Goal: Transaction & Acquisition: Book appointment/travel/reservation

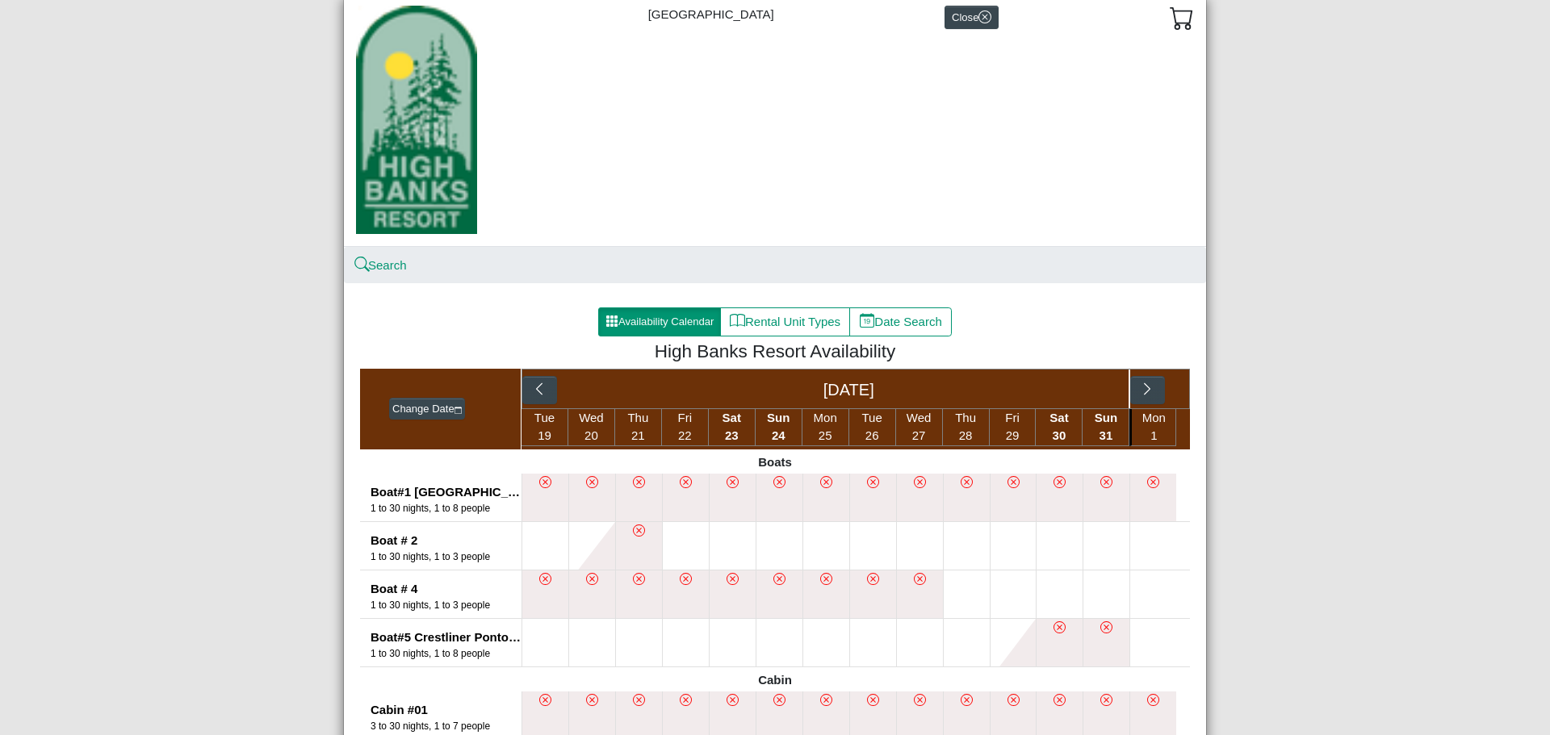
scroll to position [161, 0]
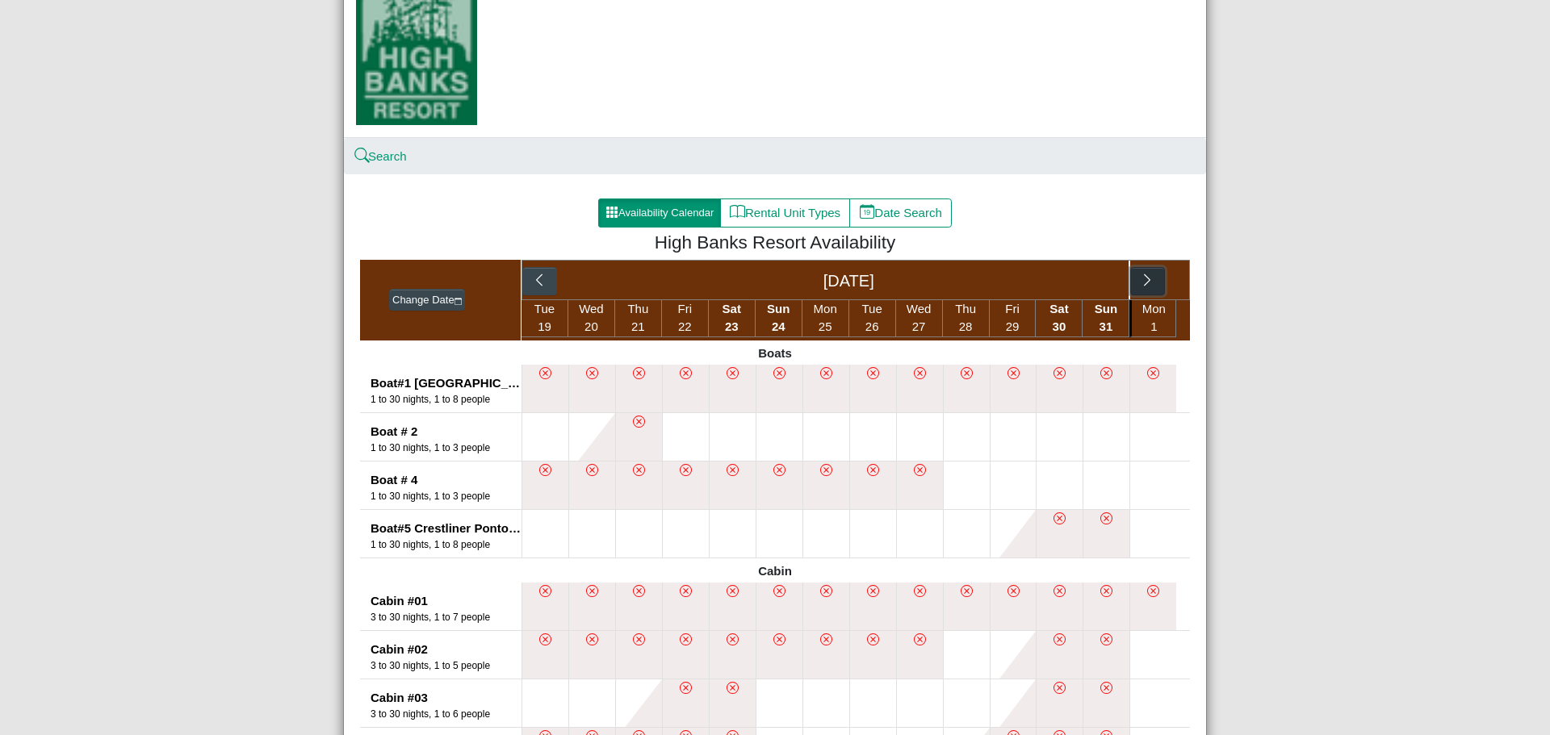
click at [1144, 291] on button "button" at bounding box center [1147, 281] width 35 height 29
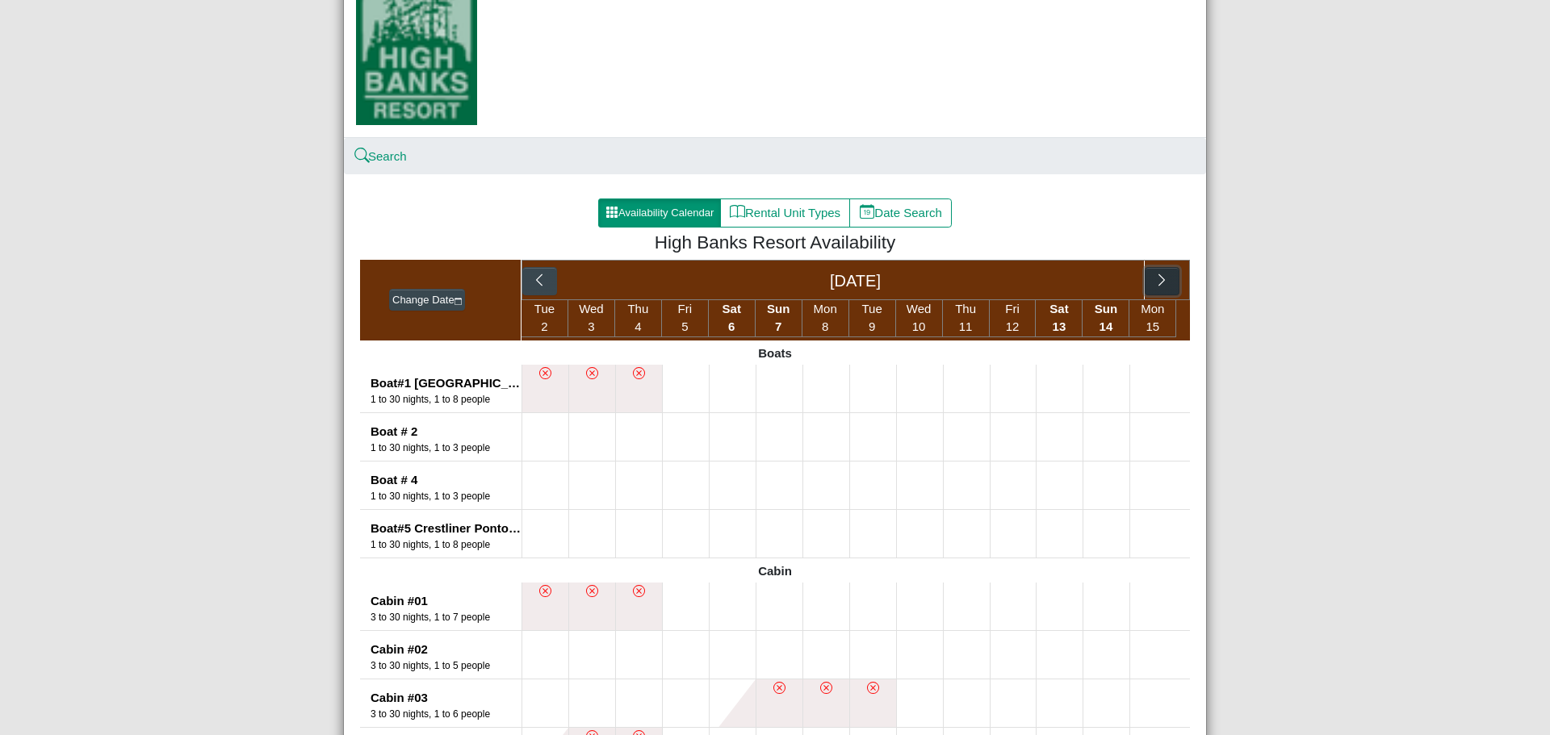
click at [1144, 289] on button "button" at bounding box center [1161, 281] width 35 height 29
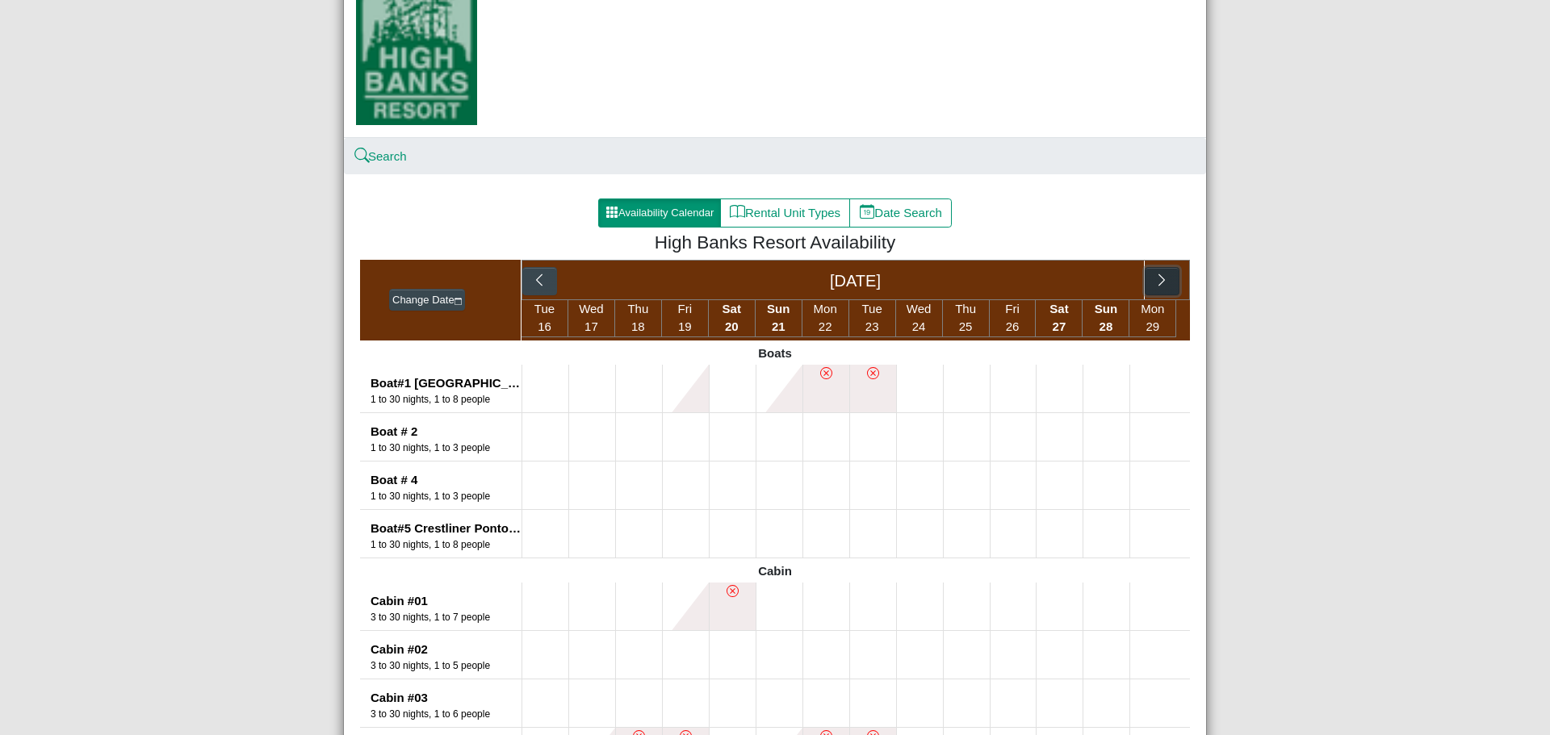
click at [1144, 289] on button "button" at bounding box center [1161, 281] width 35 height 29
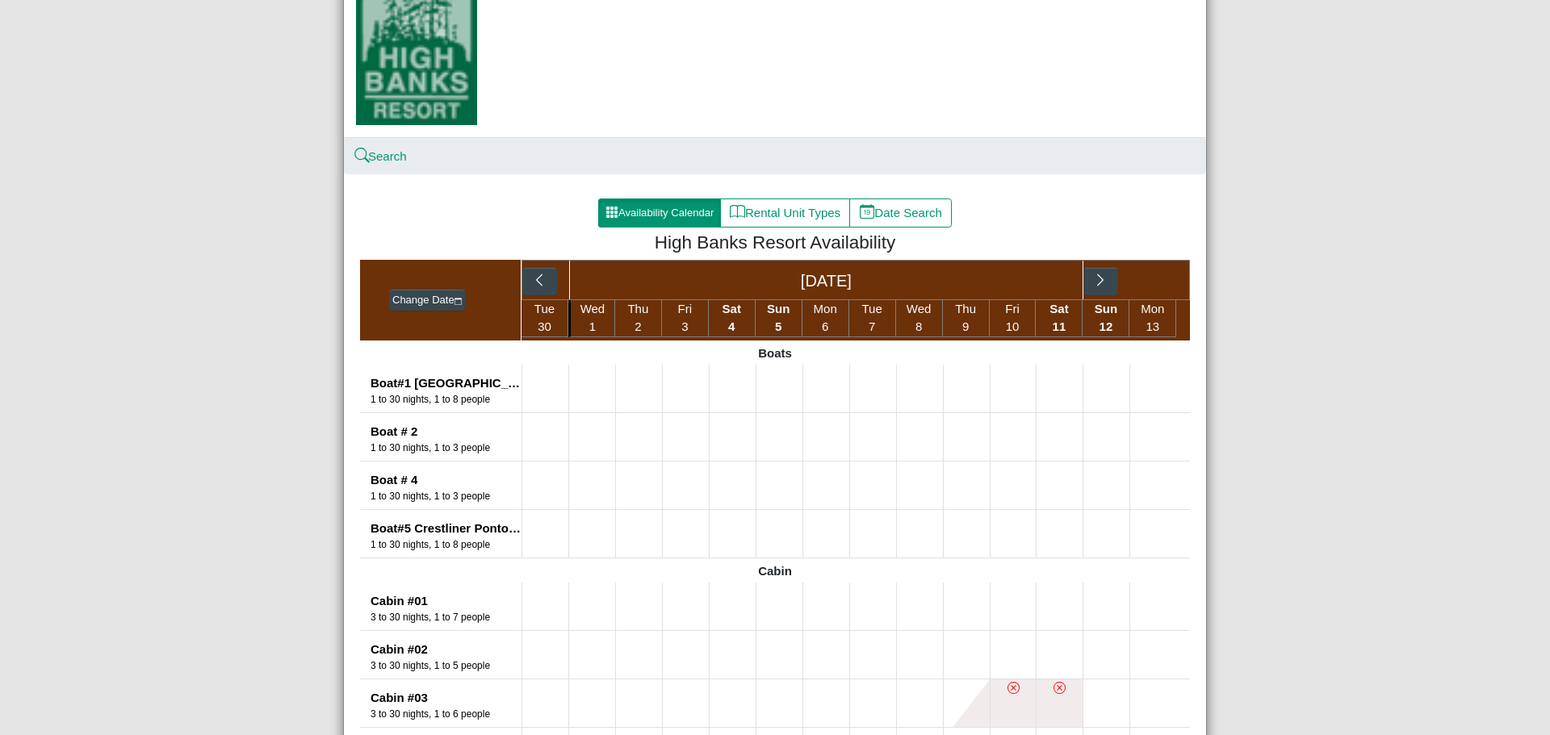
click at [1144, 289] on div "[DATE]" at bounding box center [855, 280] width 668 height 40
click at [1093, 278] on icon "chevron right" at bounding box center [1100, 280] width 15 height 15
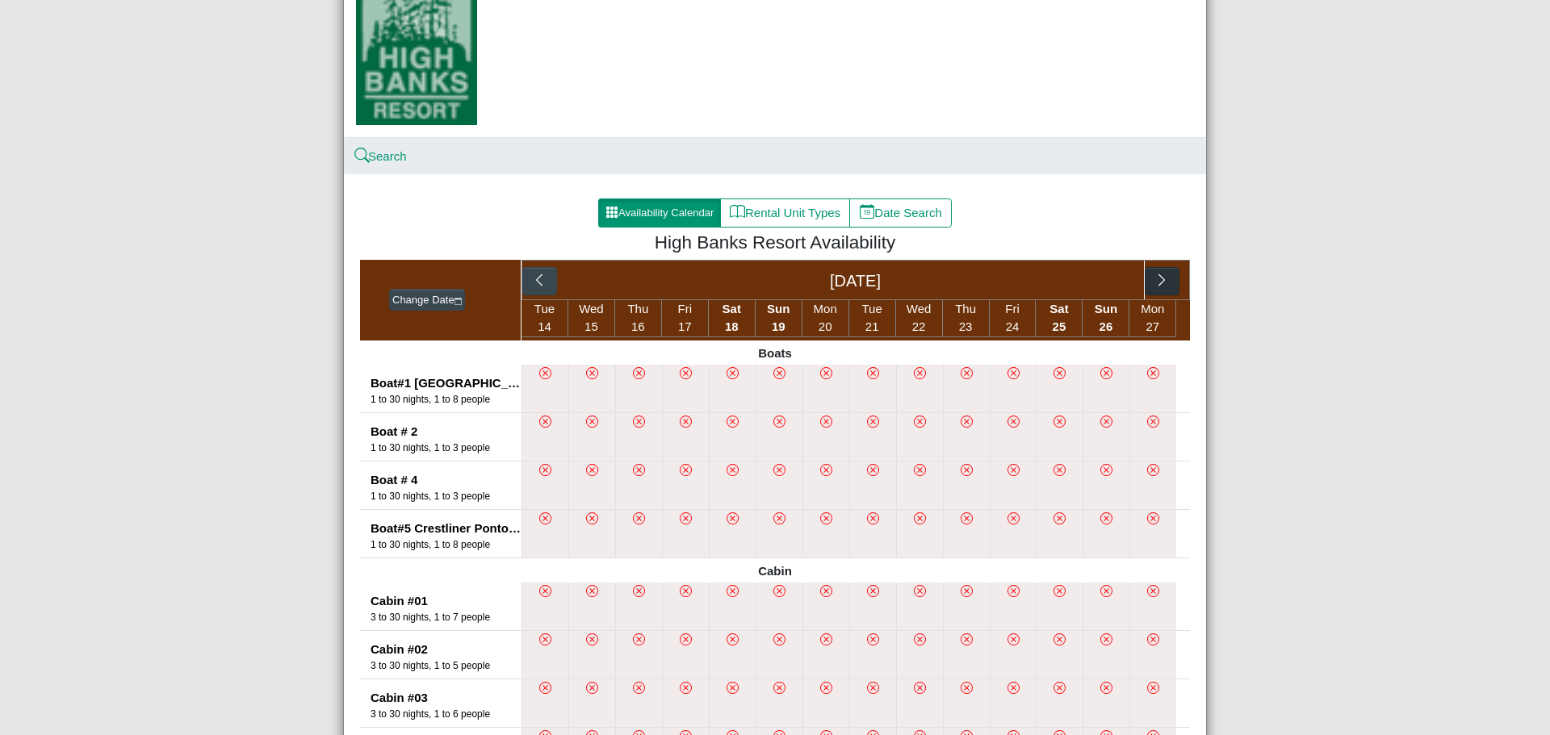
click at [1090, 278] on div "[DATE]" at bounding box center [856, 280] width 578 height 39
click at [1154, 281] on icon "chevron right" at bounding box center [1161, 280] width 15 height 15
click at [1149, 281] on div "[DATE] [DATE]" at bounding box center [855, 280] width 668 height 40
click at [1061, 280] on button "button" at bounding box center [1053, 281] width 35 height 29
click at [1129, 279] on div "[DATE]" at bounding box center [856, 280] width 578 height 39
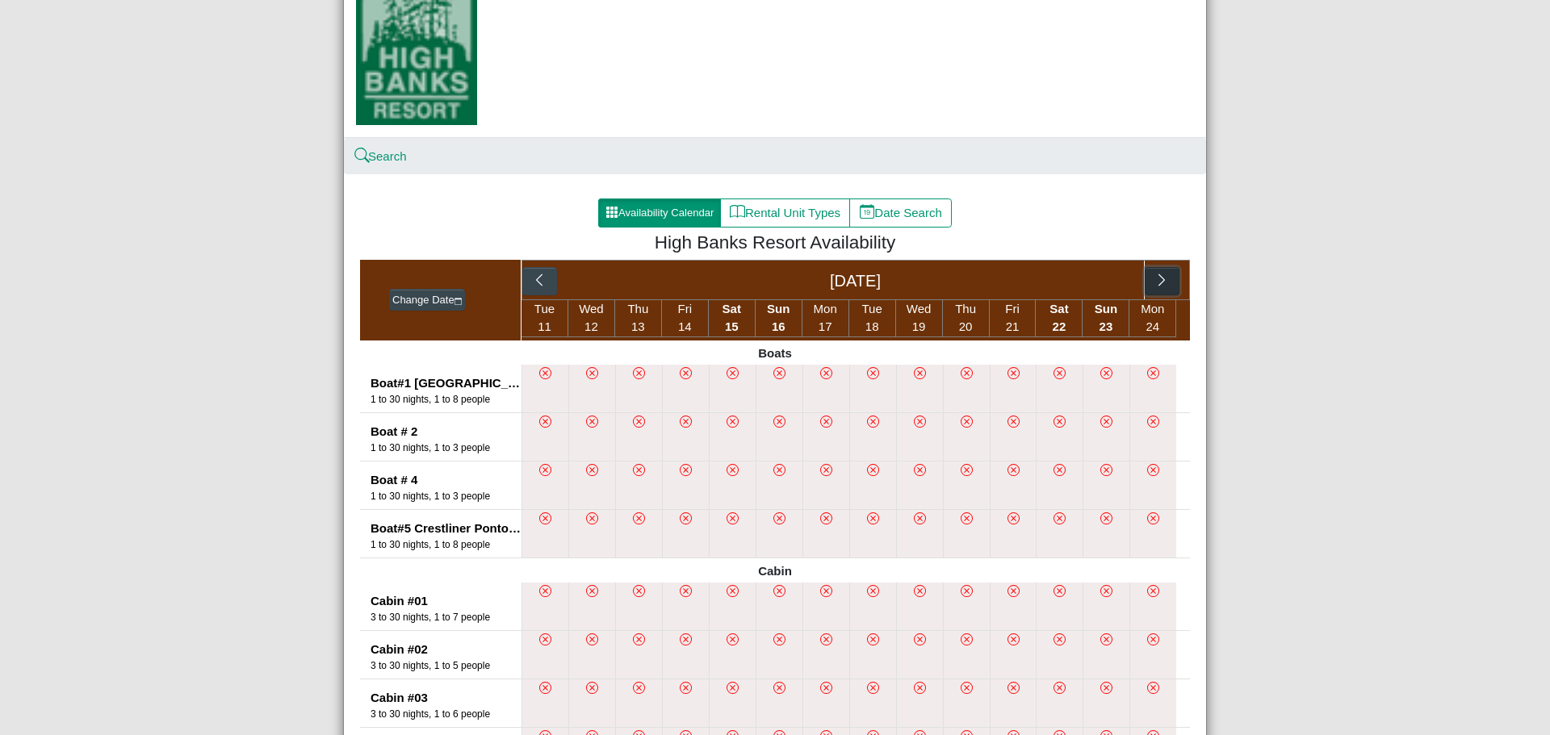
click at [1164, 282] on button "button" at bounding box center [1161, 281] width 35 height 29
click at [1164, 282] on div "[DATE] [DATE]" at bounding box center [855, 280] width 668 height 40
click at [1057, 282] on button "button" at bounding box center [1053, 281] width 35 height 29
click at [1158, 284] on icon "chevron right" at bounding box center [1161, 280] width 6 height 12
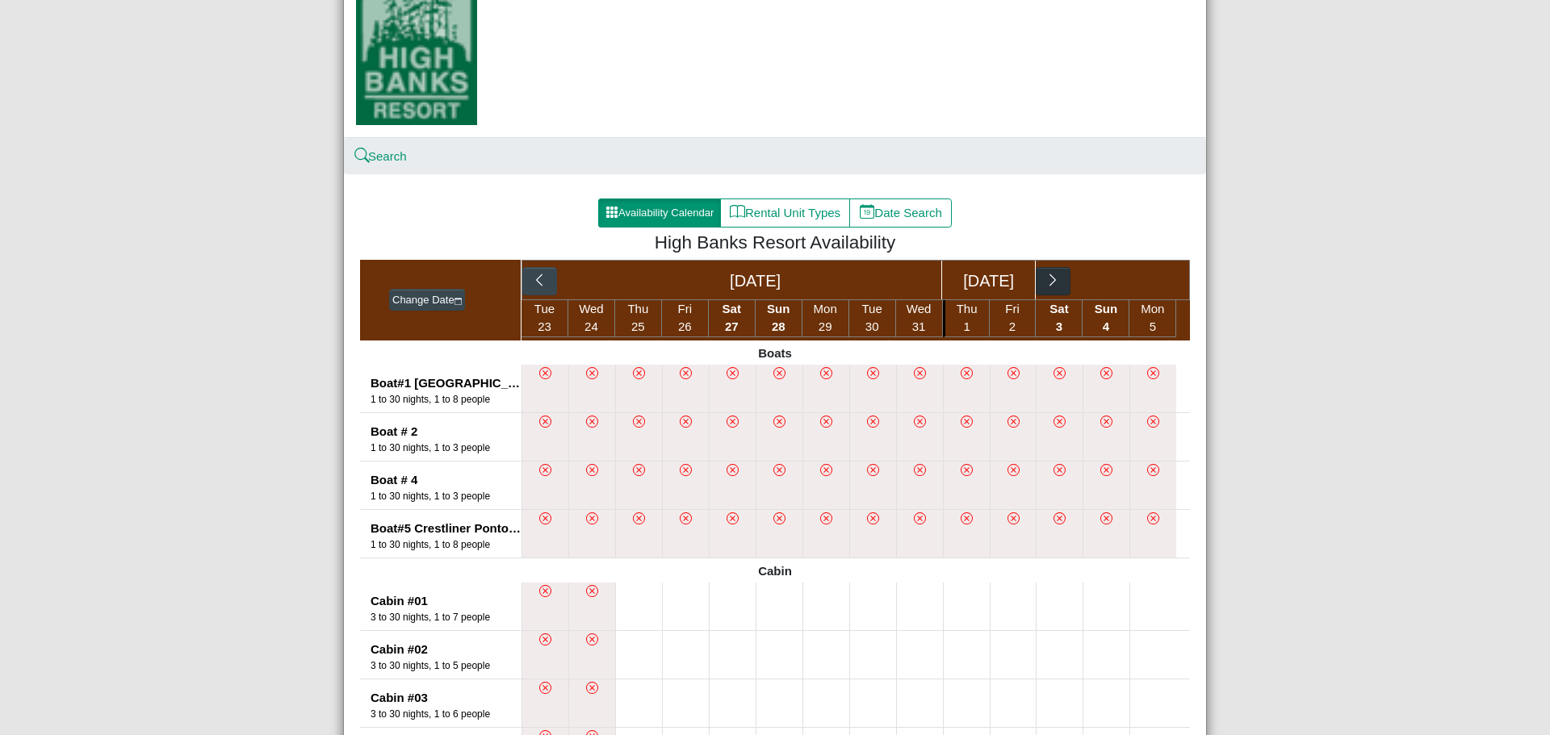
click at [1157, 284] on div "[DATE] [DATE]" at bounding box center [855, 280] width 668 height 40
click at [1062, 282] on button "button" at bounding box center [1053, 281] width 35 height 29
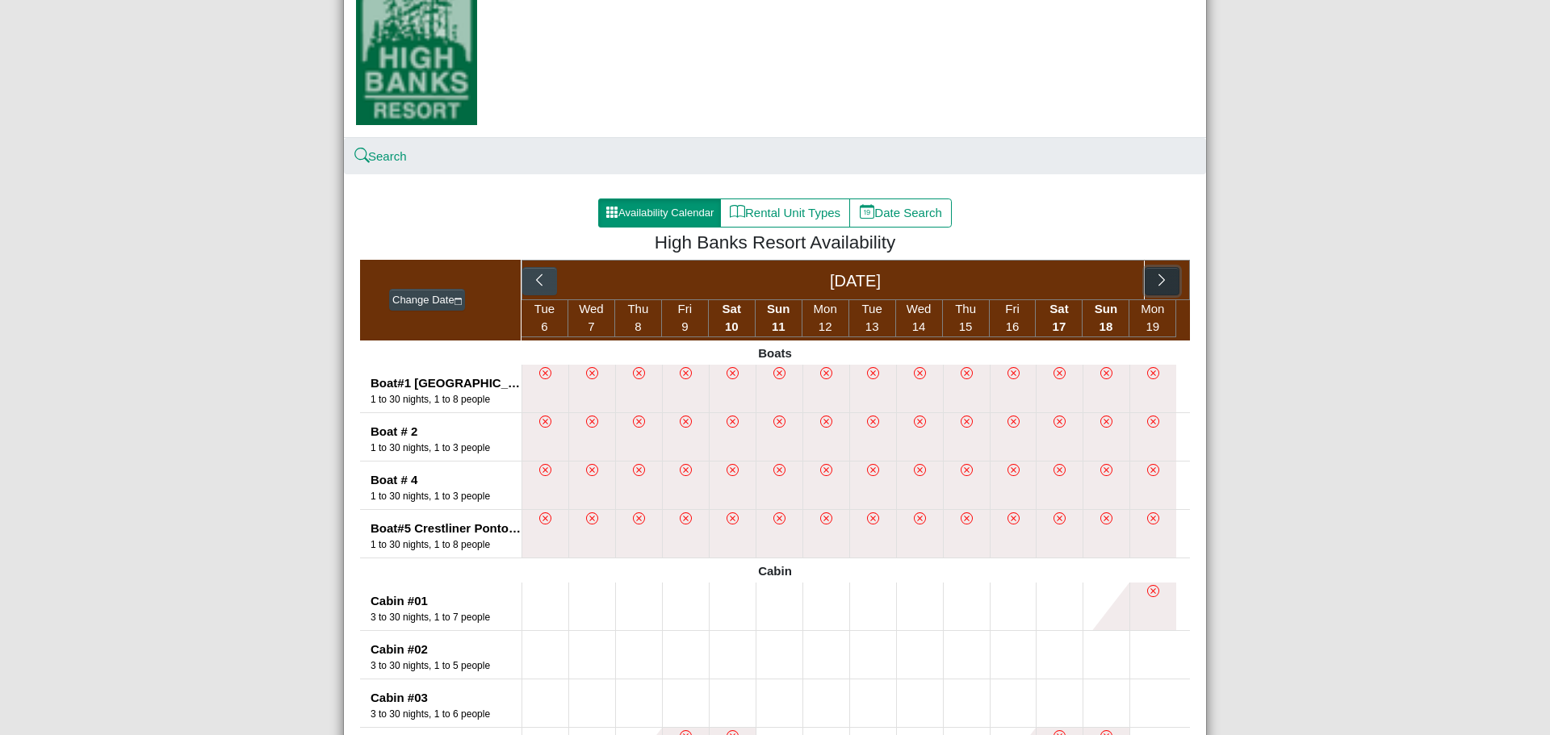
click at [1160, 282] on icon "chevron right" at bounding box center [1161, 280] width 15 height 15
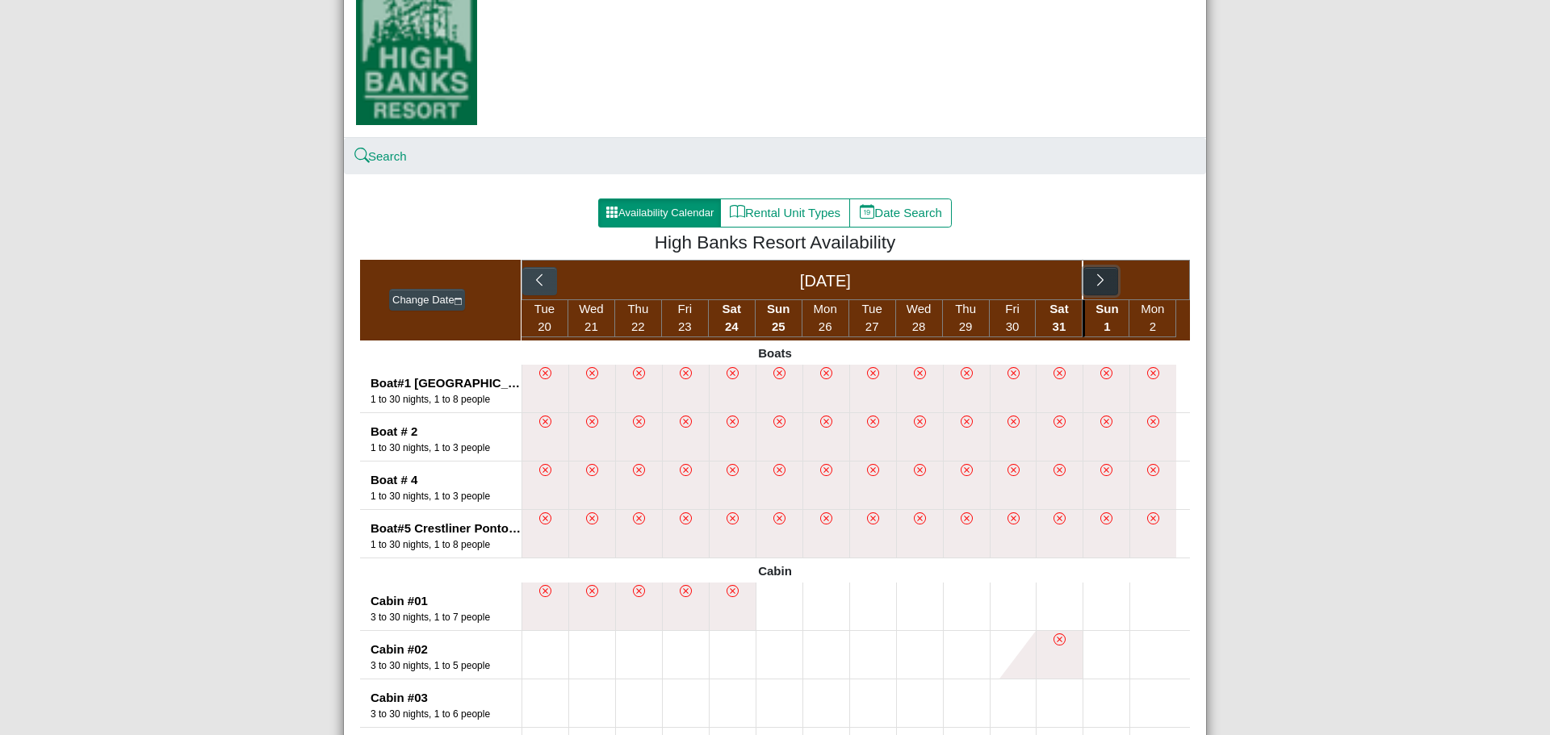
click at [1097, 282] on icon "chevron right" at bounding box center [1100, 280] width 6 height 12
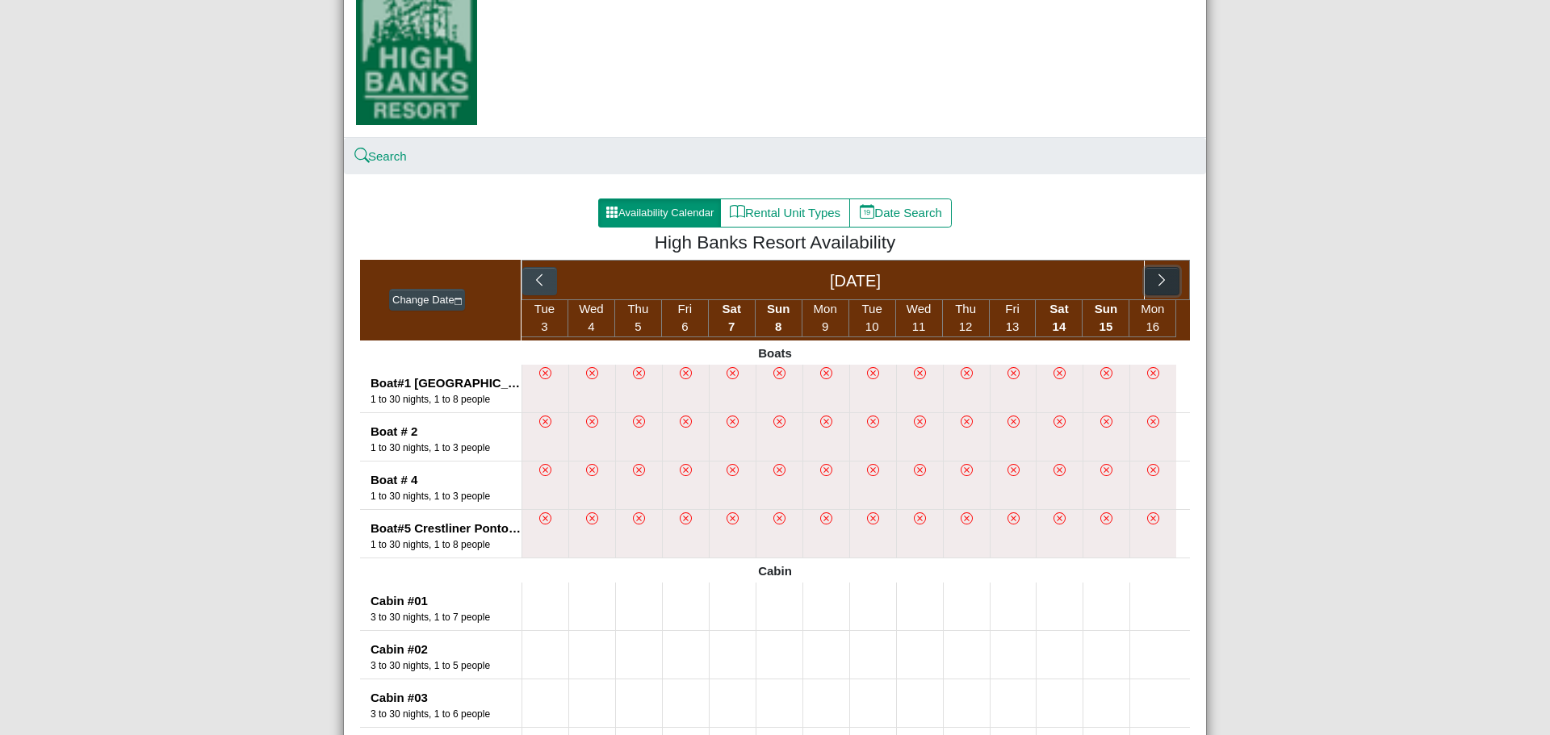
click at [1155, 283] on icon "chevron right" at bounding box center [1161, 280] width 15 height 15
click at [1100, 280] on icon "chevron right" at bounding box center [1100, 280] width 15 height 15
click at [1154, 282] on icon "chevron right" at bounding box center [1161, 280] width 15 height 15
click at [1152, 282] on div "[DATE]" at bounding box center [855, 280] width 668 height 40
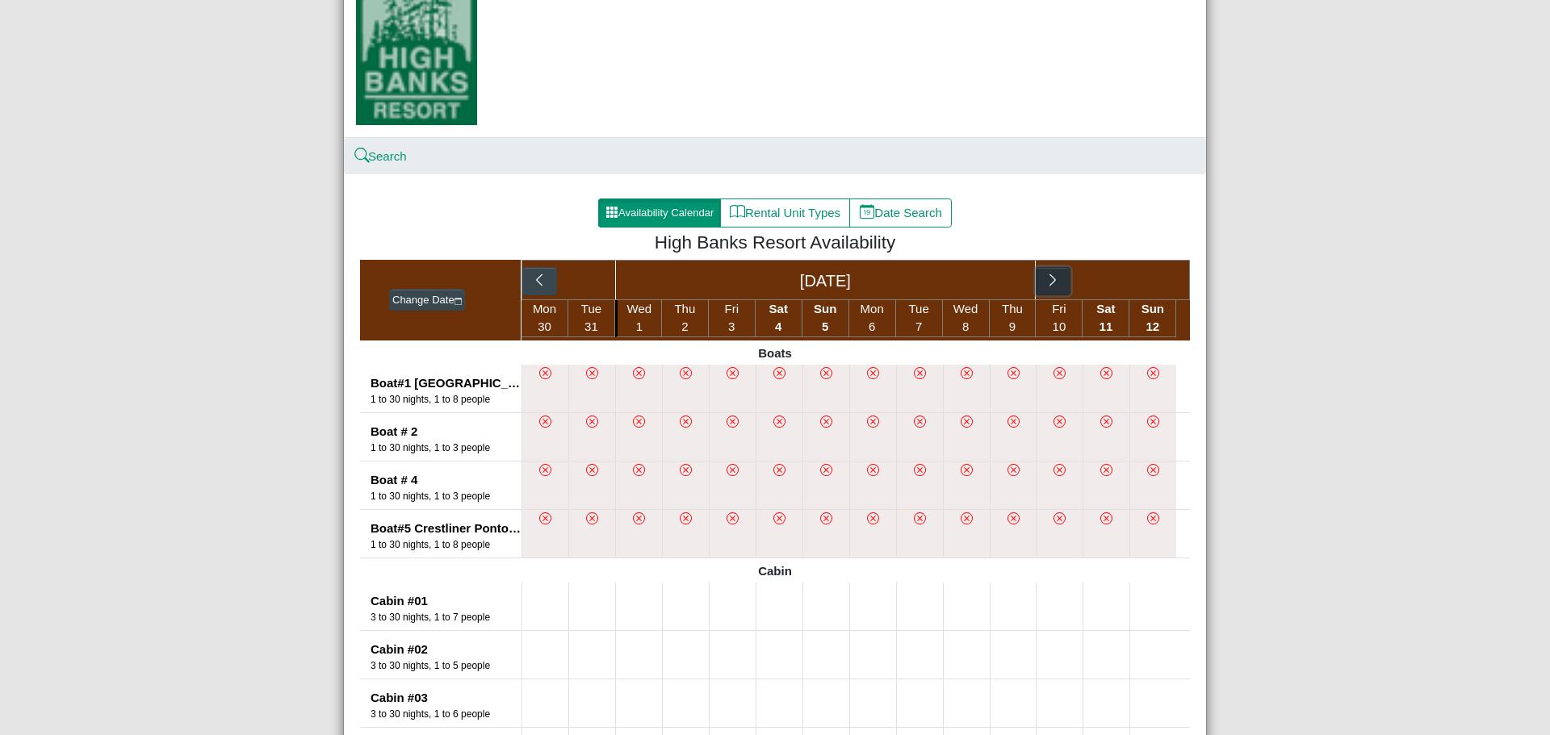
click at [1058, 286] on button "button" at bounding box center [1053, 281] width 35 height 29
click at [1161, 280] on icon "chevron right" at bounding box center [1161, 280] width 15 height 15
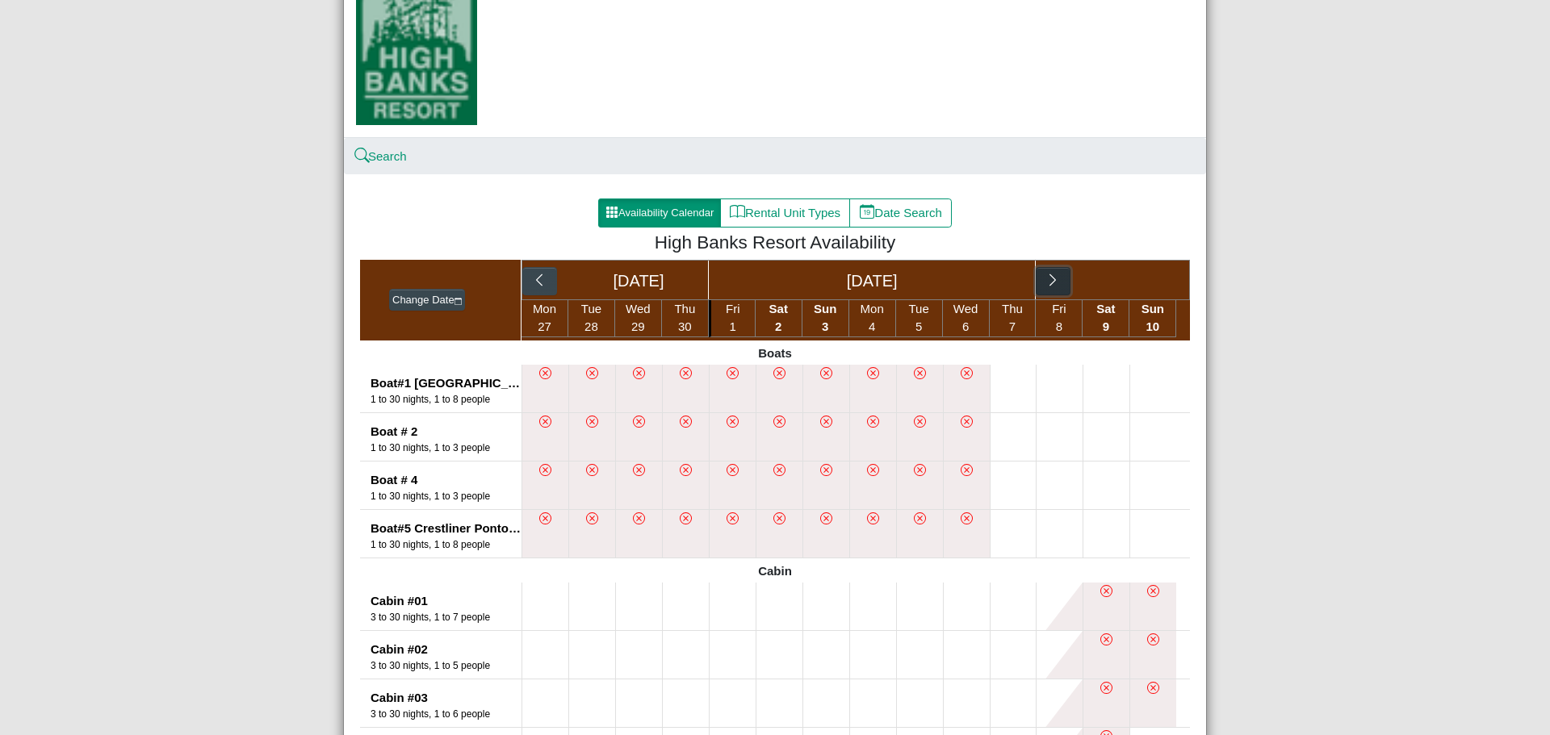
click at [1051, 284] on icon "chevron right" at bounding box center [1052, 280] width 15 height 15
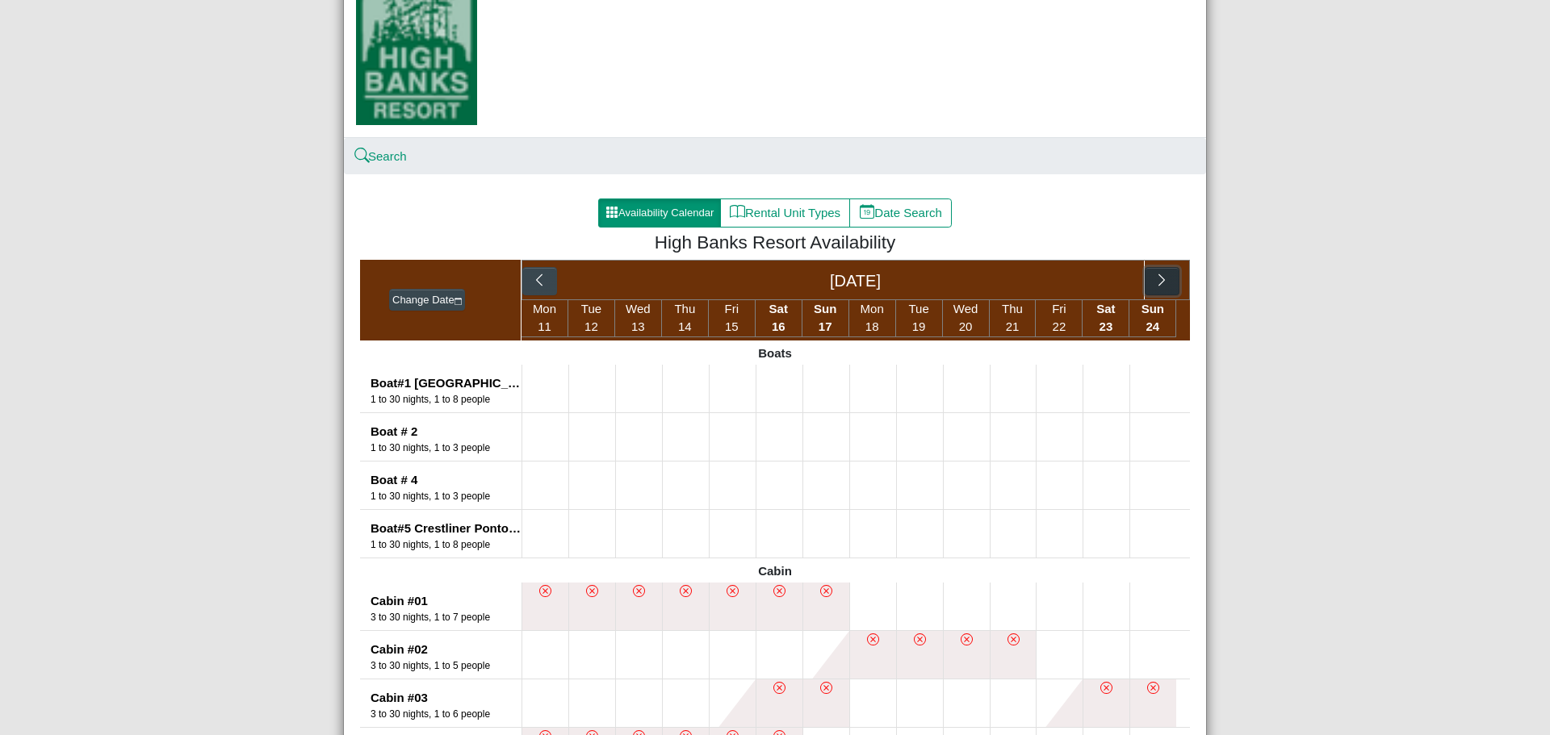
click at [1164, 278] on button "button" at bounding box center [1161, 281] width 35 height 29
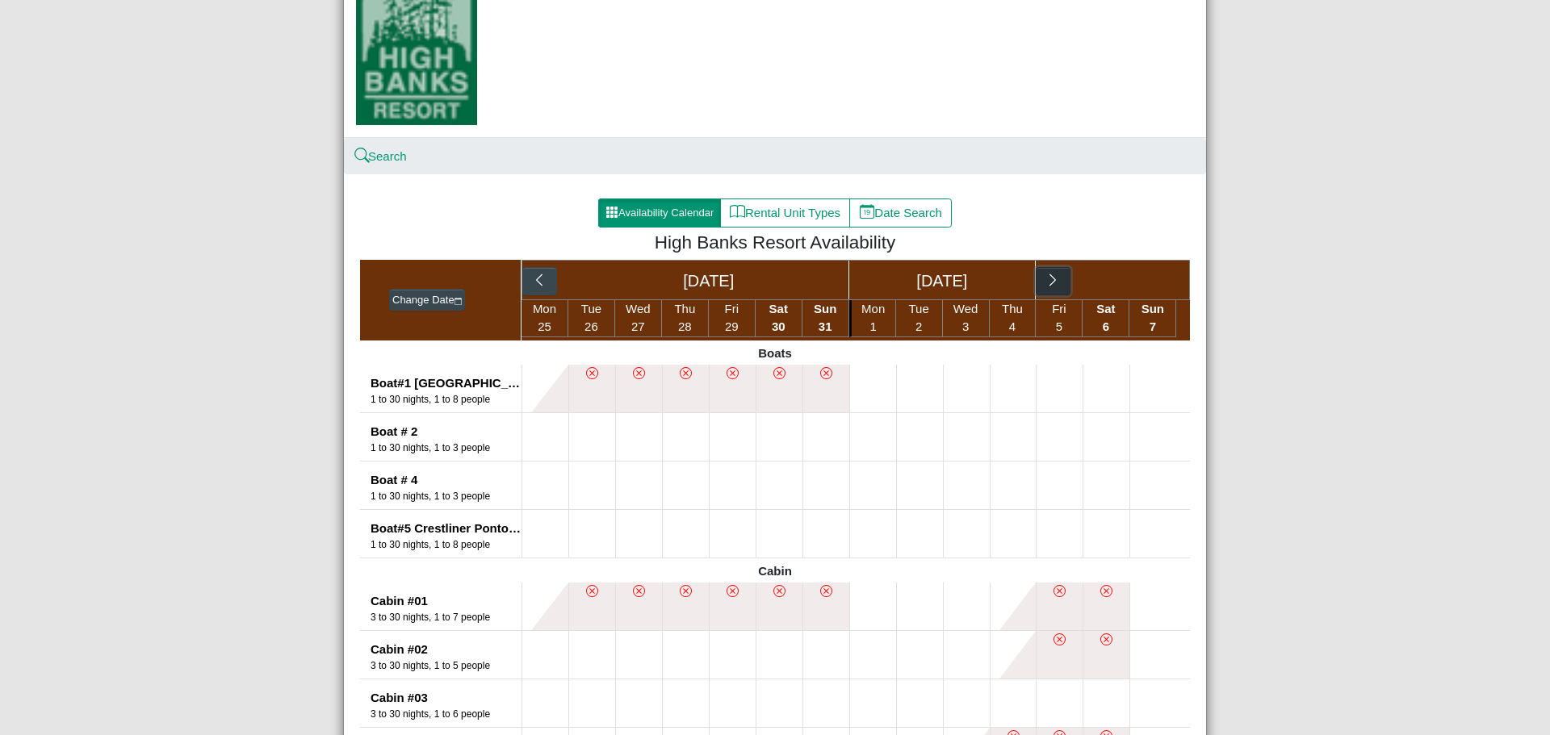
click at [1049, 288] on icon "chevron right" at bounding box center [1052, 280] width 15 height 15
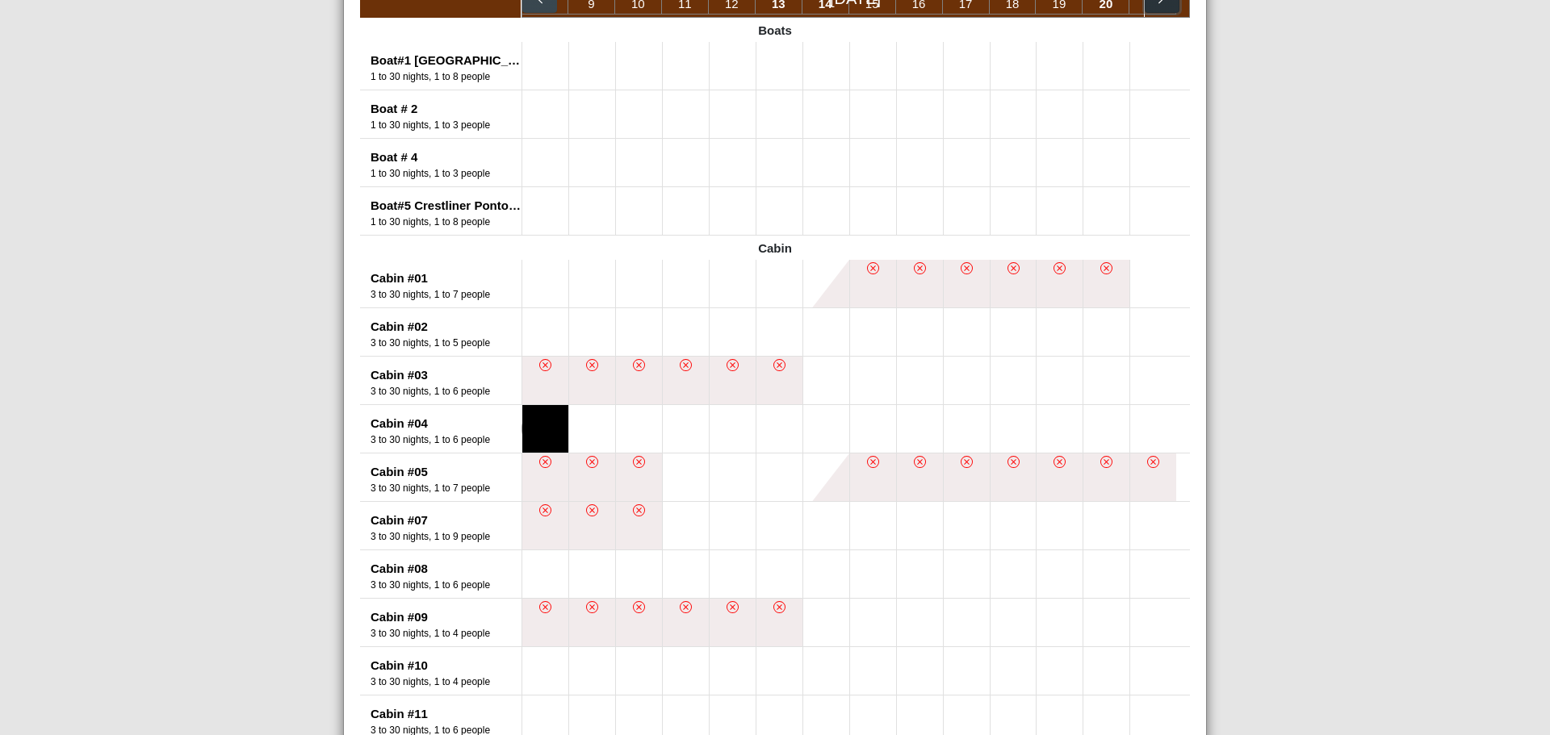
scroll to position [404, 0]
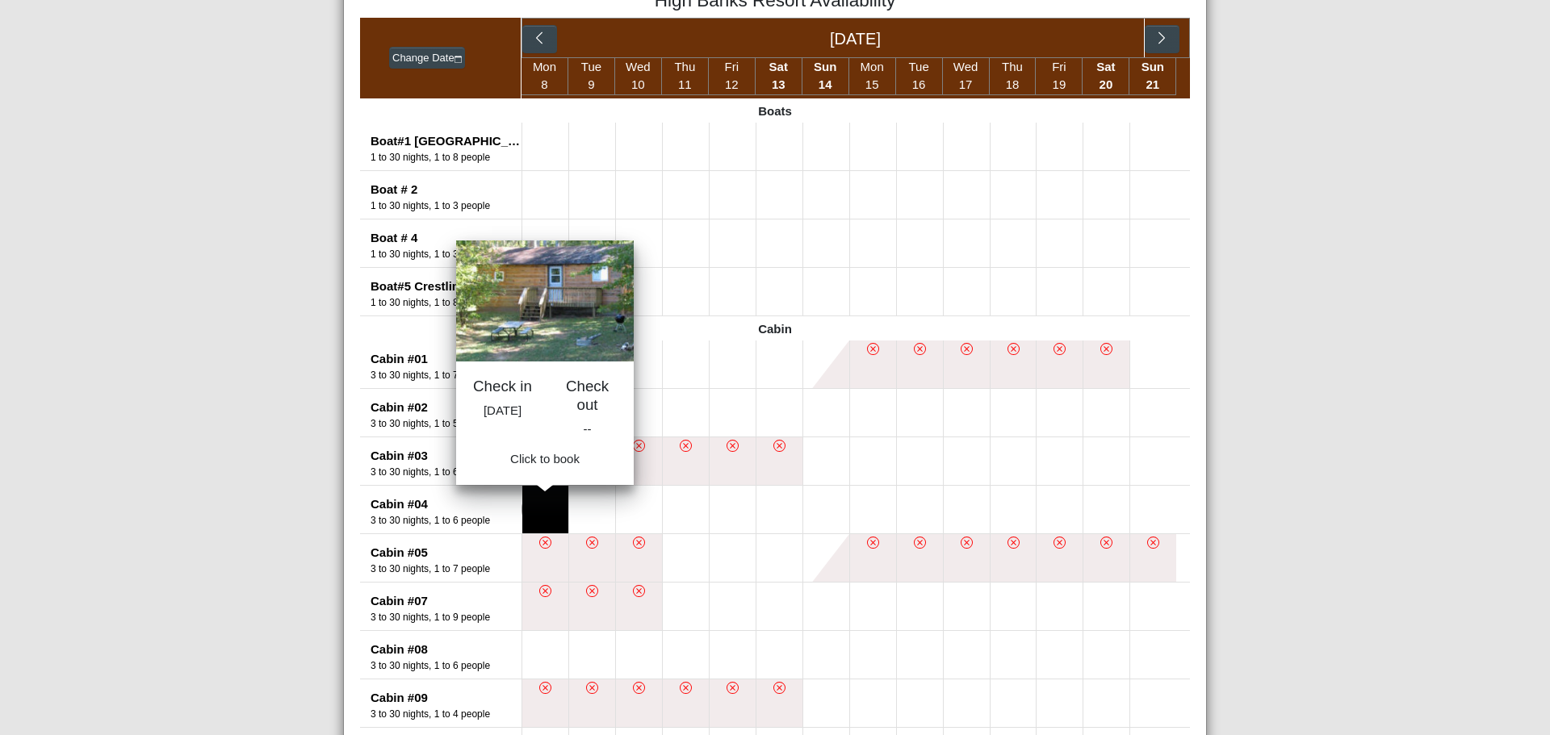
click at [539, 516] on button at bounding box center [545, 510] width 46 height 48
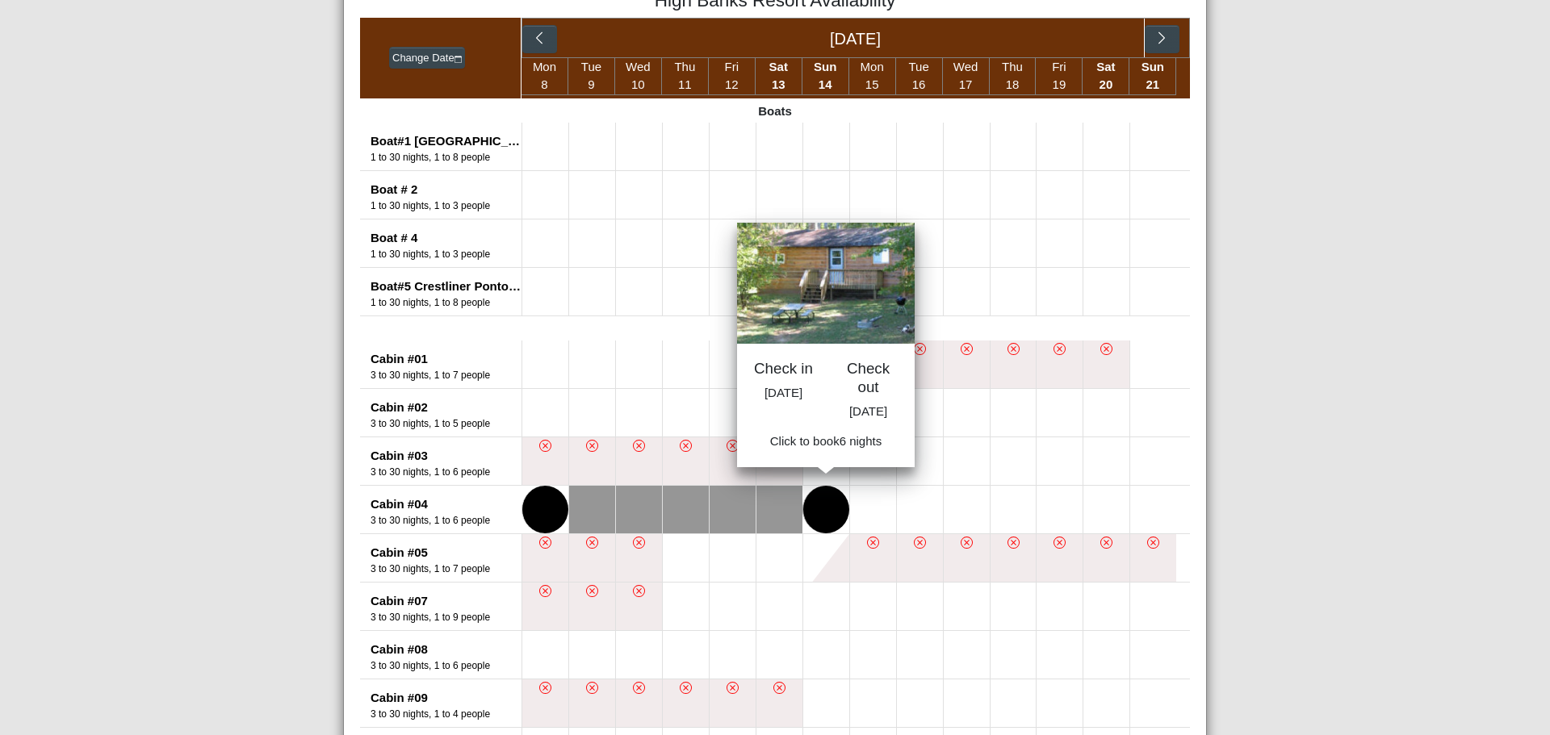
click at [809, 517] on button at bounding box center [826, 510] width 46 height 48
click at [768, 517] on button at bounding box center [779, 510] width 46 height 48
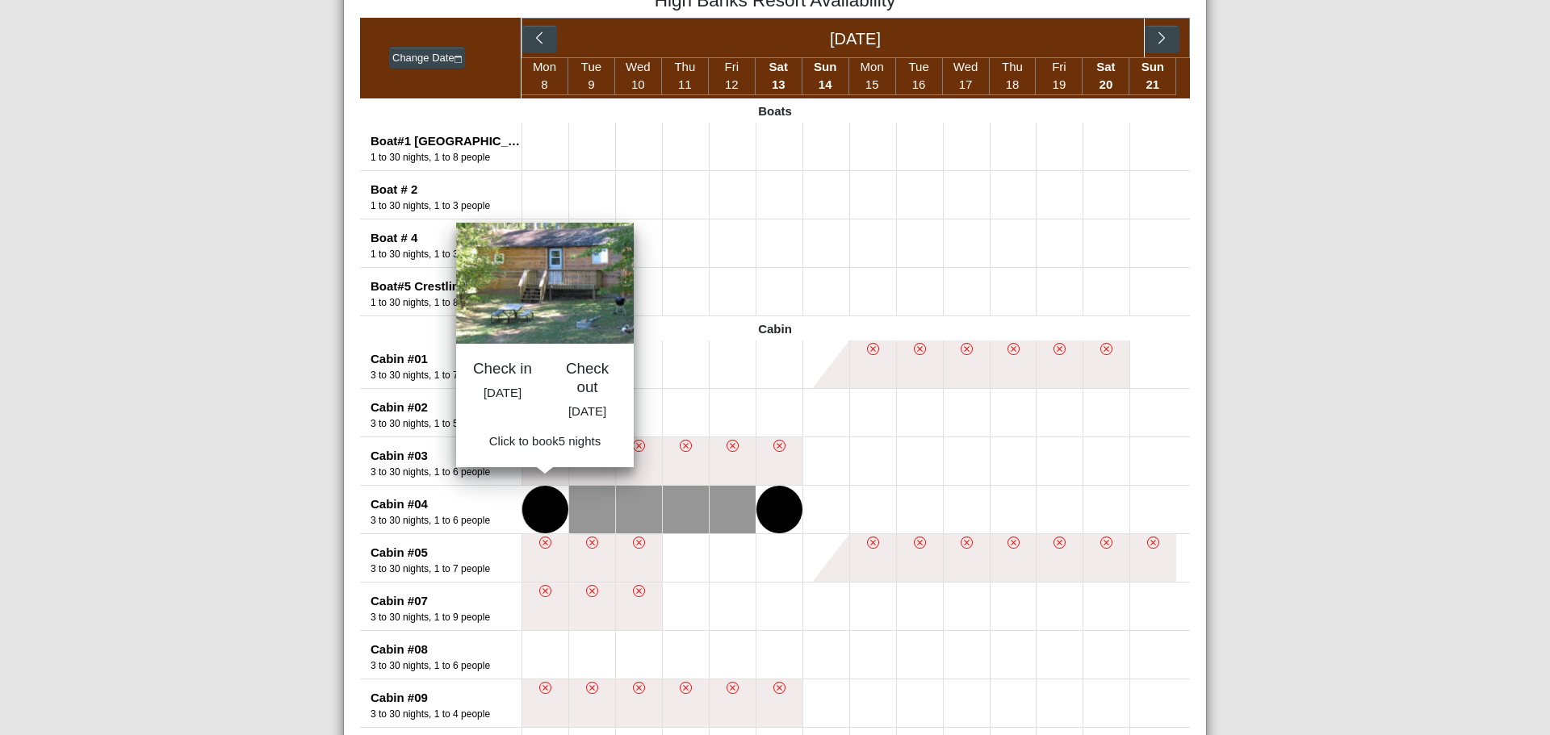
click at [538, 512] on button at bounding box center [545, 510] width 46 height 48
click at [722, 517] on button at bounding box center [732, 510] width 46 height 48
click at [538, 508] on button at bounding box center [545, 510] width 46 height 48
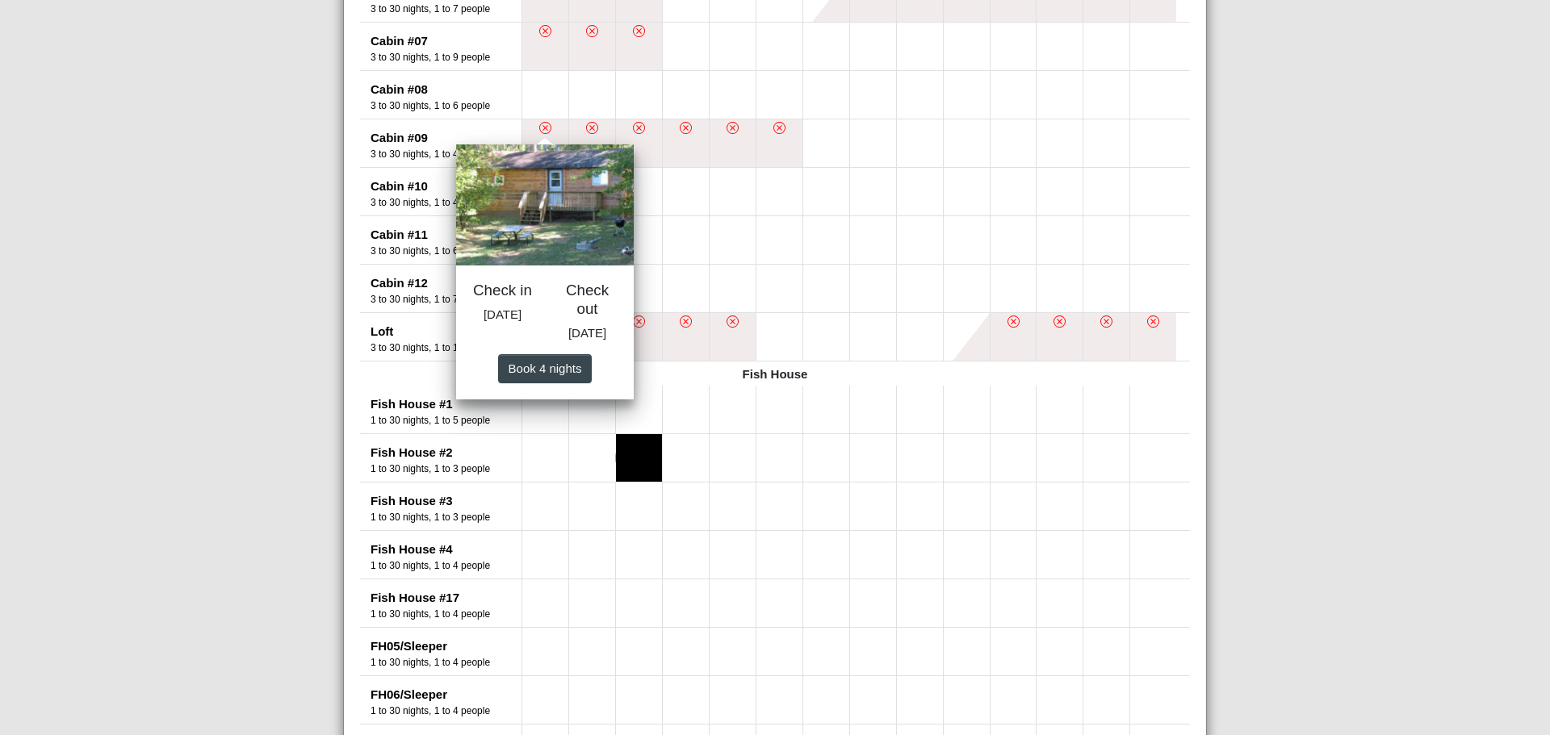
scroll to position [888, 0]
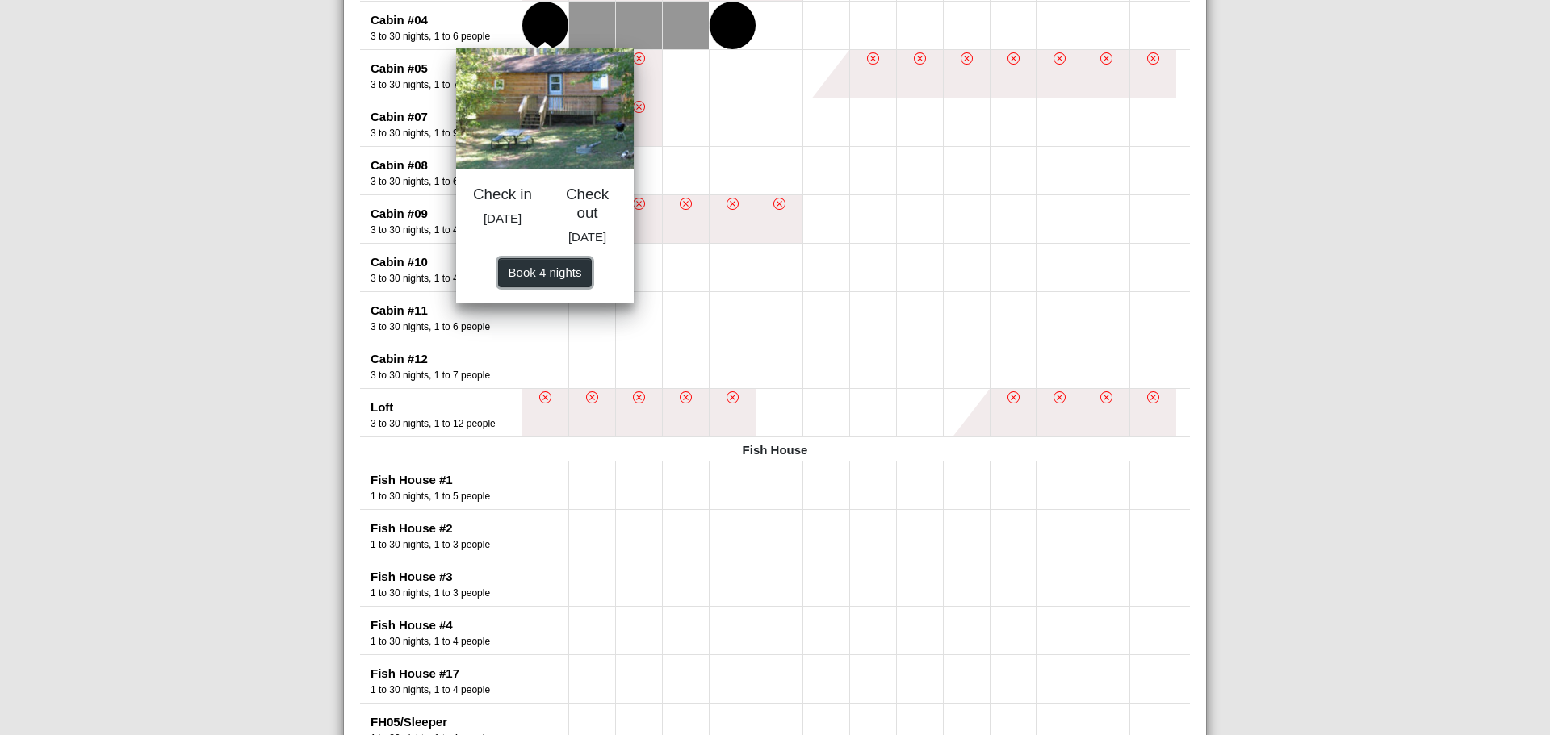
click at [537, 279] on span "Book 4 night s" at bounding box center [544, 273] width 73 height 14
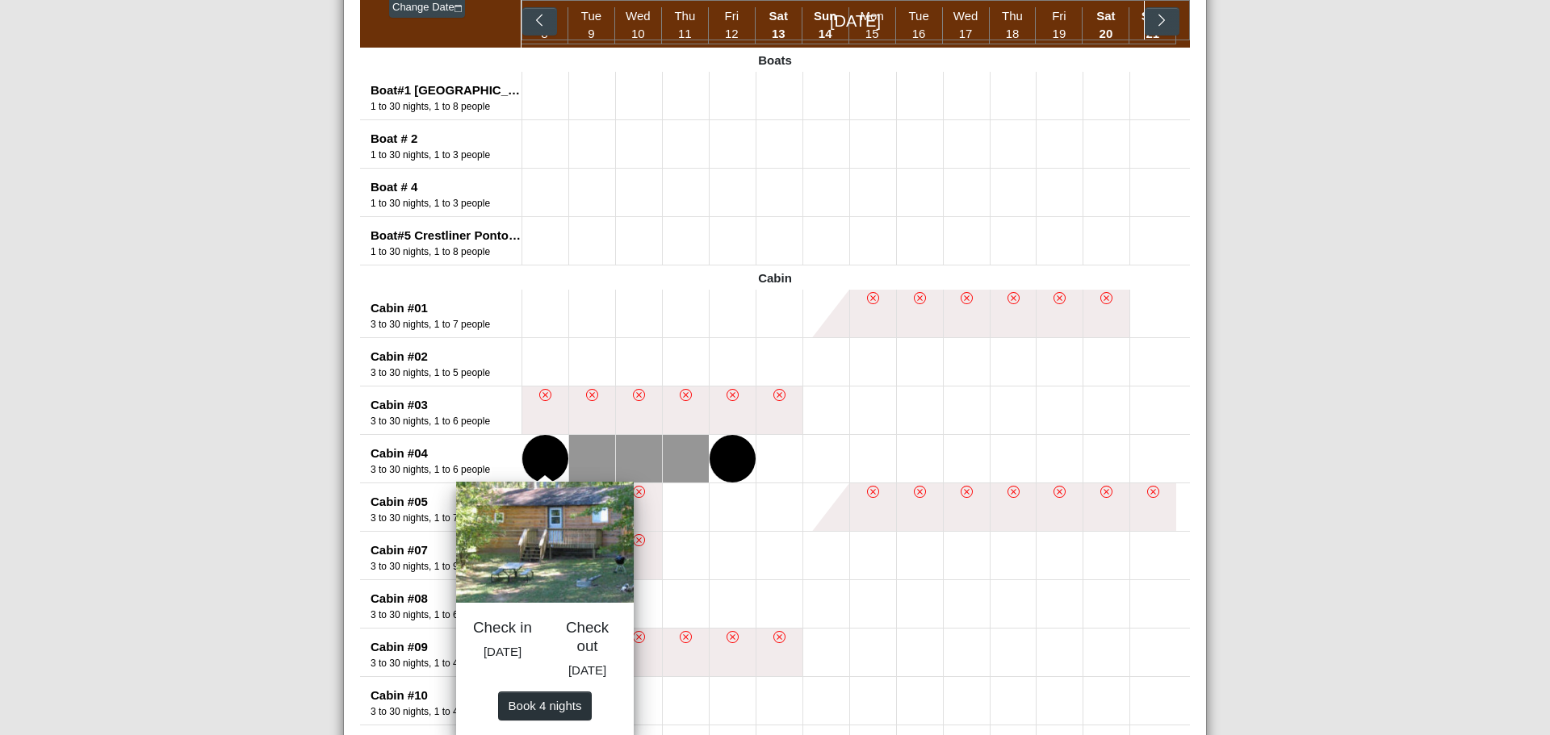
select select "*"
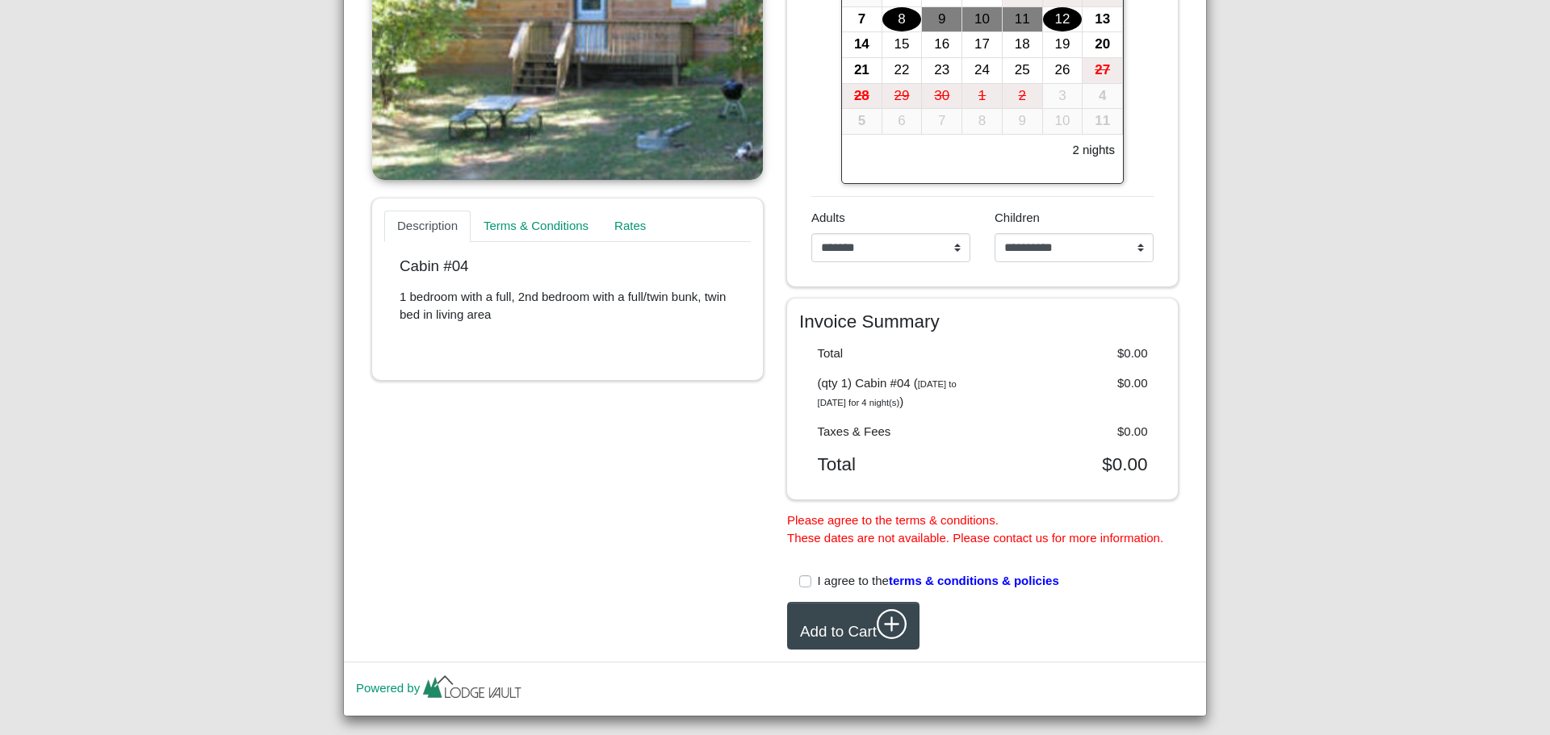
scroll to position [577, 0]
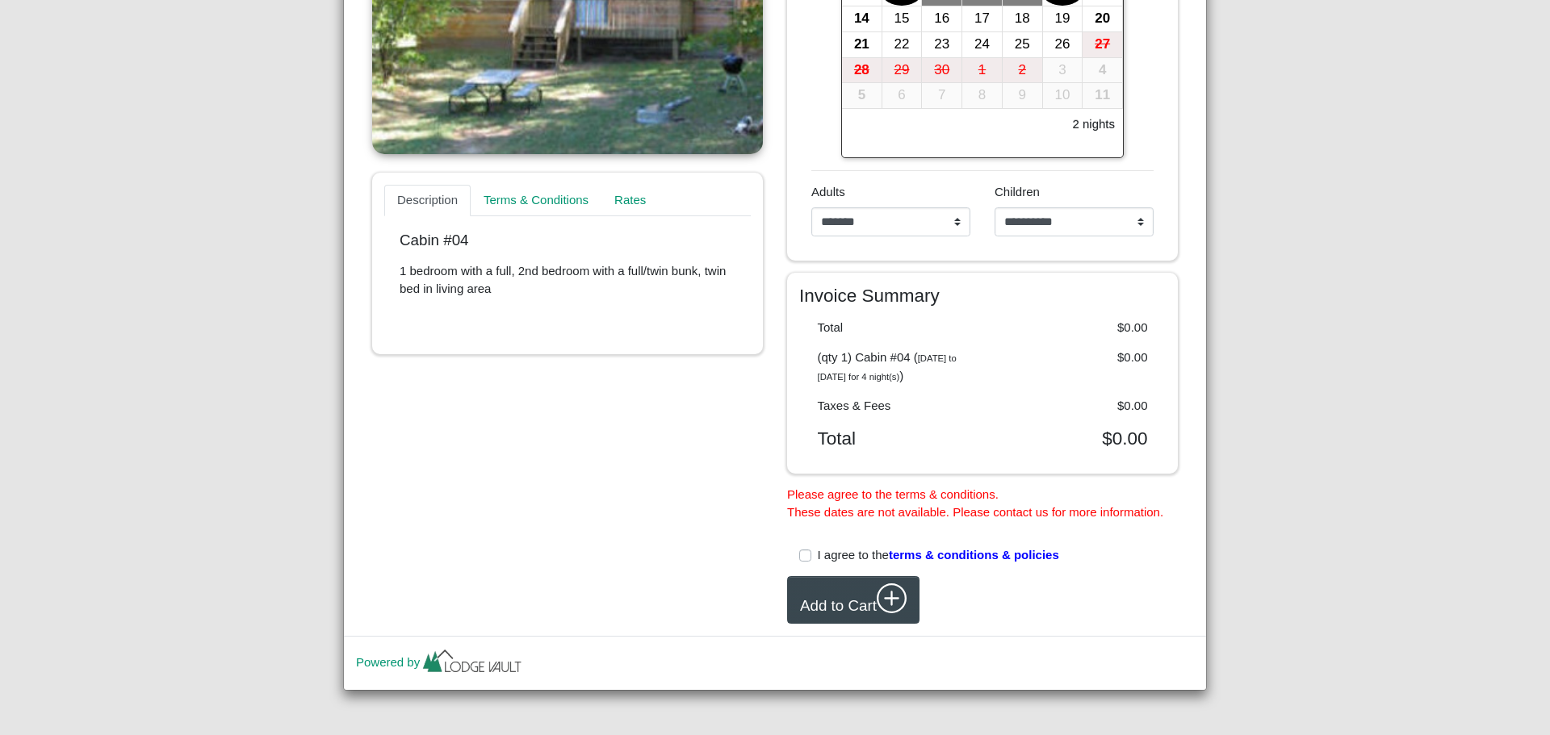
click at [818, 556] on label "I agree to the terms & conditions & policies" at bounding box center [938, 555] width 241 height 19
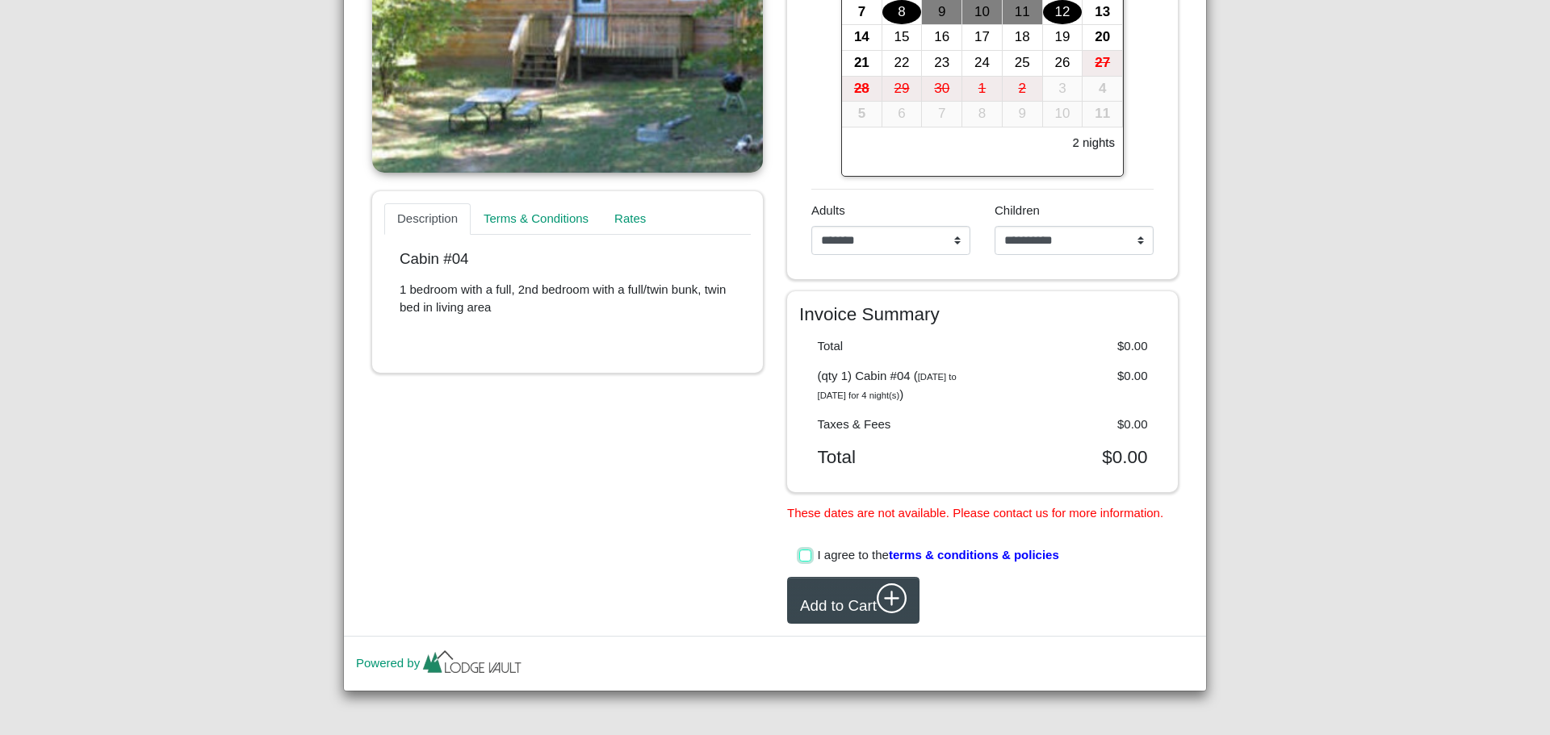
scroll to position [478, 0]
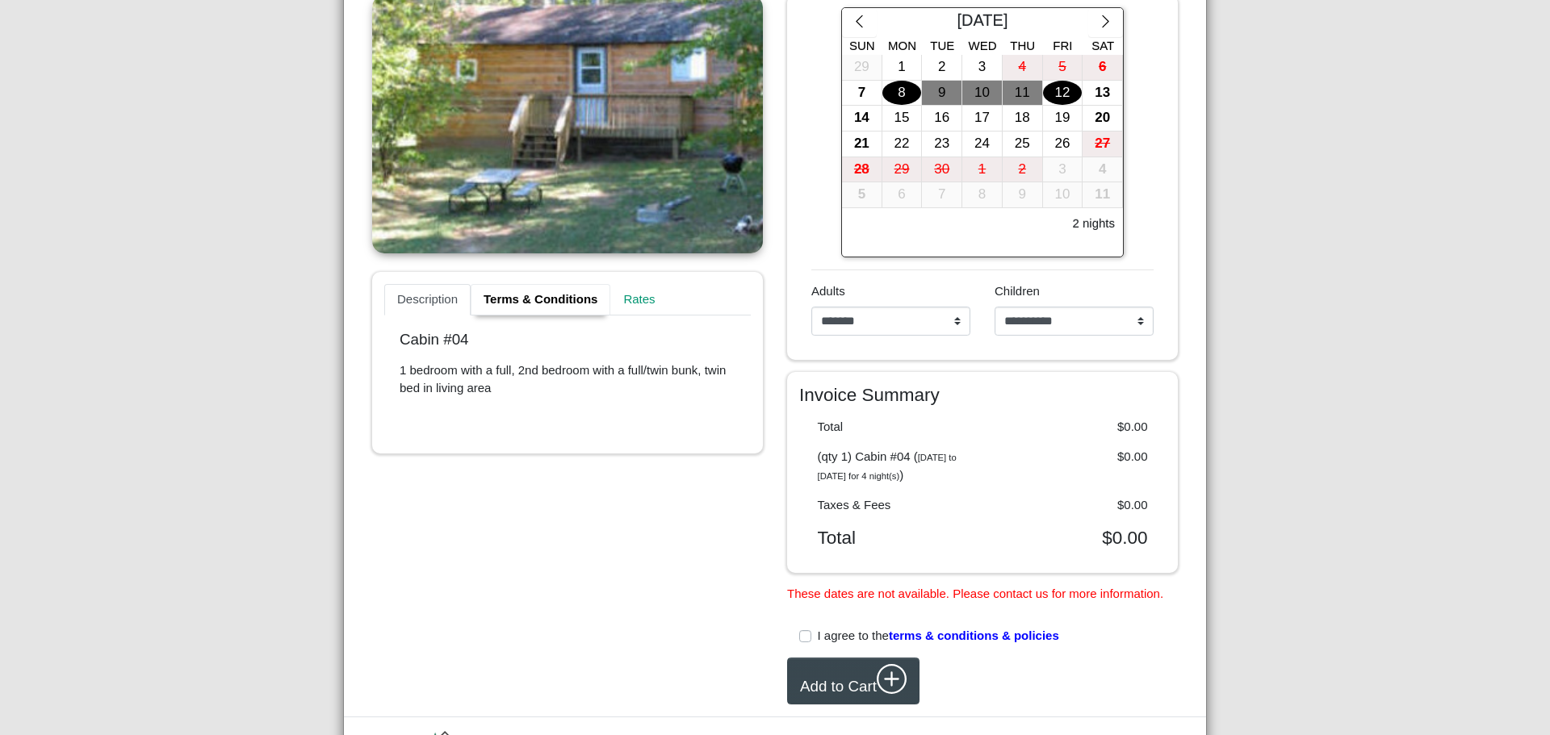
click at [520, 299] on link "Terms & Conditions" at bounding box center [541, 300] width 140 height 32
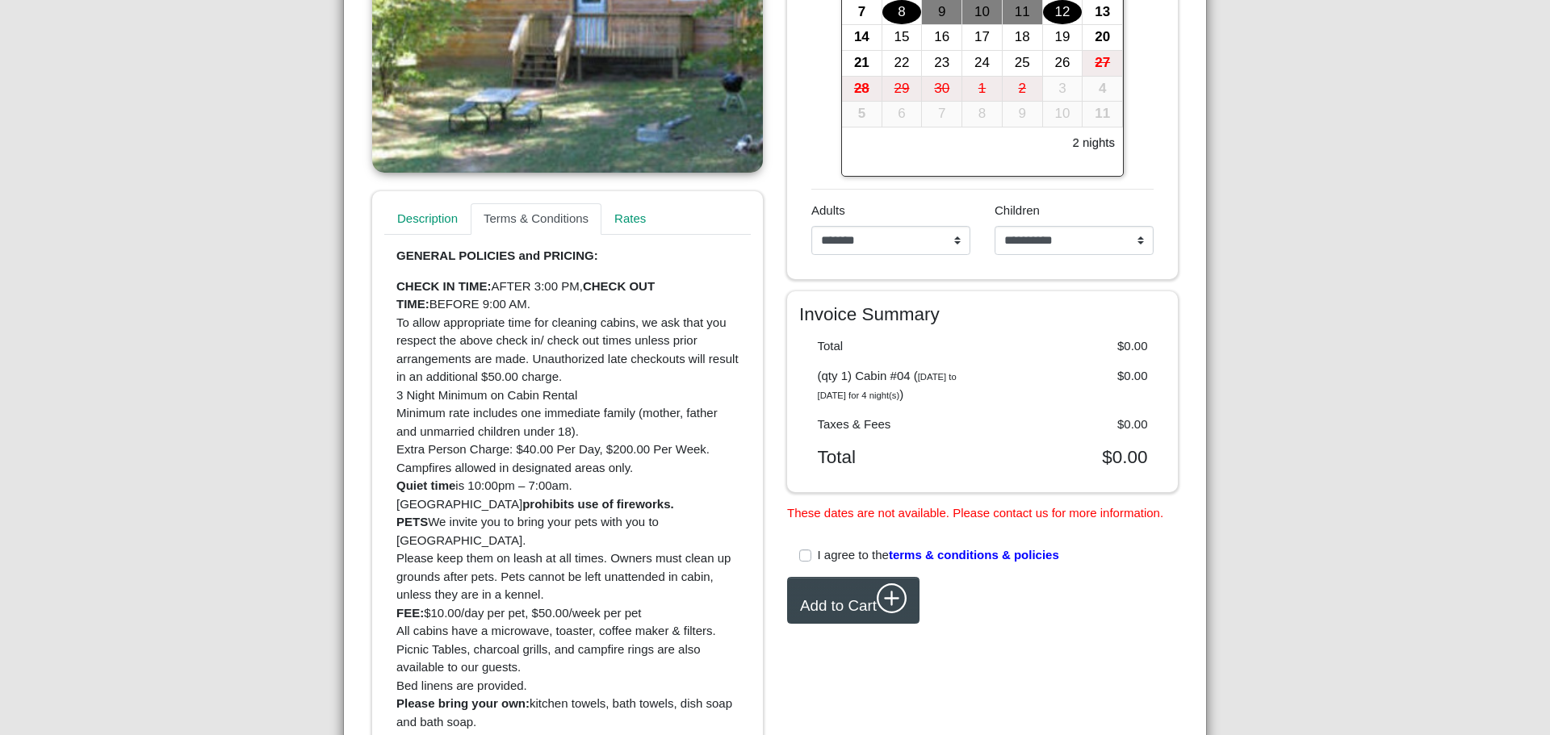
scroll to position [639, 0]
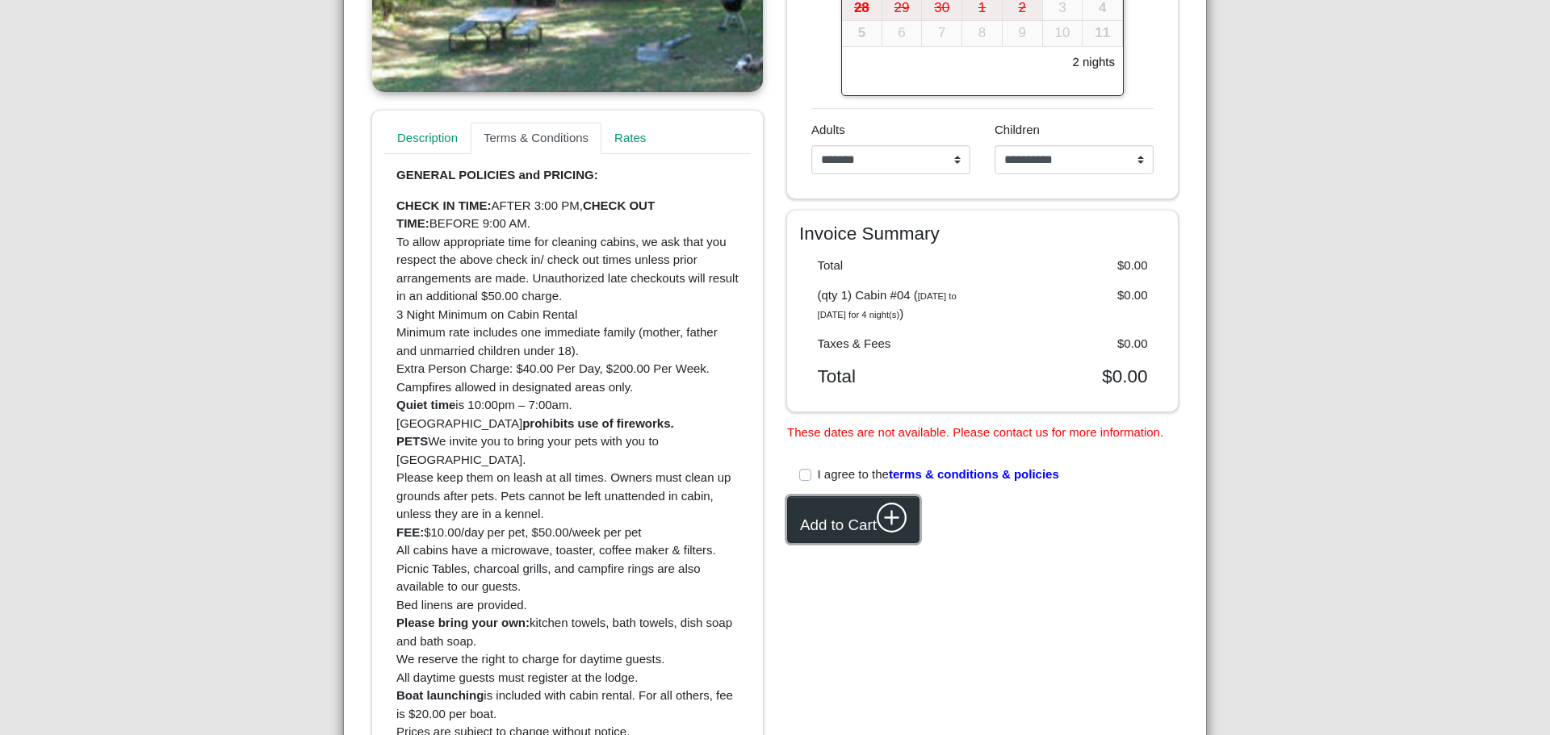
click at [819, 525] on button "Add to Cart" at bounding box center [853, 520] width 132 height 48
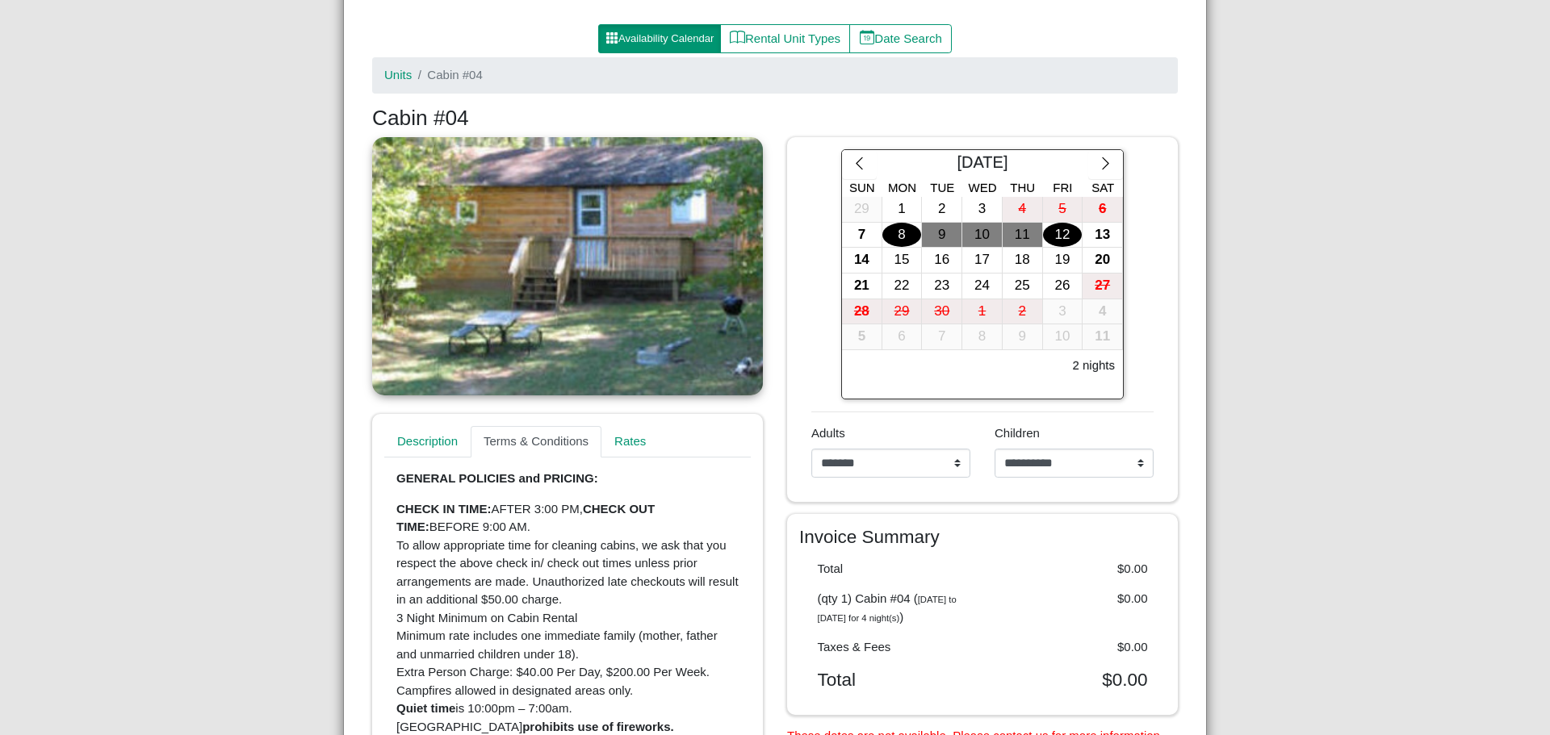
scroll to position [316, 0]
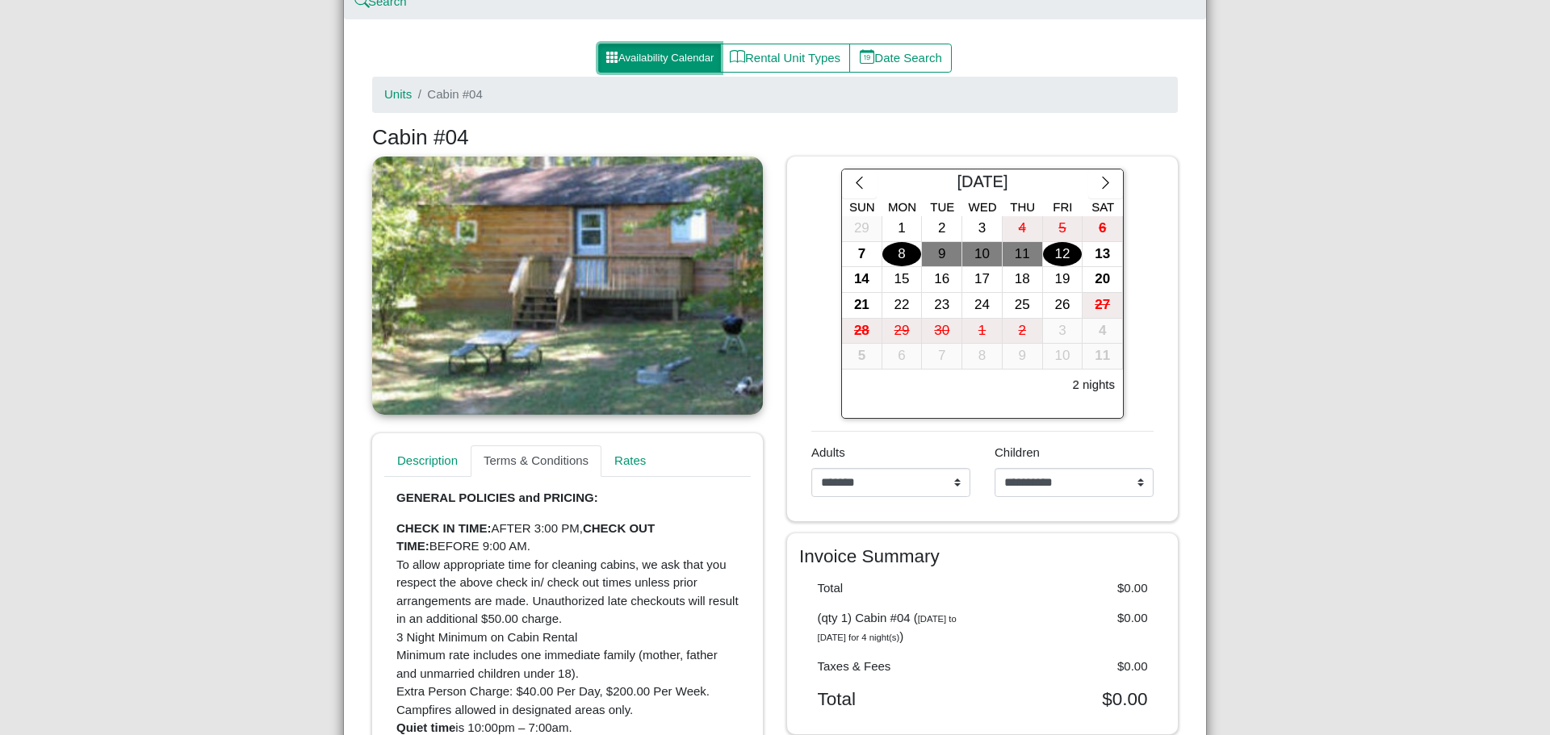
click at [677, 58] on button "Availability Calendar" at bounding box center [659, 58] width 123 height 29
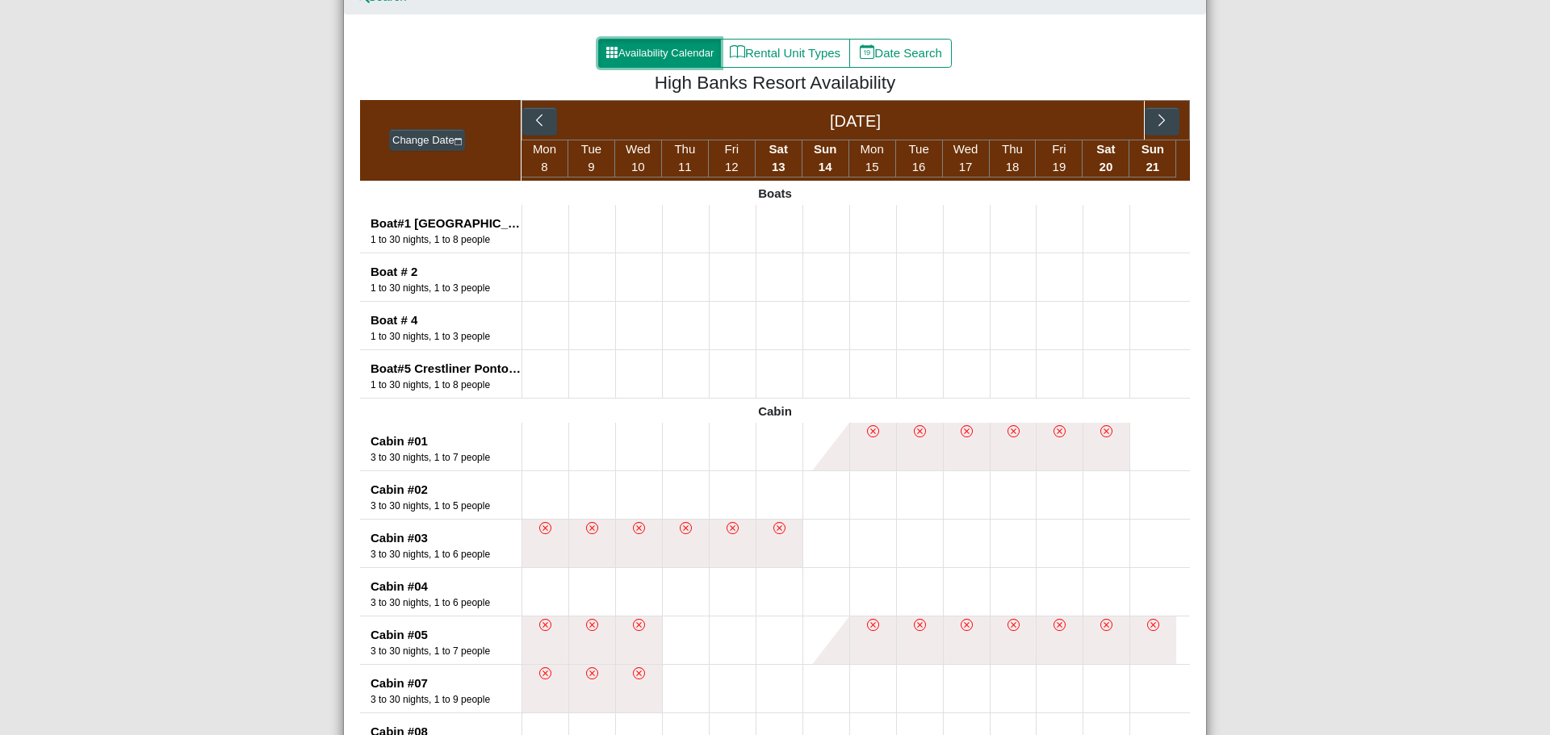
scroll to position [323, 0]
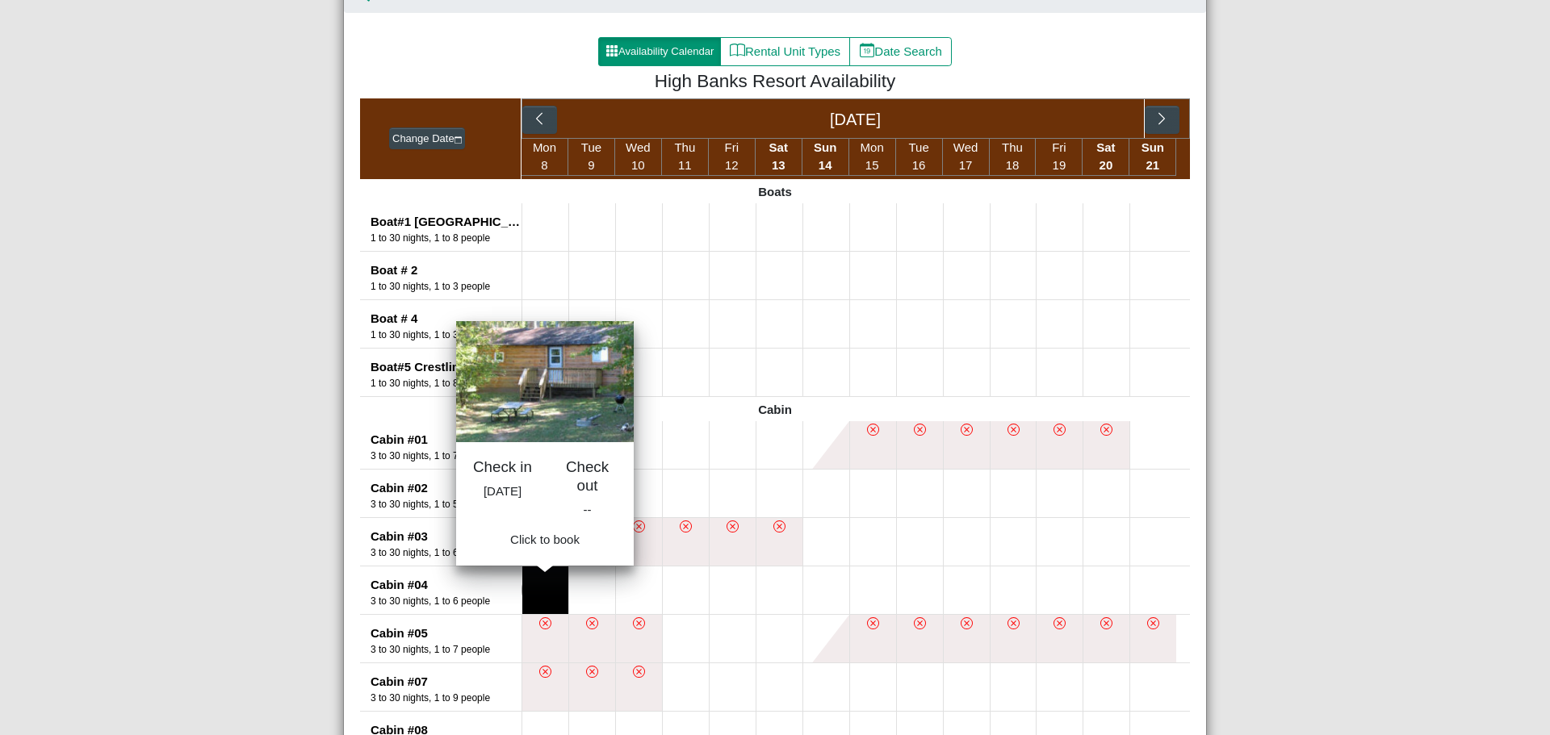
click at [529, 585] on button at bounding box center [545, 591] width 46 height 48
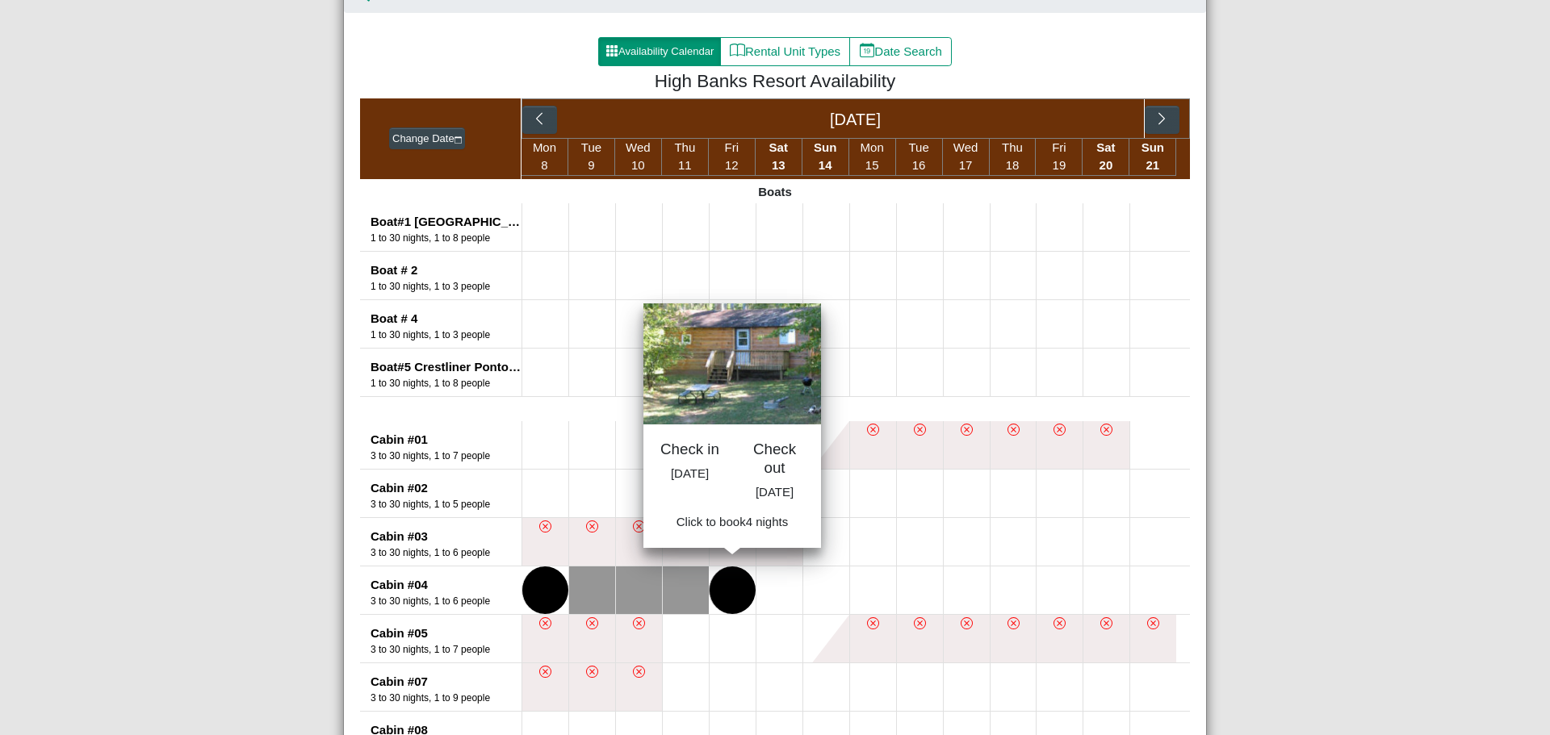
click at [736, 589] on button at bounding box center [732, 591] width 46 height 48
click at [734, 534] on span "Book 4 night s" at bounding box center [732, 528] width 73 height 14
select select "*"
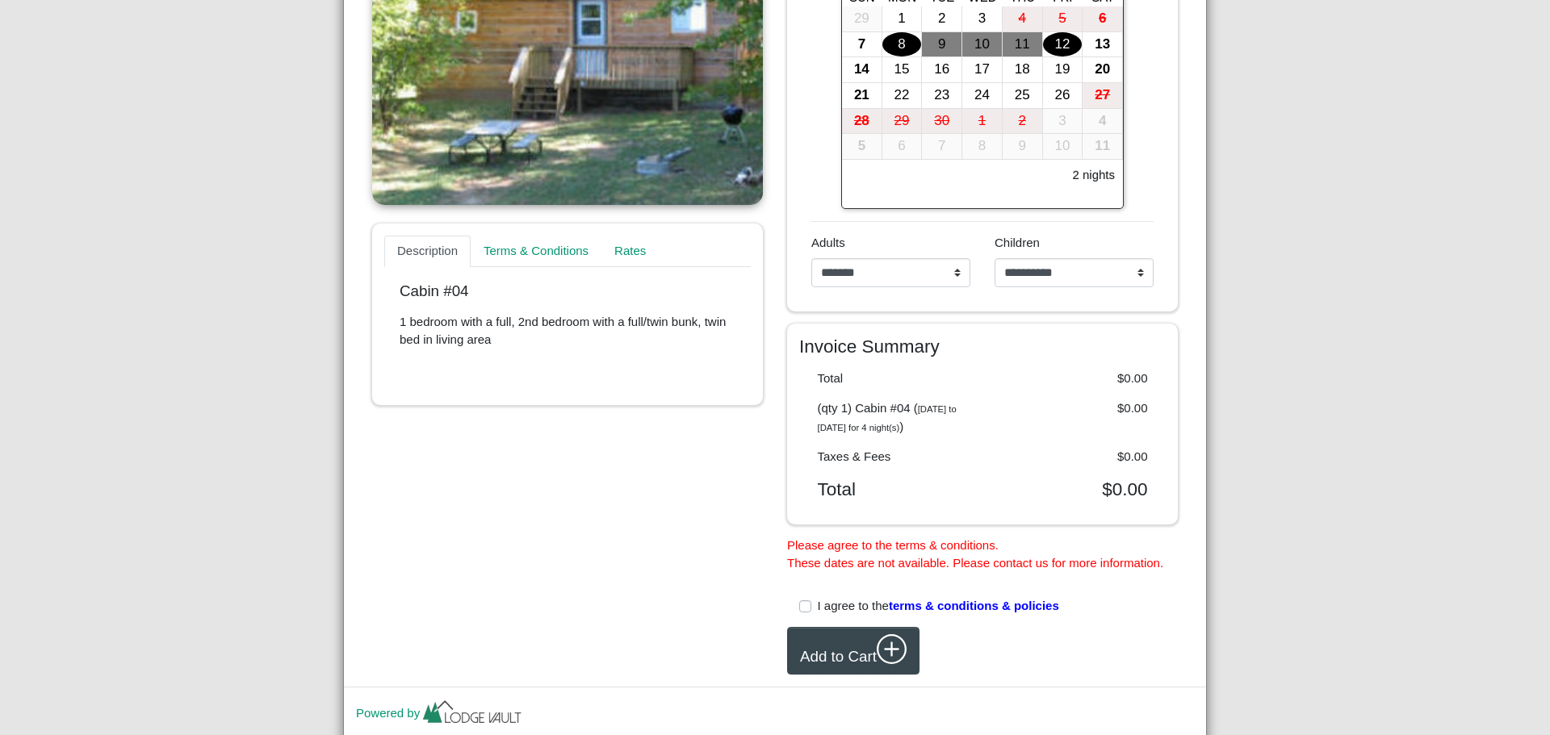
scroll to position [565, 0]
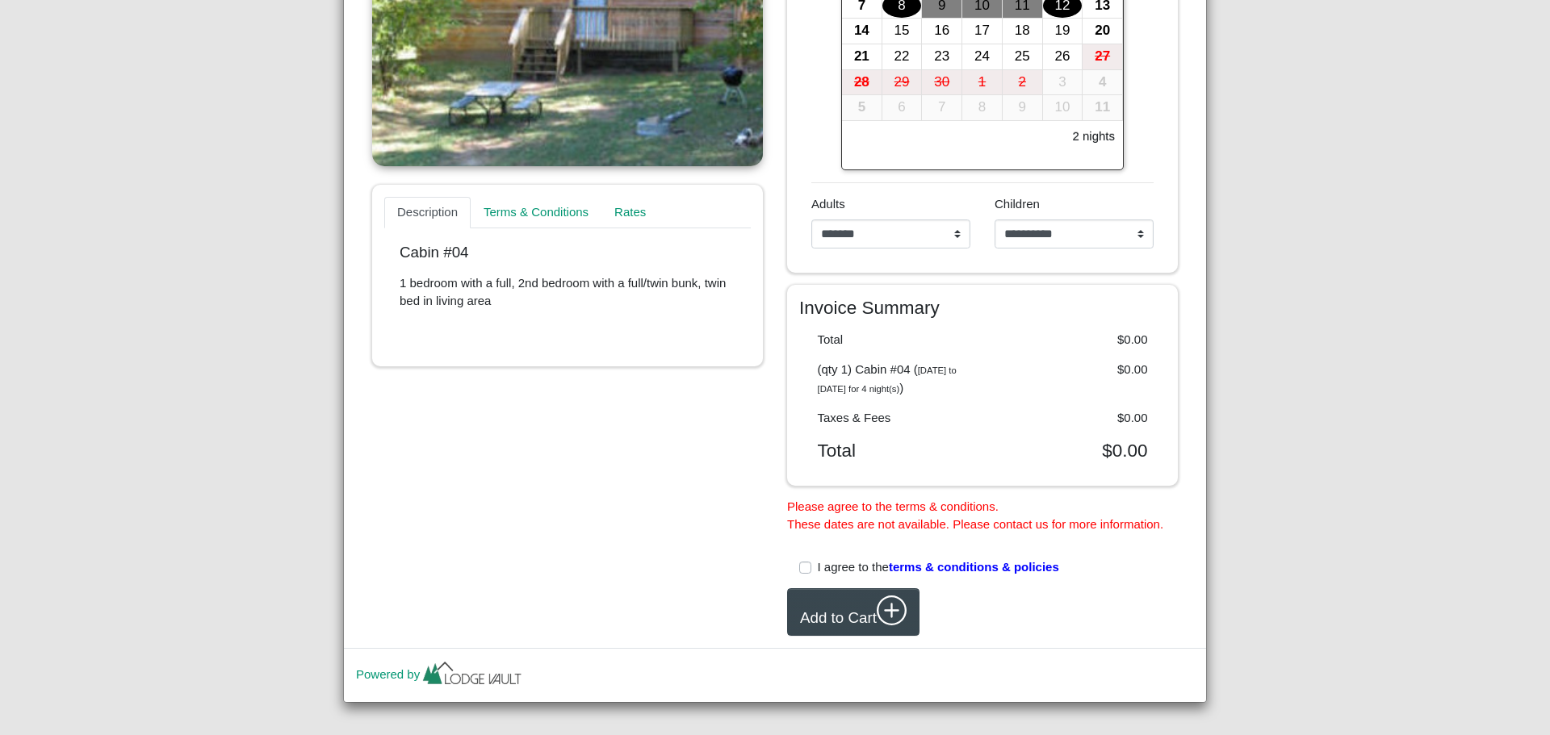
click at [818, 567] on label "I agree to the terms & conditions & policies" at bounding box center [938, 568] width 241 height 19
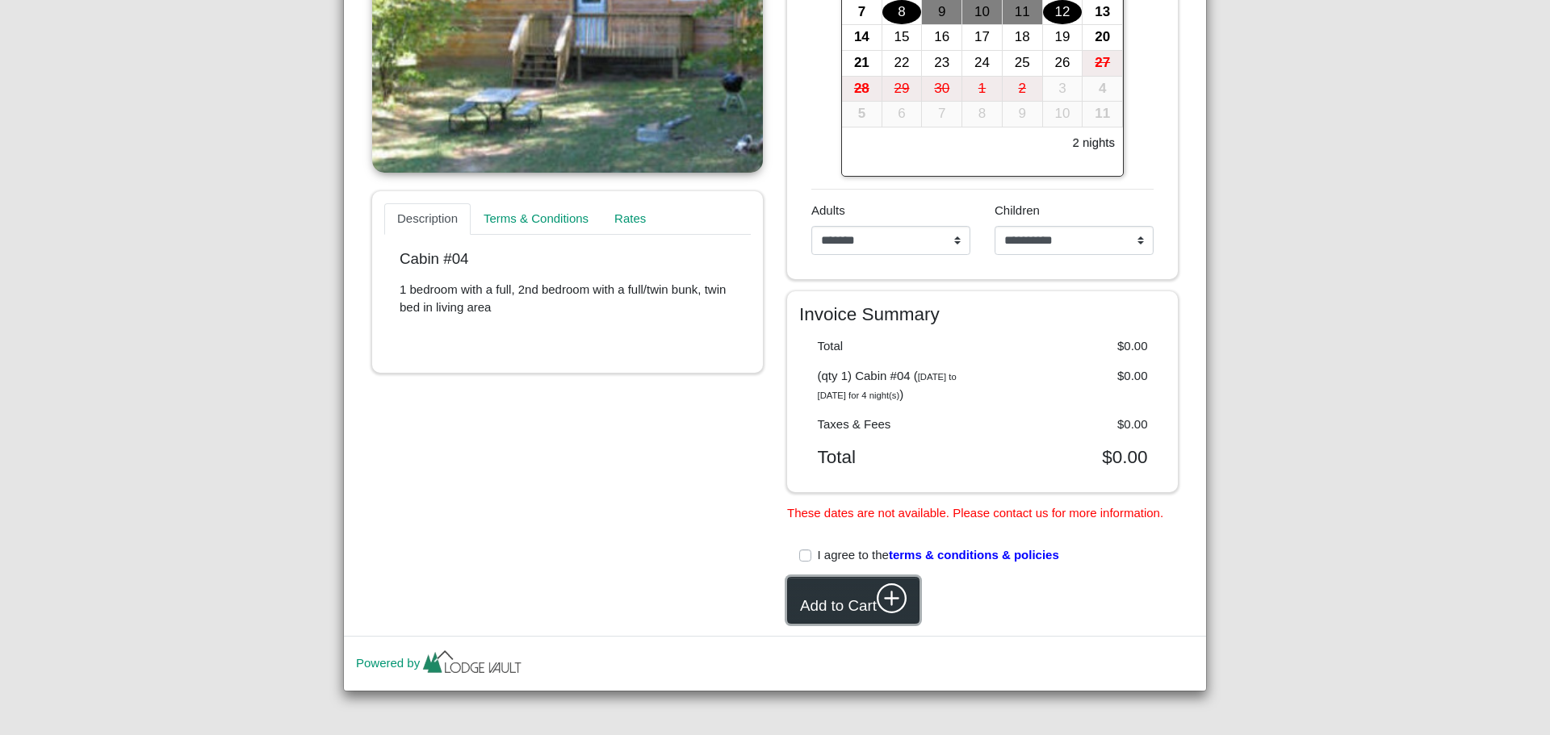
click at [840, 602] on button "Add to Cart" at bounding box center [853, 601] width 132 height 48
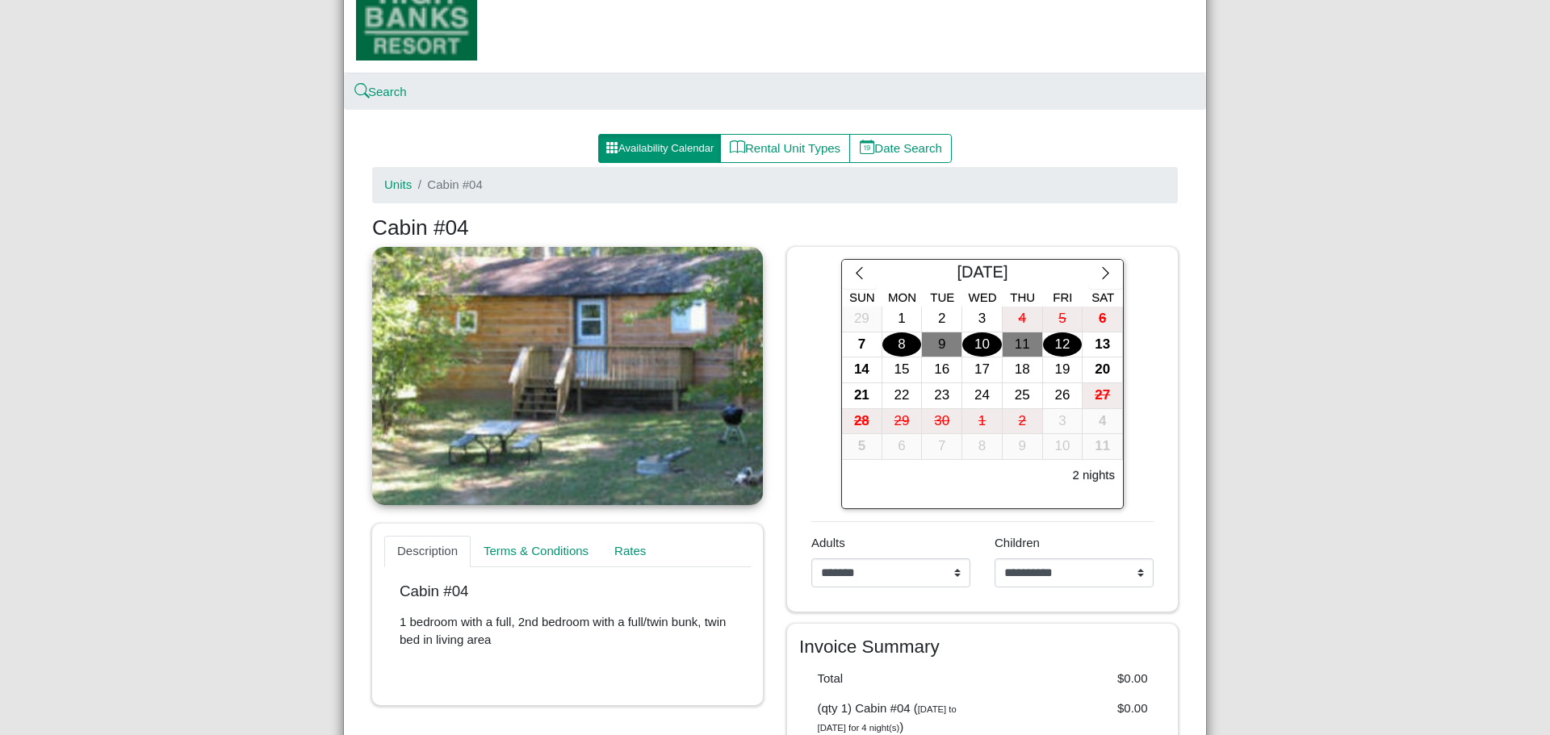
scroll to position [0, 0]
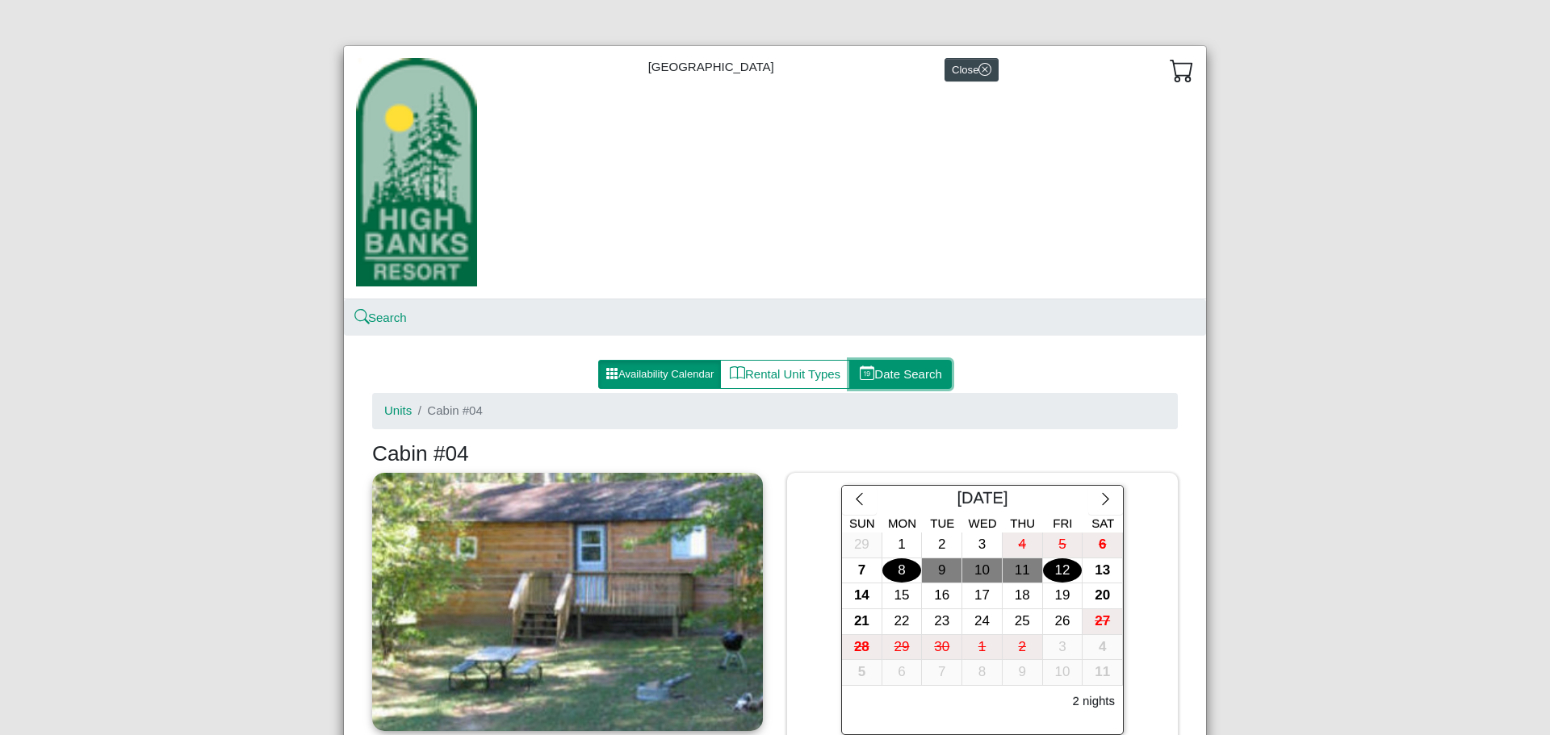
click at [905, 379] on button "Date Search" at bounding box center [900, 374] width 103 height 29
select select "*"
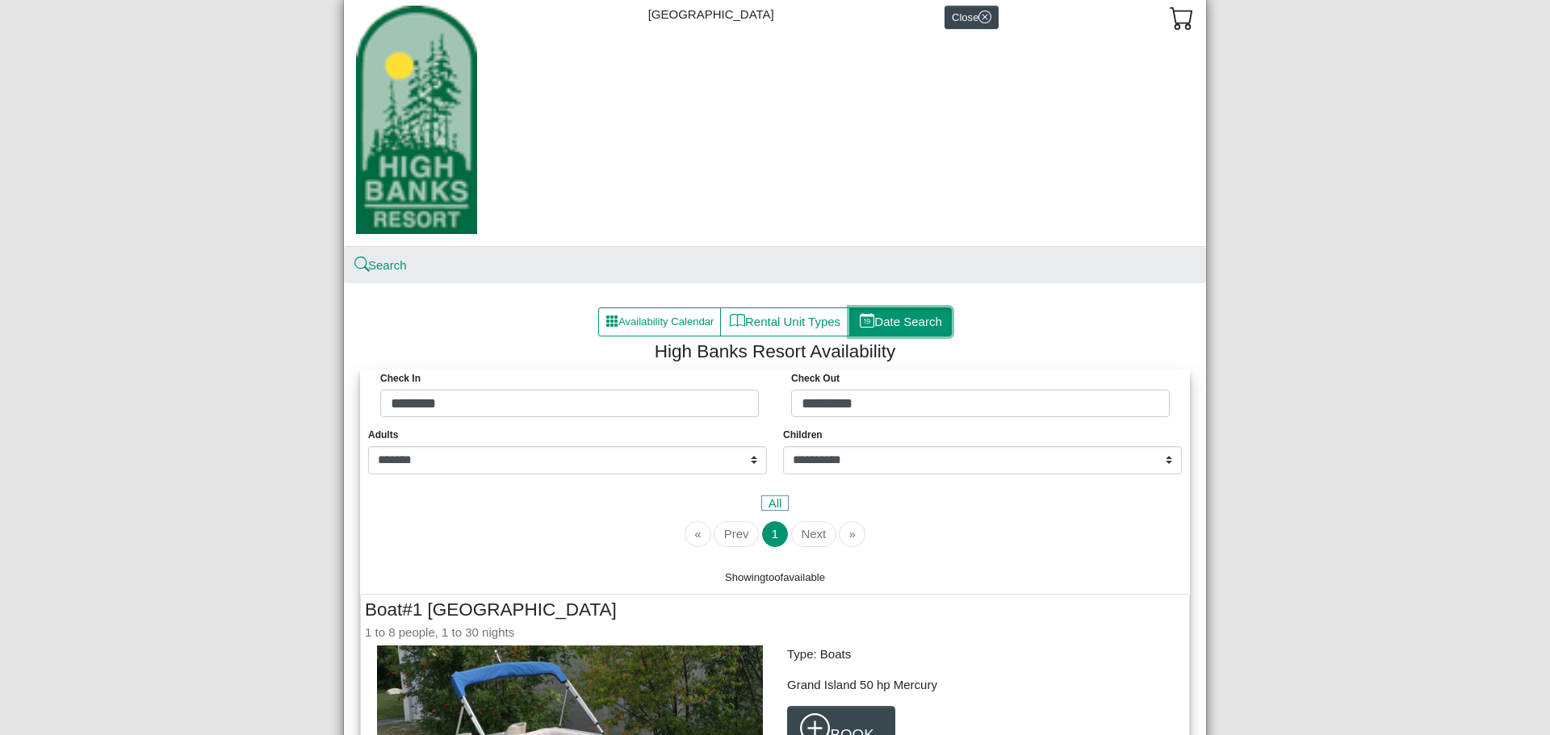
scroll to position [48, 0]
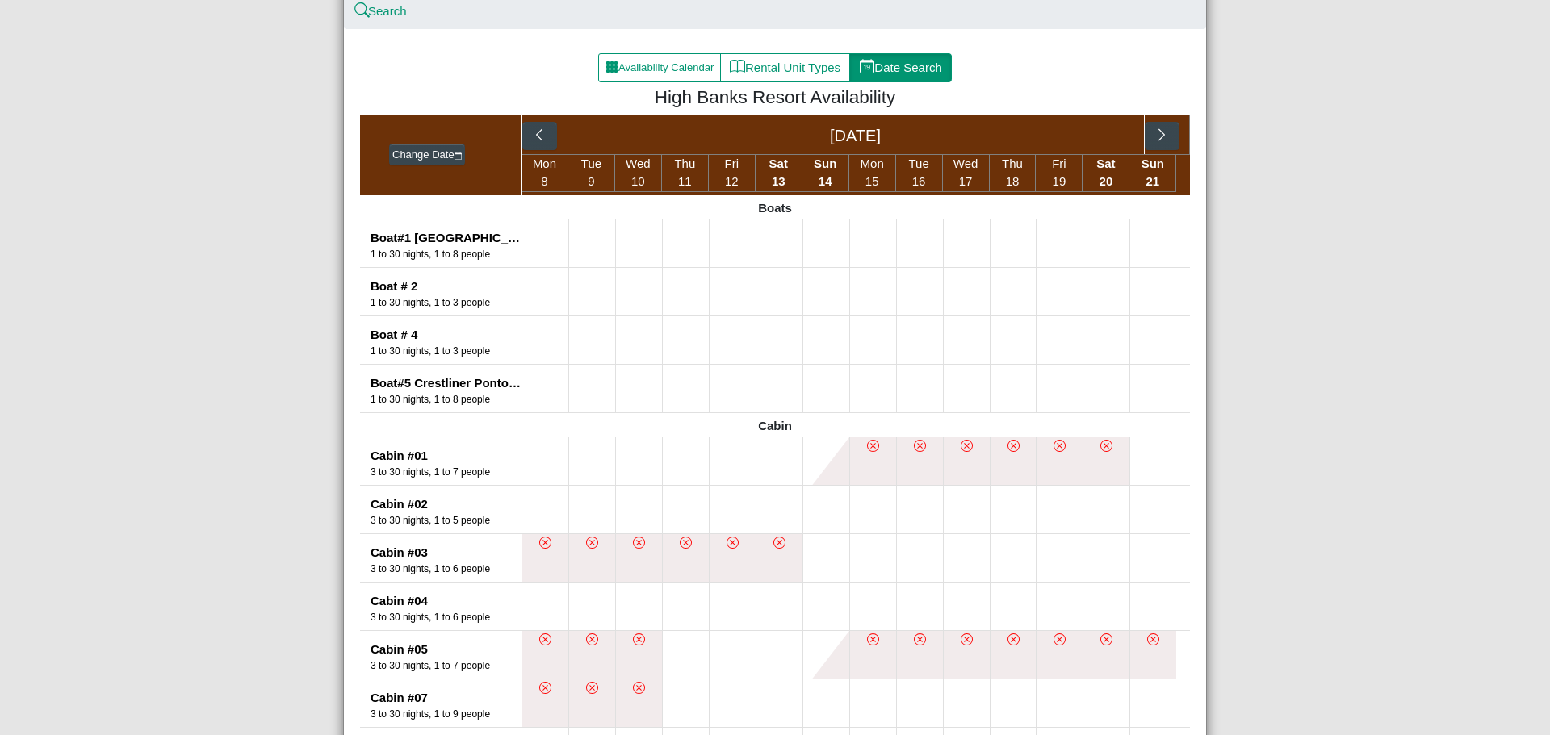
scroll to position [323, 0]
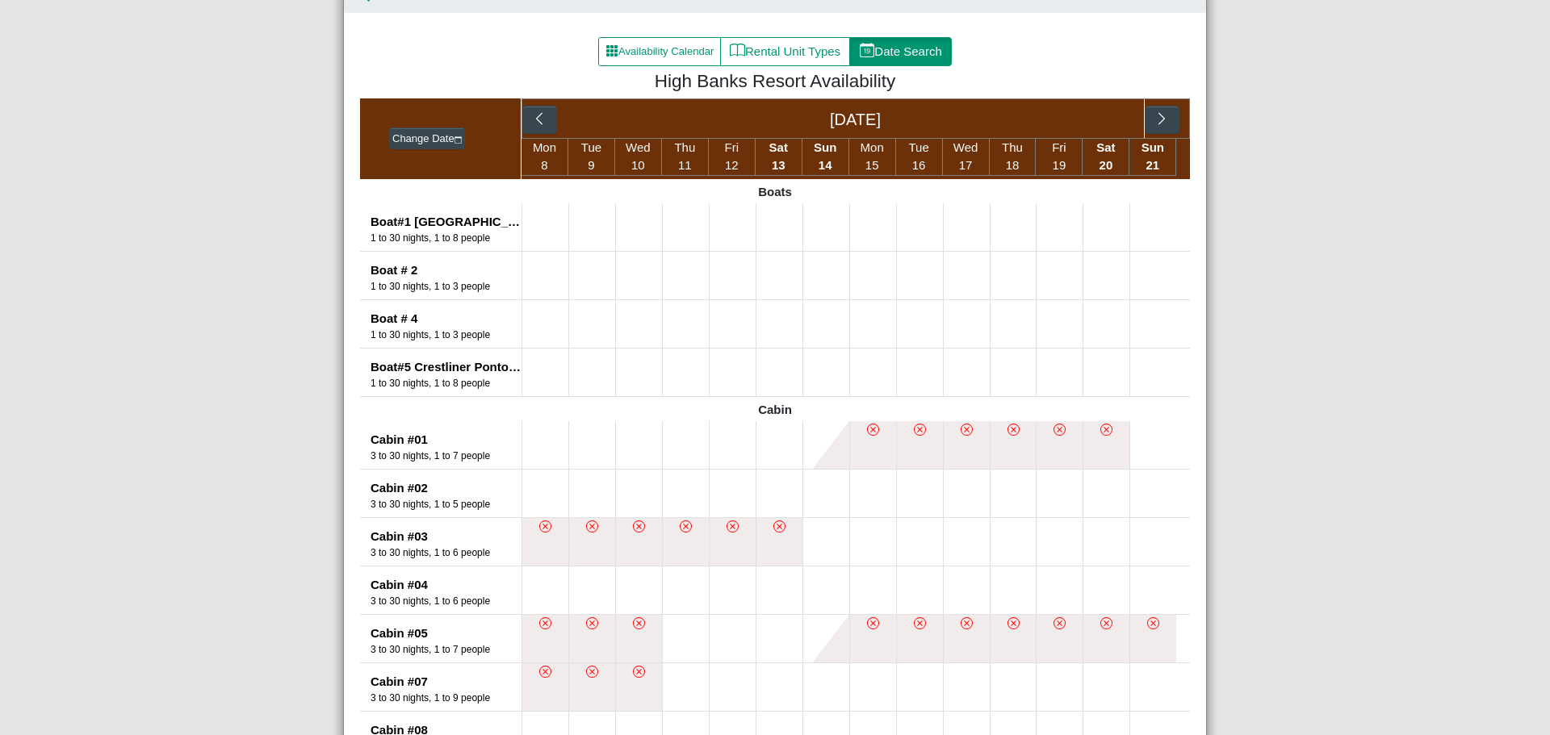
click at [539, 530] on icon "x circle" at bounding box center [545, 527] width 12 height 12
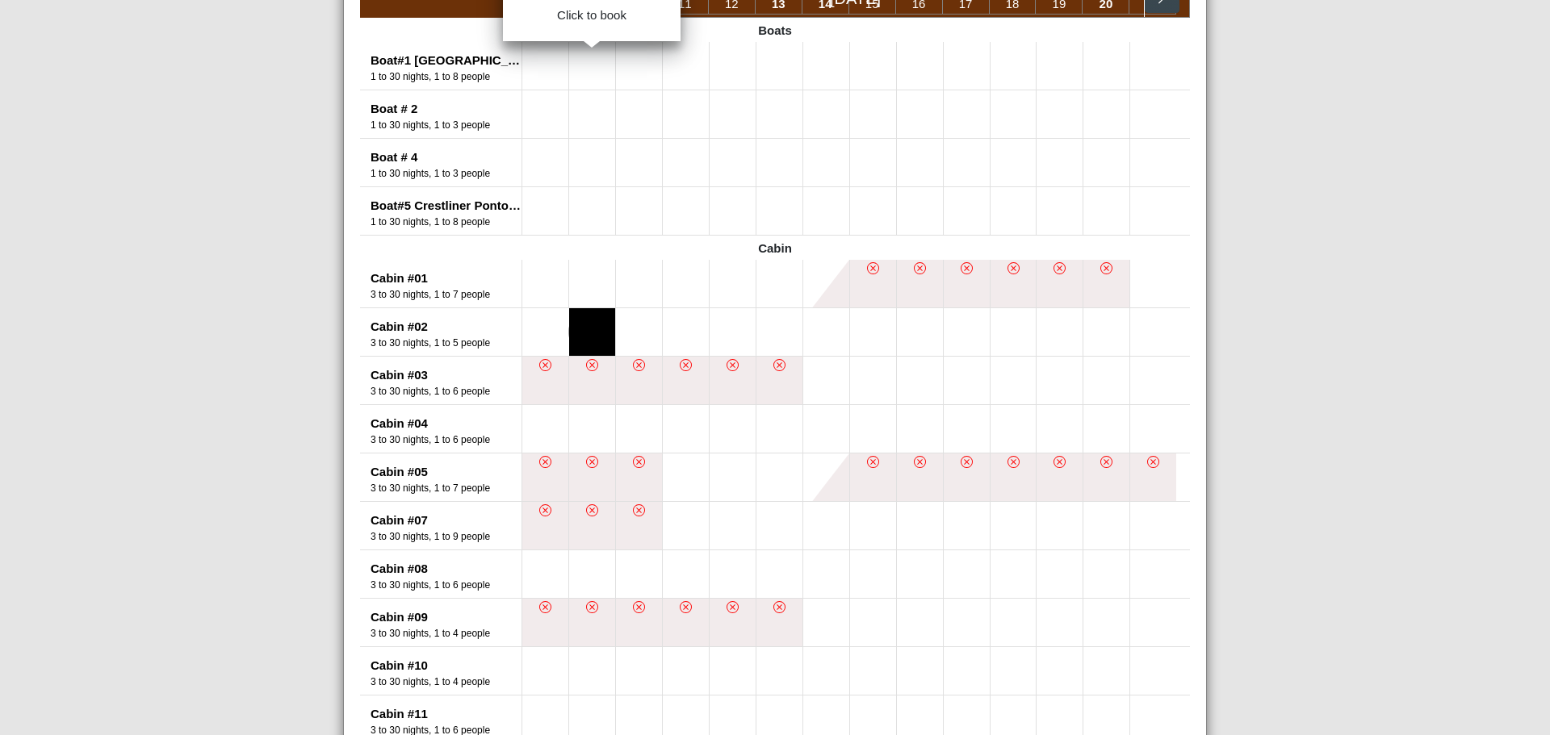
scroll to position [0, 0]
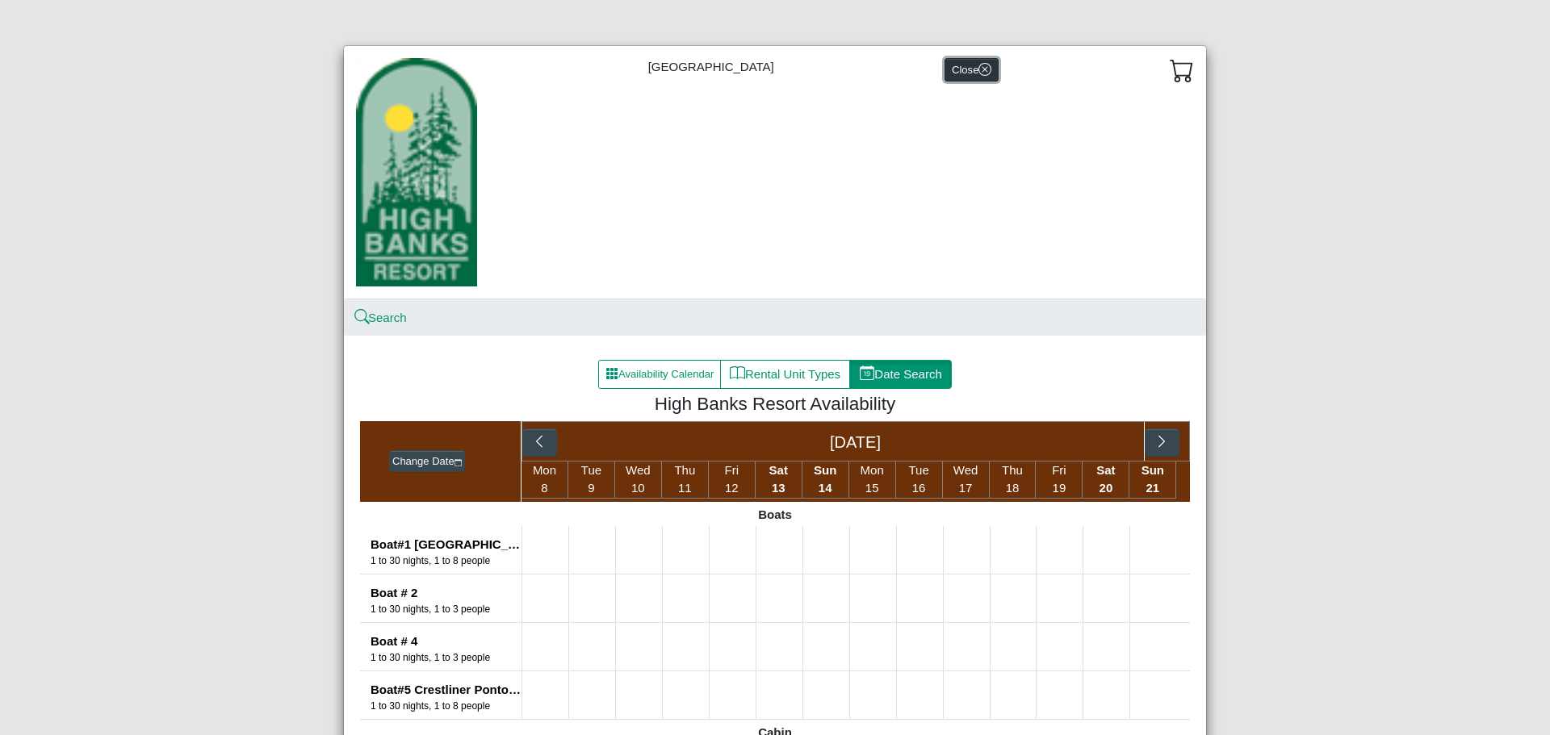
click at [978, 69] on icon "x circle" at bounding box center [984, 69] width 13 height 13
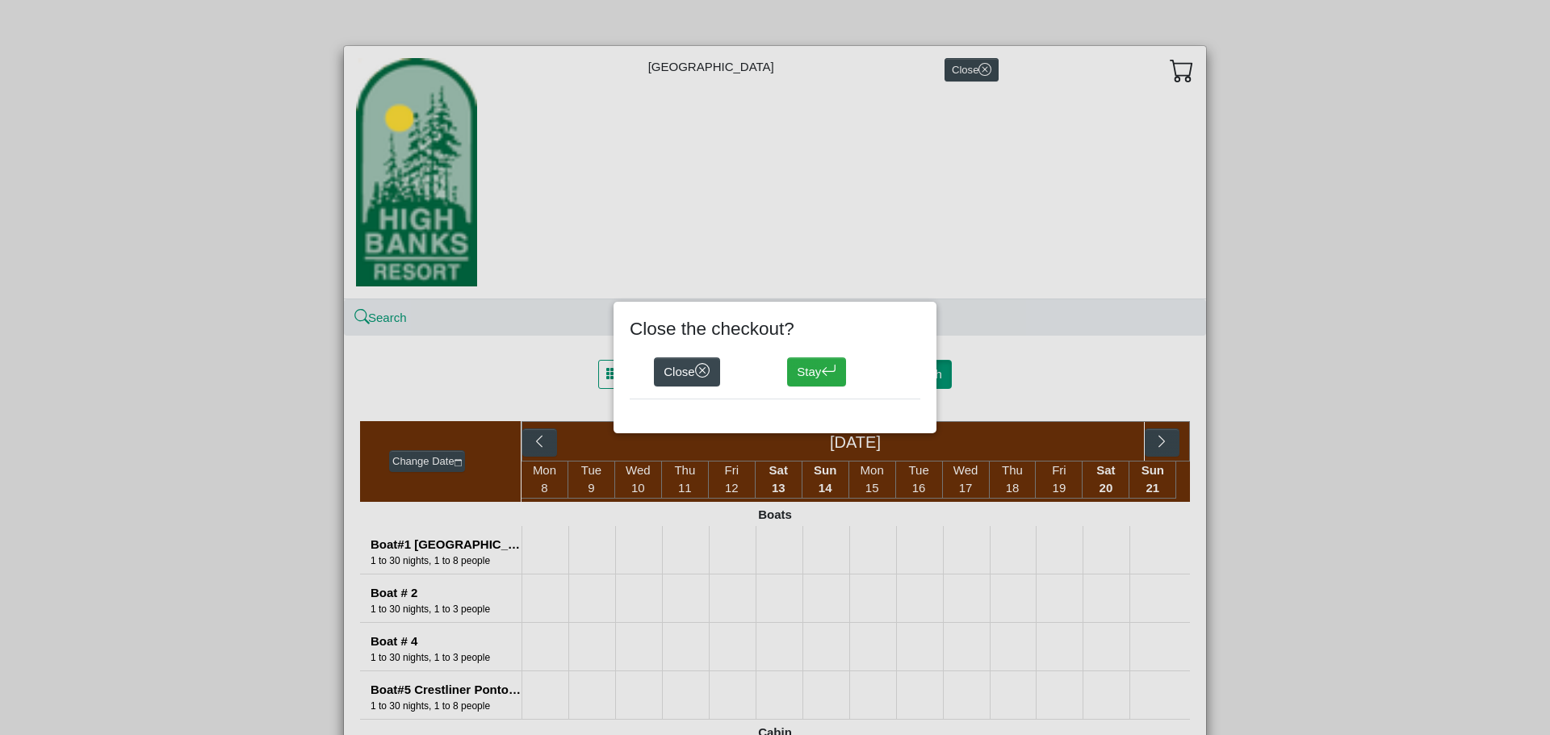
click at [704, 354] on div "Close Stay" at bounding box center [775, 371] width 291 height 53
click at [699, 374] on icon "x circle" at bounding box center [702, 370] width 15 height 15
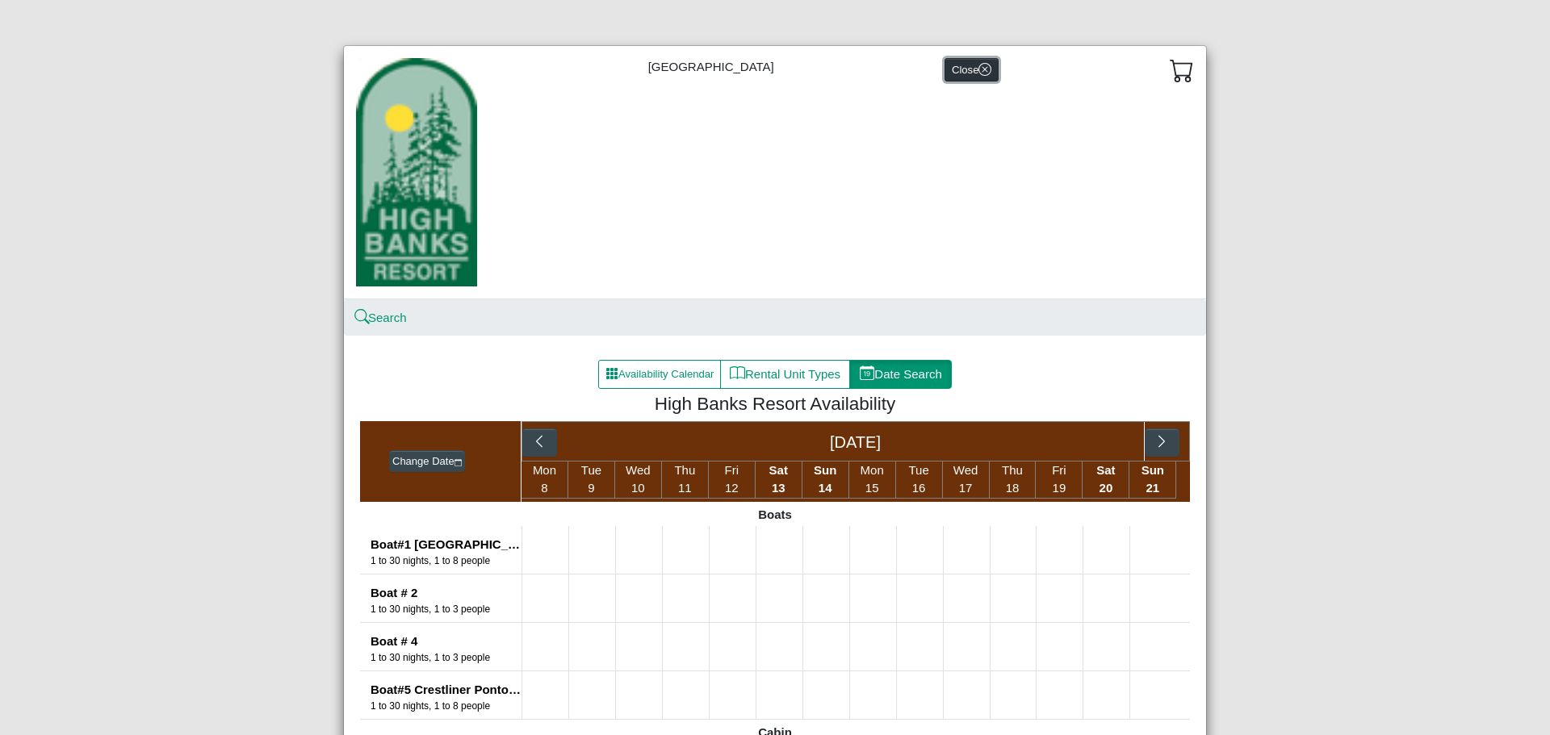
click at [978, 69] on icon "x circle" at bounding box center [984, 69] width 13 height 13
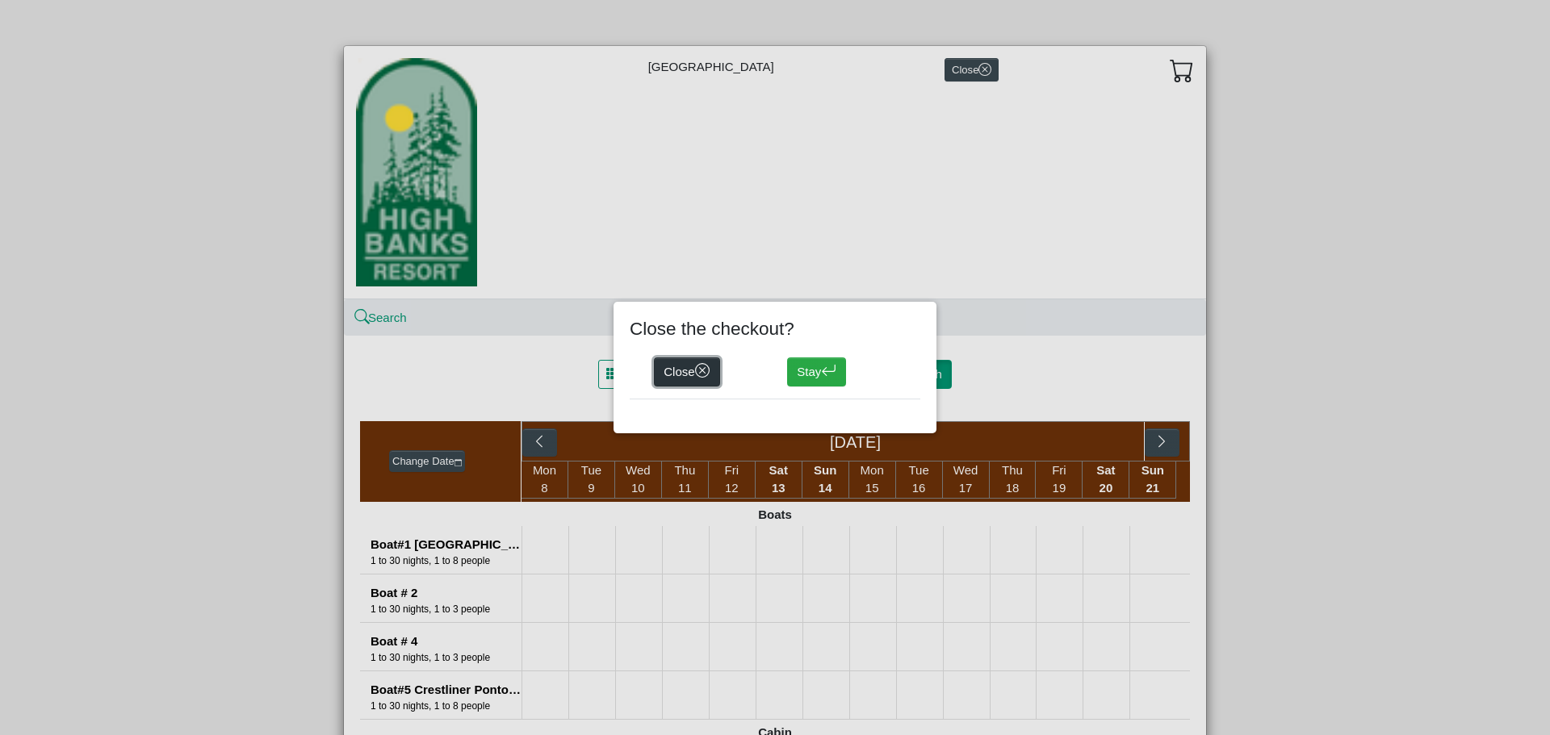
click at [698, 371] on icon "x circle" at bounding box center [702, 370] width 15 height 15
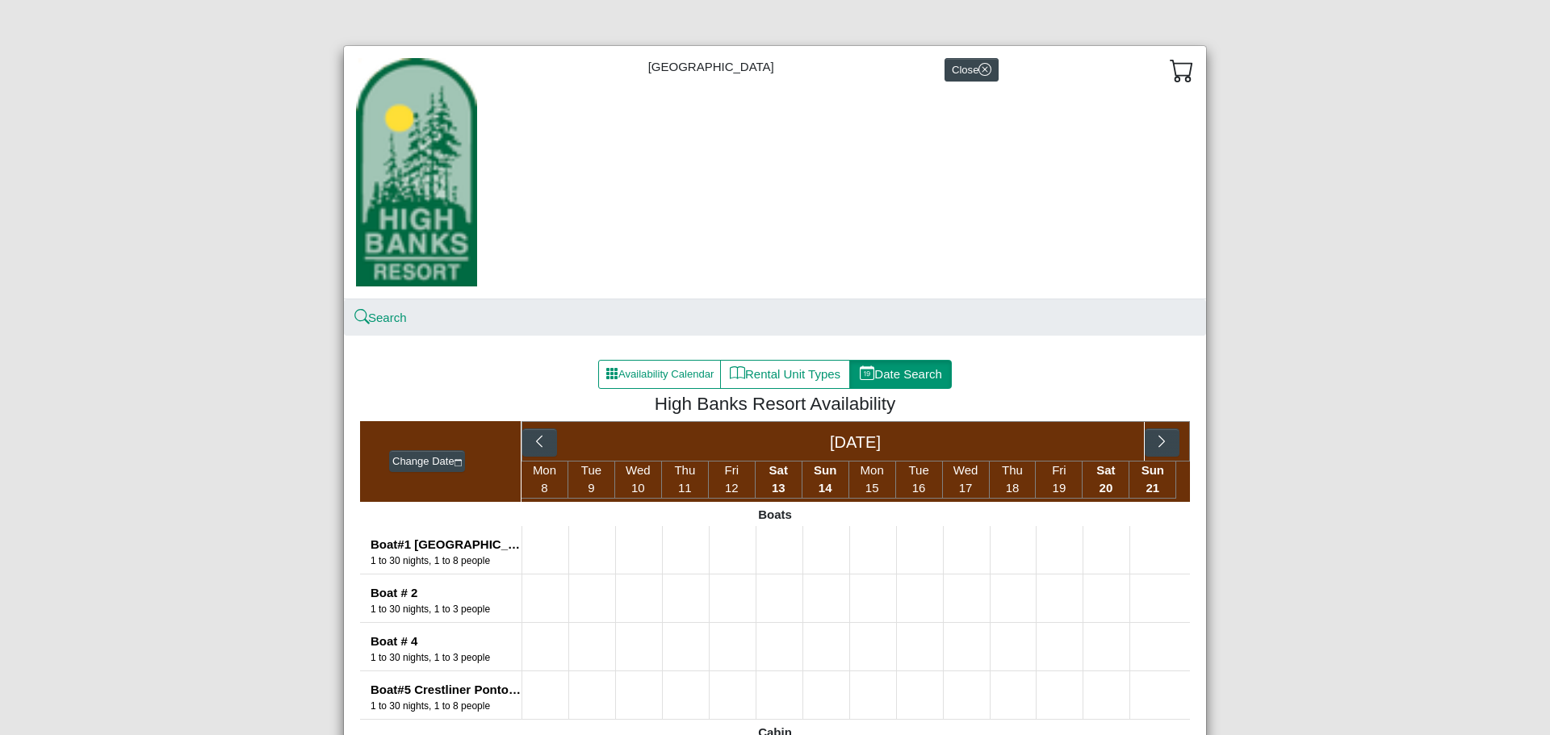
select select "*"
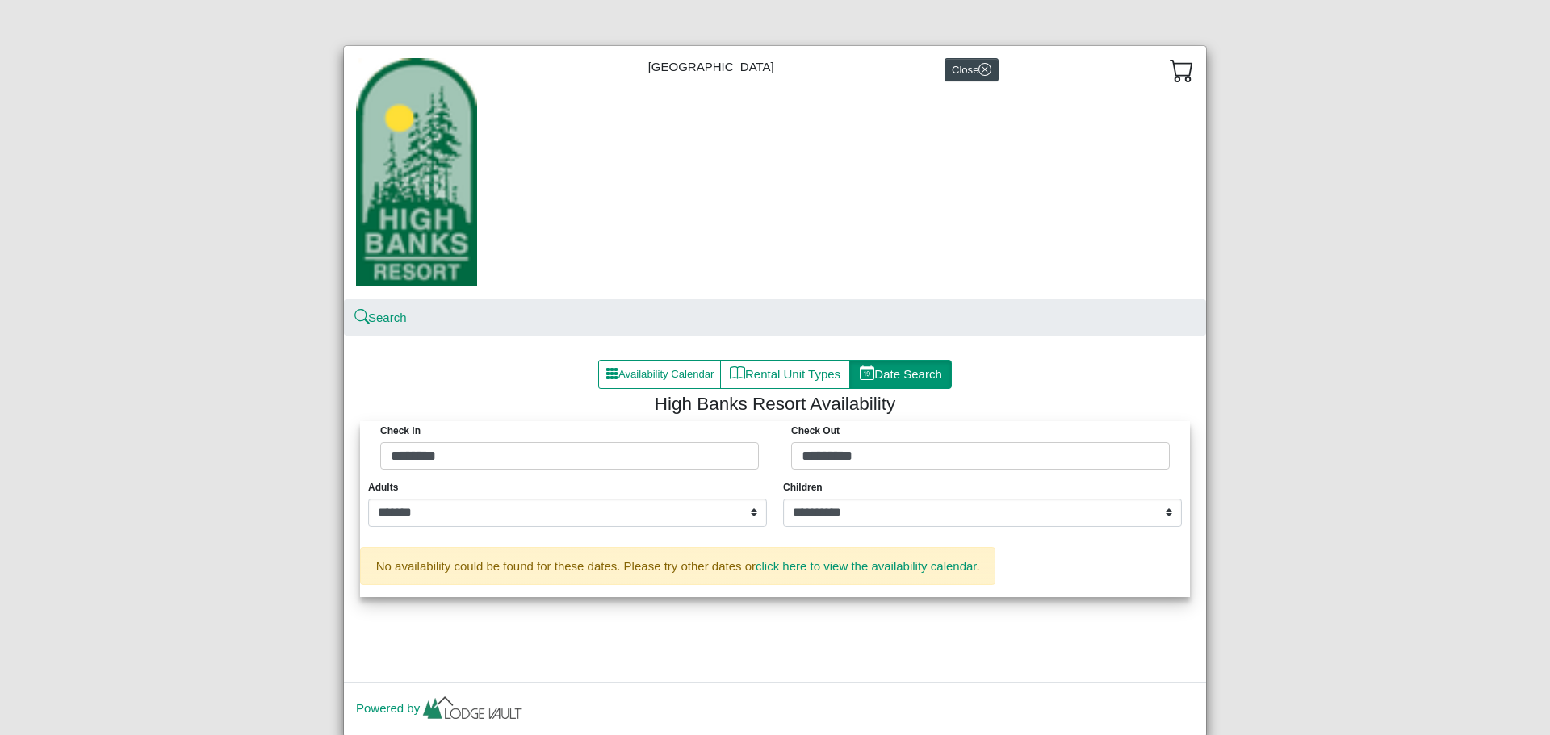
select select "*"
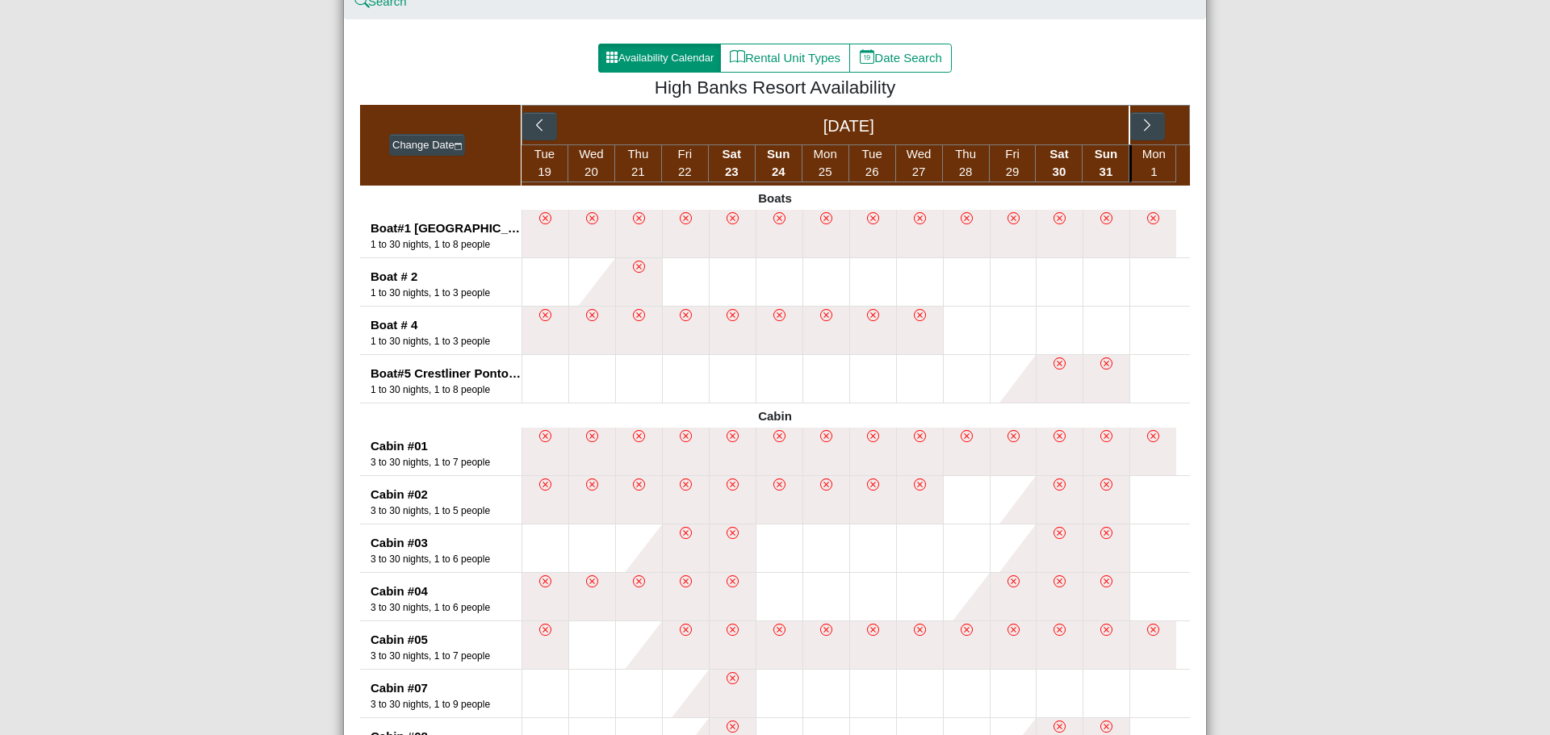
scroll to position [323, 0]
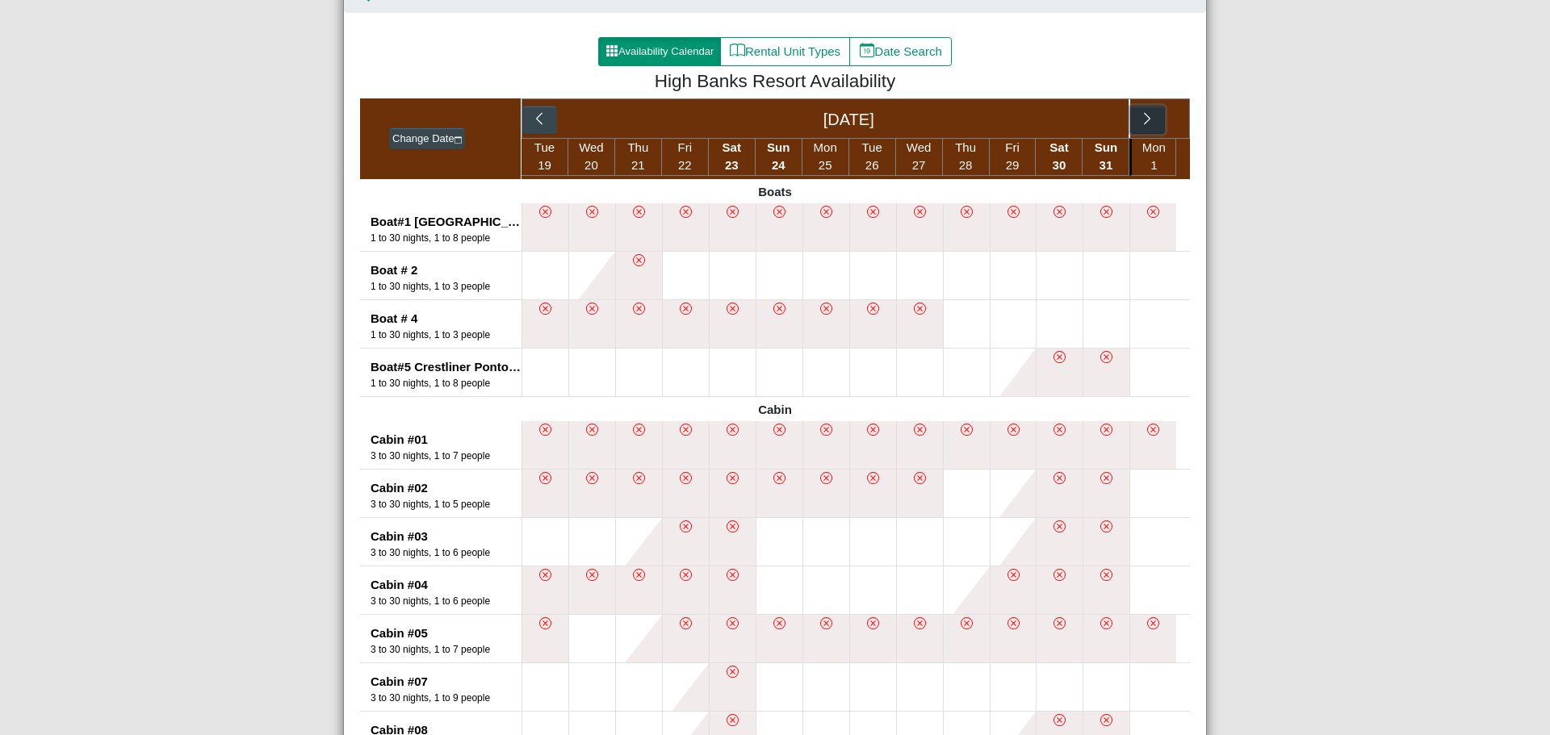
click at [1147, 122] on icon "chevron right" at bounding box center [1147, 118] width 15 height 15
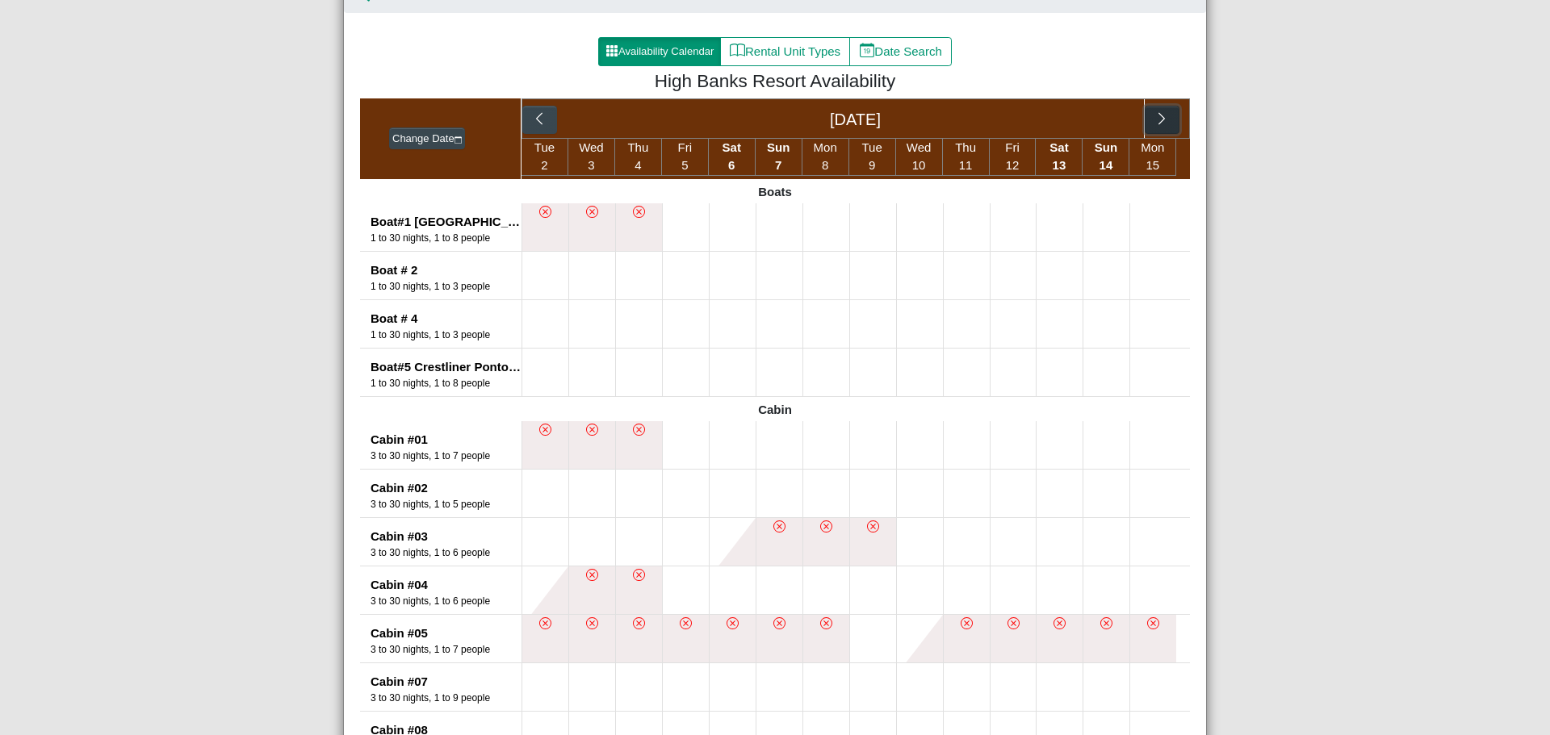
click at [1147, 122] on button "button" at bounding box center [1161, 120] width 35 height 29
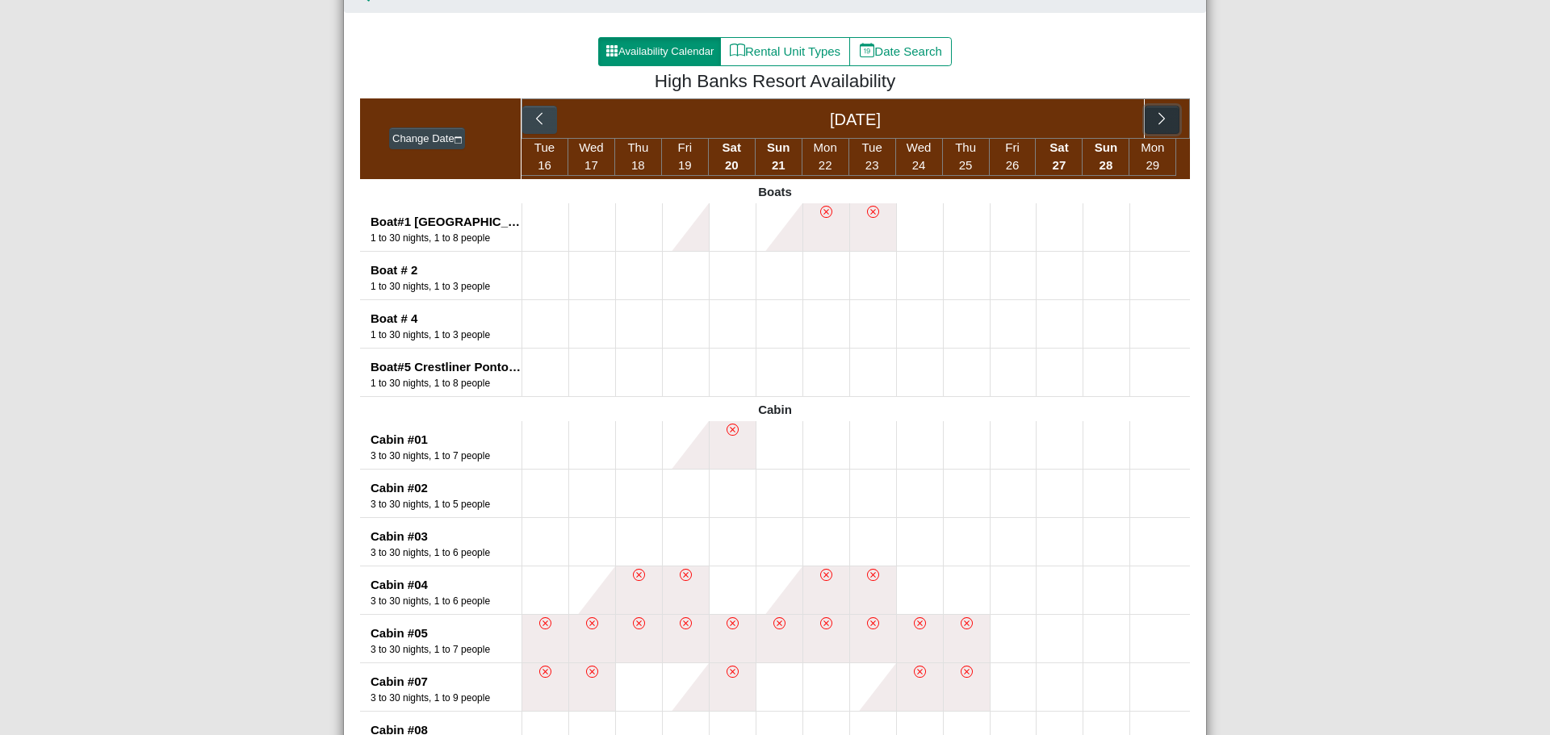
click at [1147, 122] on button "button" at bounding box center [1161, 120] width 35 height 29
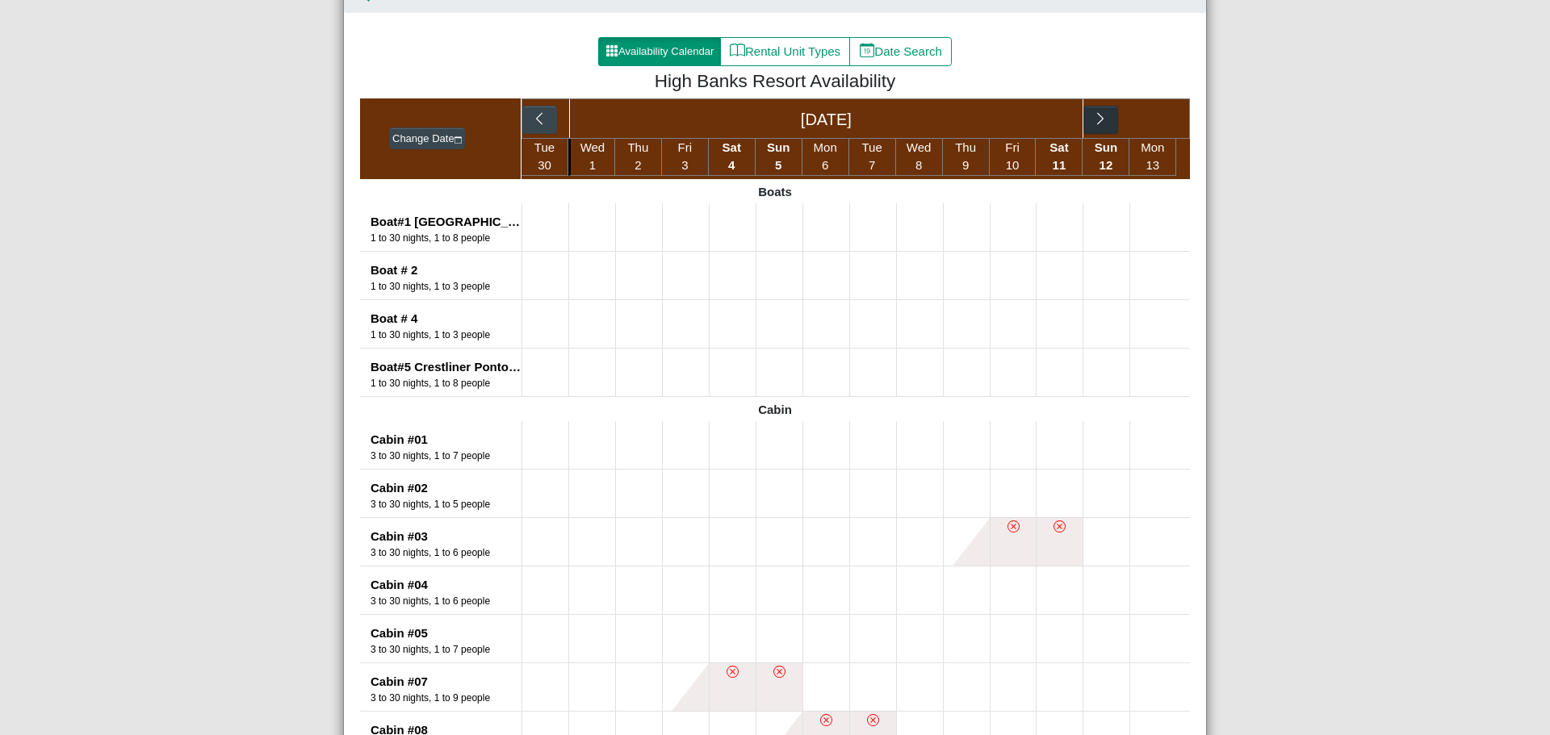
click at [1147, 122] on div "[DATE]" at bounding box center [855, 118] width 668 height 40
click at [1083, 116] on button "button" at bounding box center [1100, 120] width 35 height 29
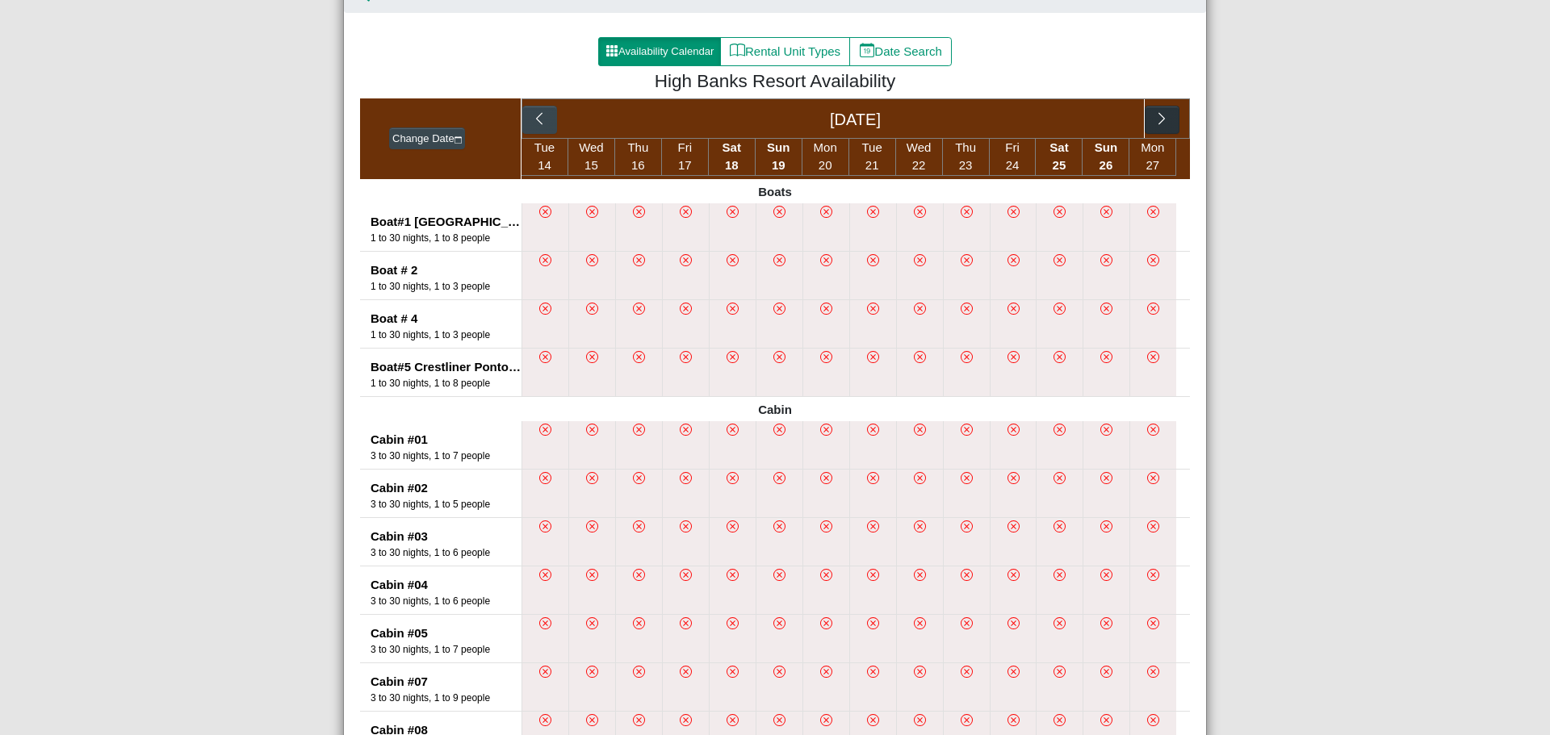
click at [1083, 116] on div "[DATE]" at bounding box center [856, 118] width 578 height 39
click at [1161, 119] on icon "chevron right" at bounding box center [1161, 118] width 15 height 15
click at [1161, 119] on div "[DATE] [DATE]" at bounding box center [855, 118] width 668 height 40
click at [1059, 117] on button "button" at bounding box center [1053, 120] width 35 height 29
click at [1161, 123] on icon "chevron right" at bounding box center [1161, 118] width 15 height 15
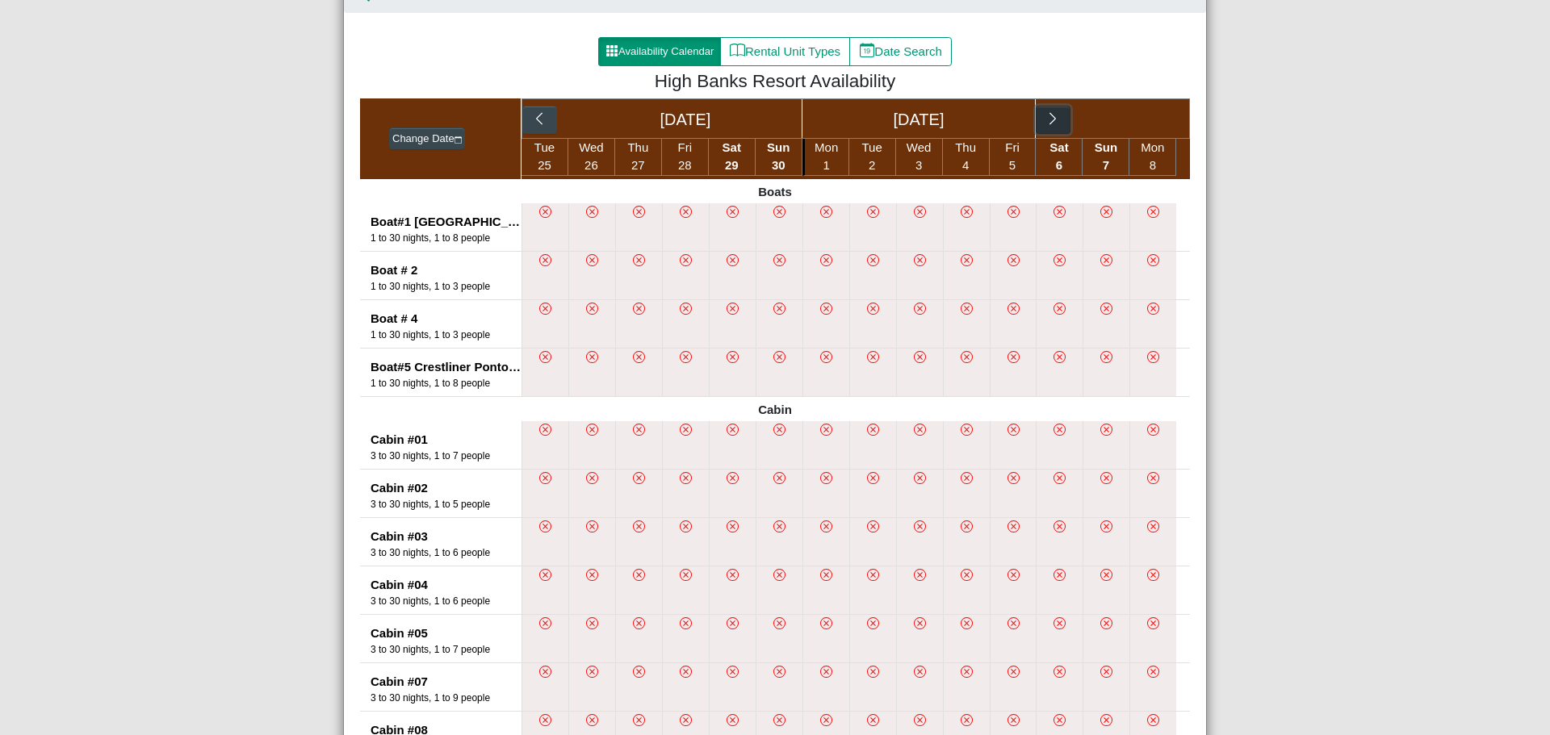
click at [1051, 115] on icon "chevron right" at bounding box center [1052, 118] width 15 height 15
click at [1158, 119] on icon "chevron right" at bounding box center [1161, 118] width 6 height 12
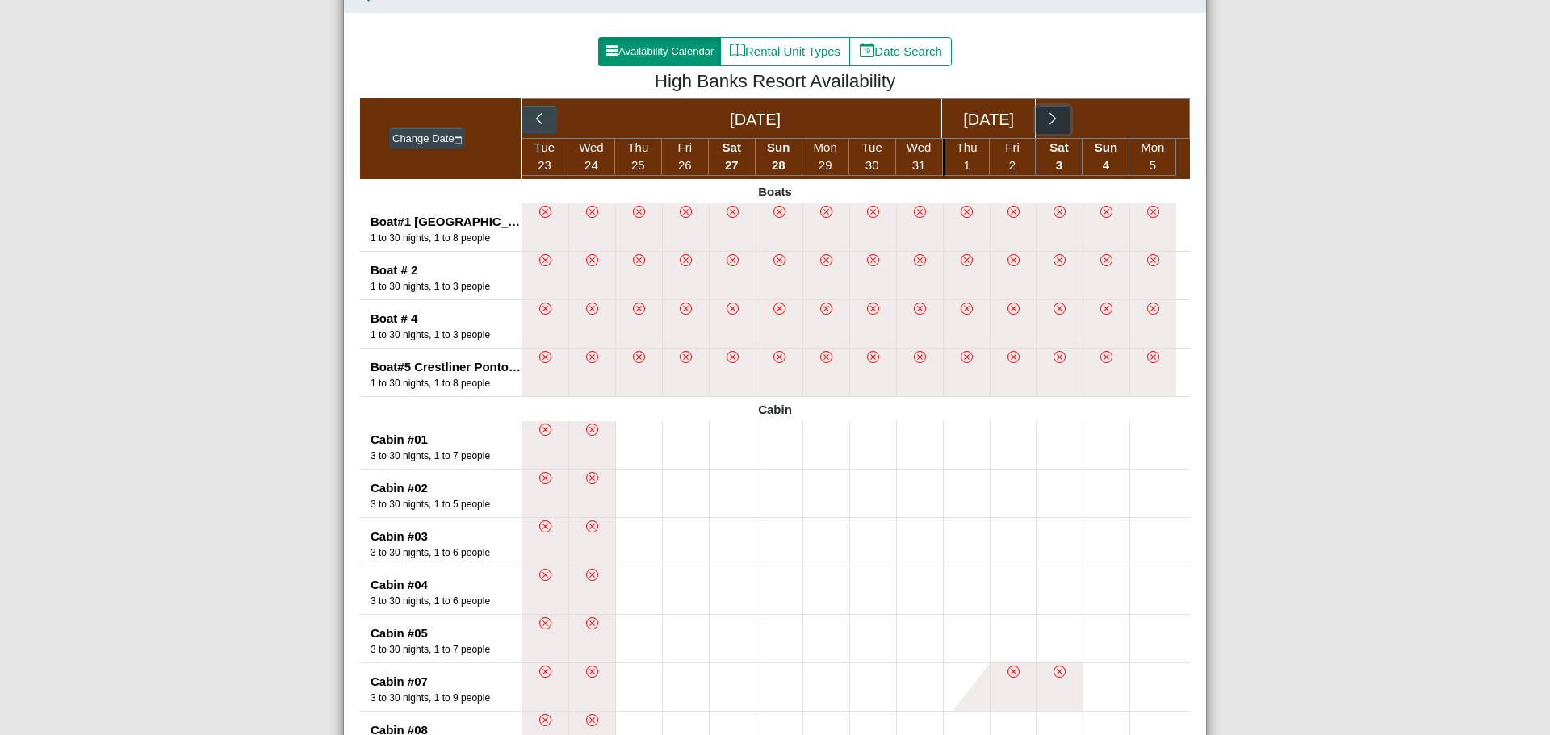
click at [1056, 119] on button "button" at bounding box center [1053, 120] width 35 height 29
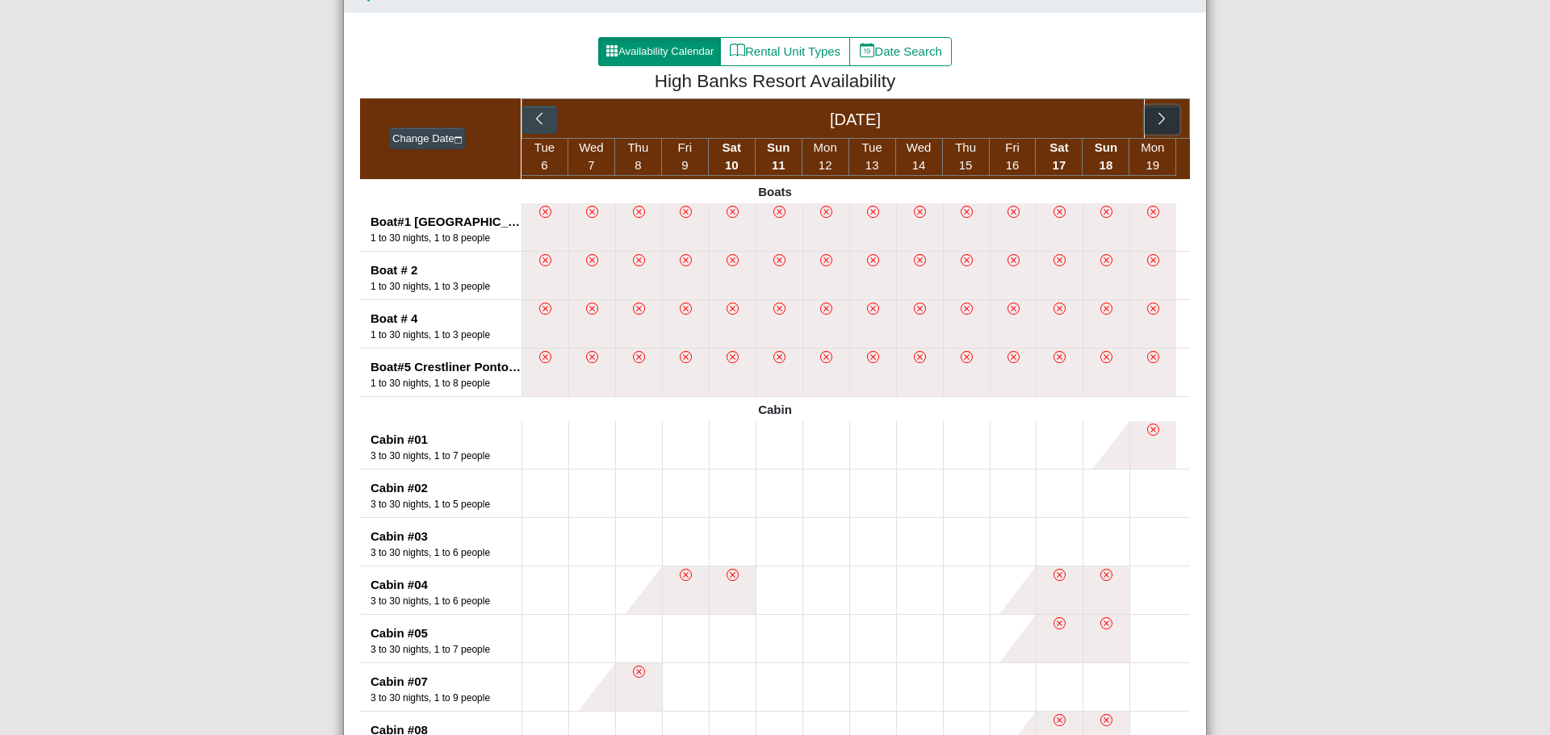
click at [1172, 119] on button "button" at bounding box center [1161, 120] width 35 height 29
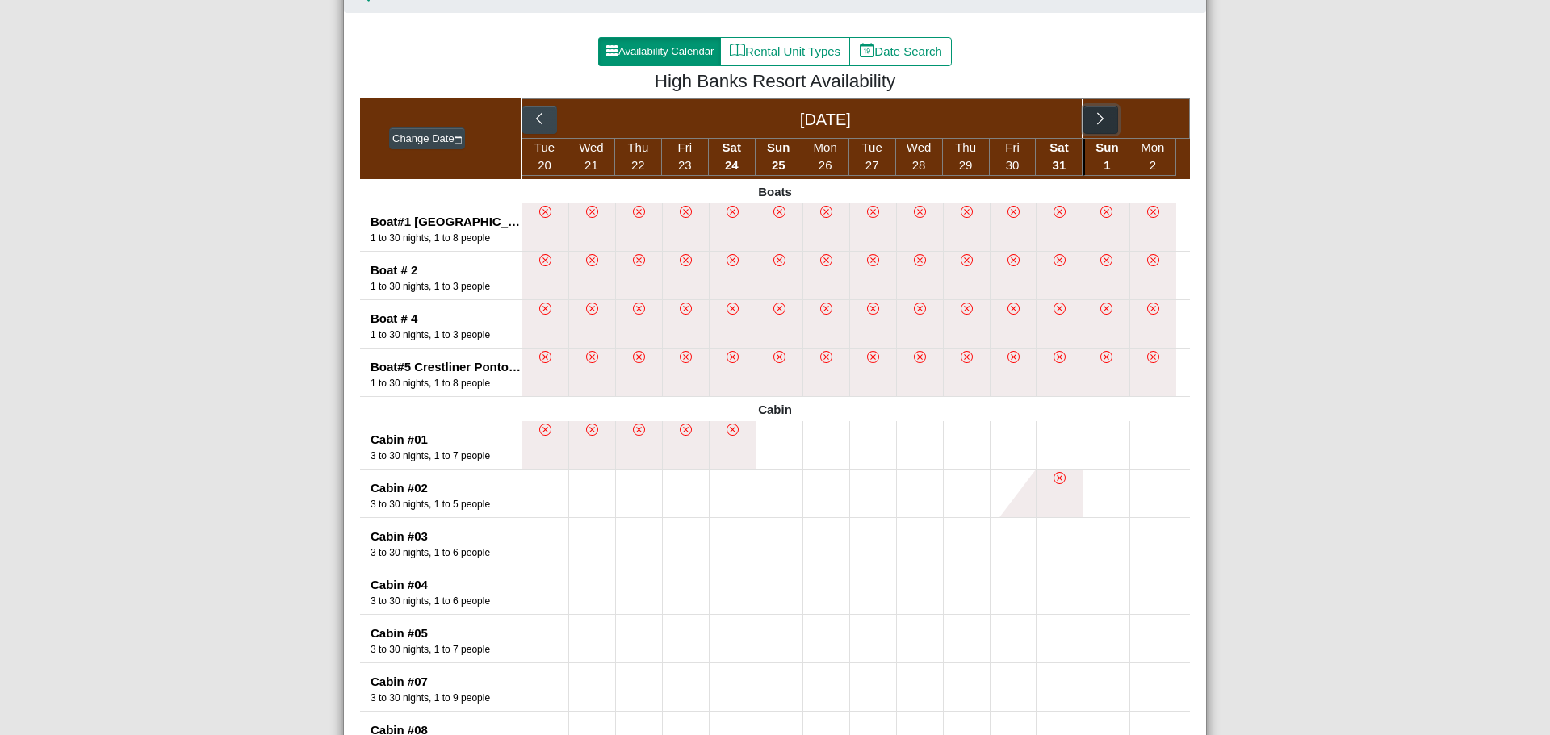
click at [1093, 121] on icon "chevron right" at bounding box center [1100, 118] width 15 height 15
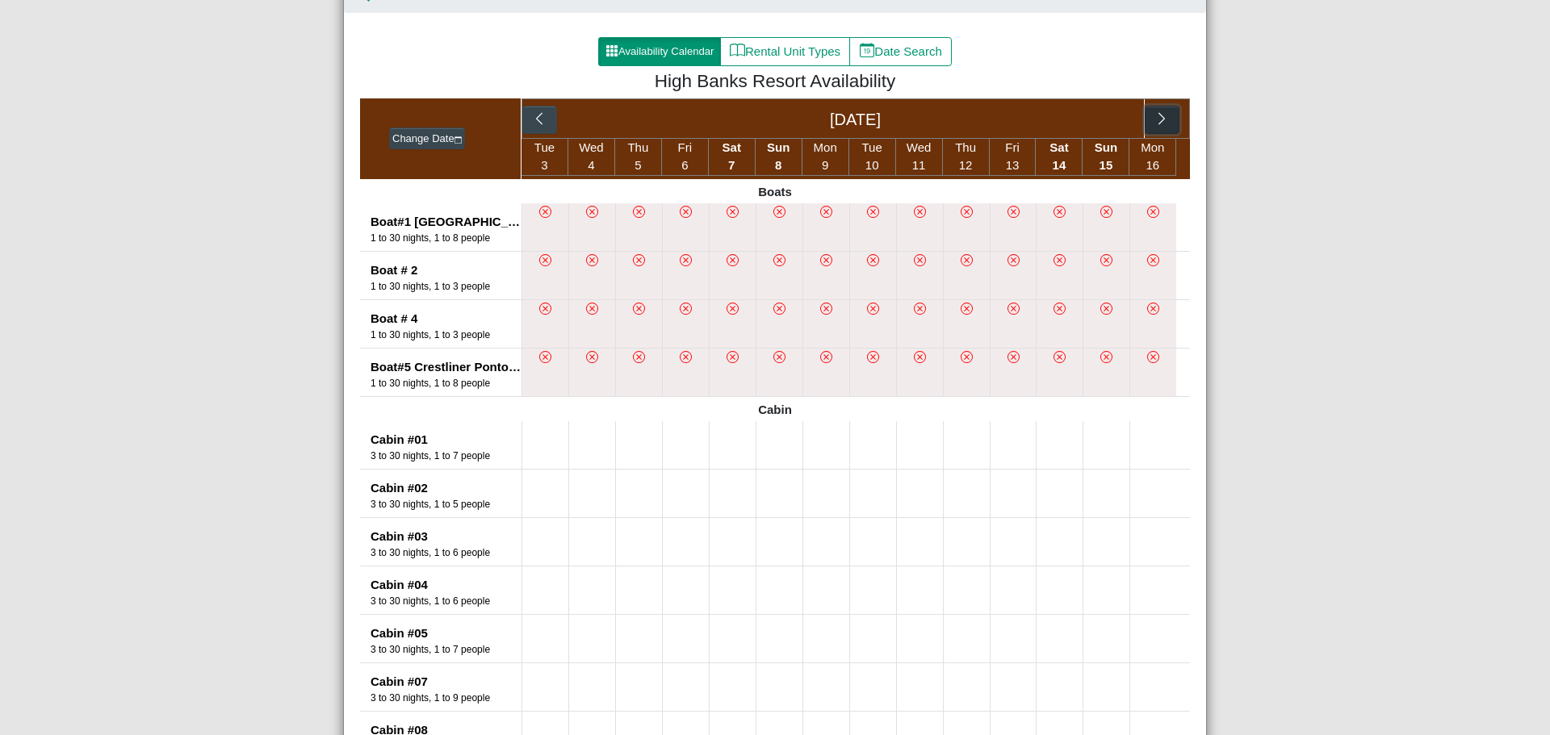
click at [1154, 118] on icon "chevron right" at bounding box center [1161, 118] width 15 height 15
click at [1109, 119] on button "button" at bounding box center [1100, 120] width 35 height 29
click at [1107, 119] on div "[DATE]" at bounding box center [856, 118] width 578 height 39
click at [1154, 126] on icon "chevron right" at bounding box center [1161, 118] width 15 height 15
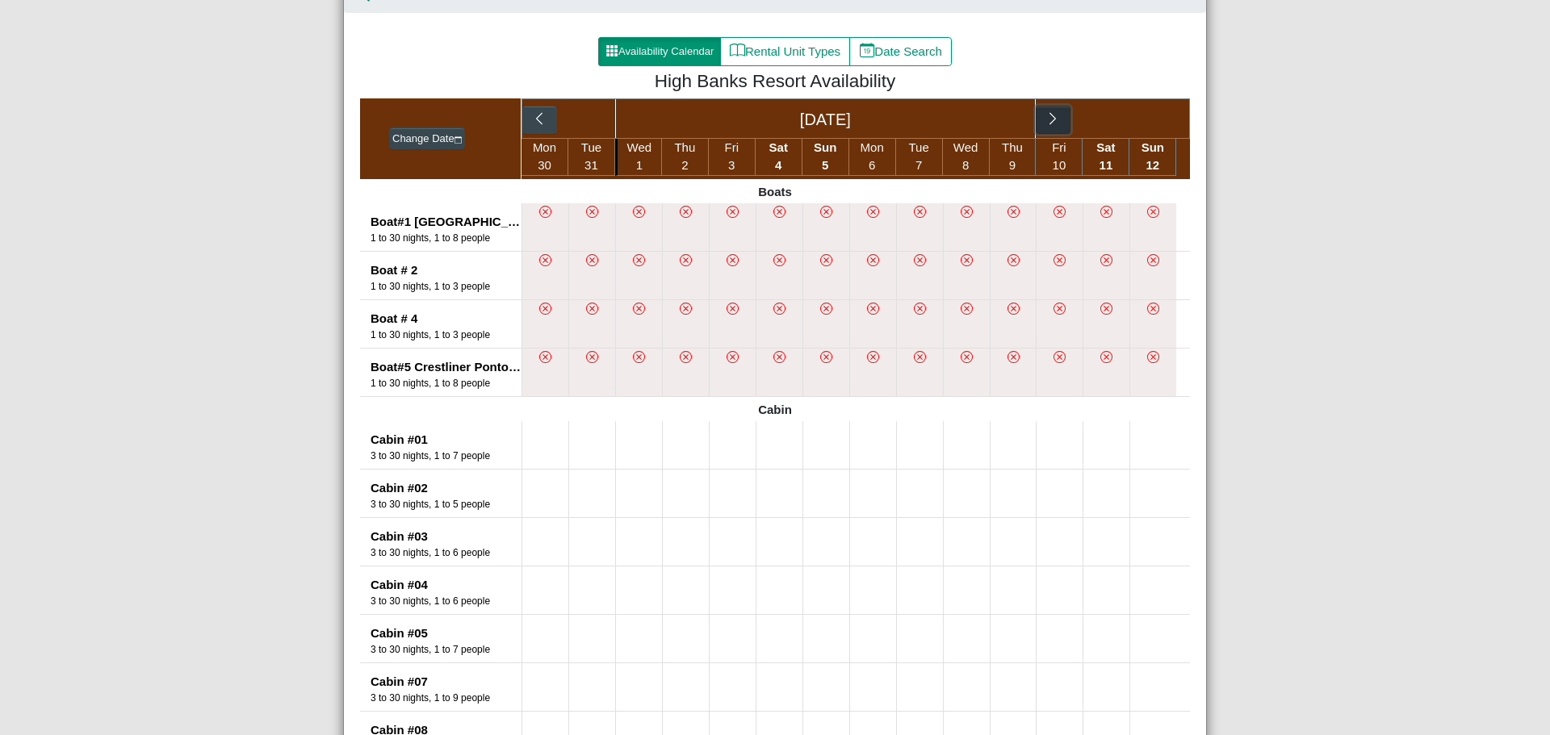
click at [1056, 124] on button "button" at bounding box center [1053, 120] width 35 height 29
click at [1154, 119] on icon "chevron right" at bounding box center [1161, 118] width 15 height 15
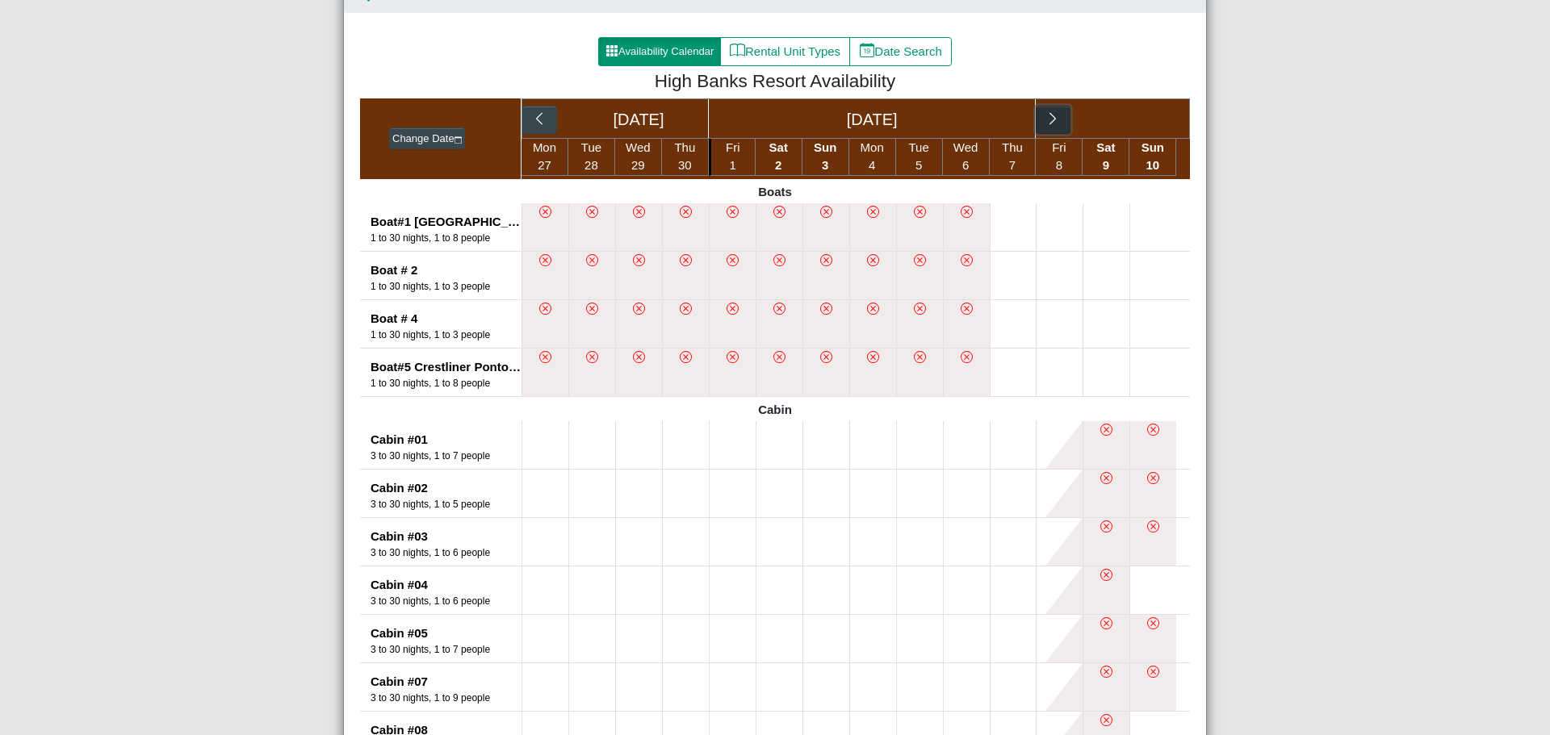
click at [1051, 122] on icon "chevron right" at bounding box center [1052, 118] width 15 height 15
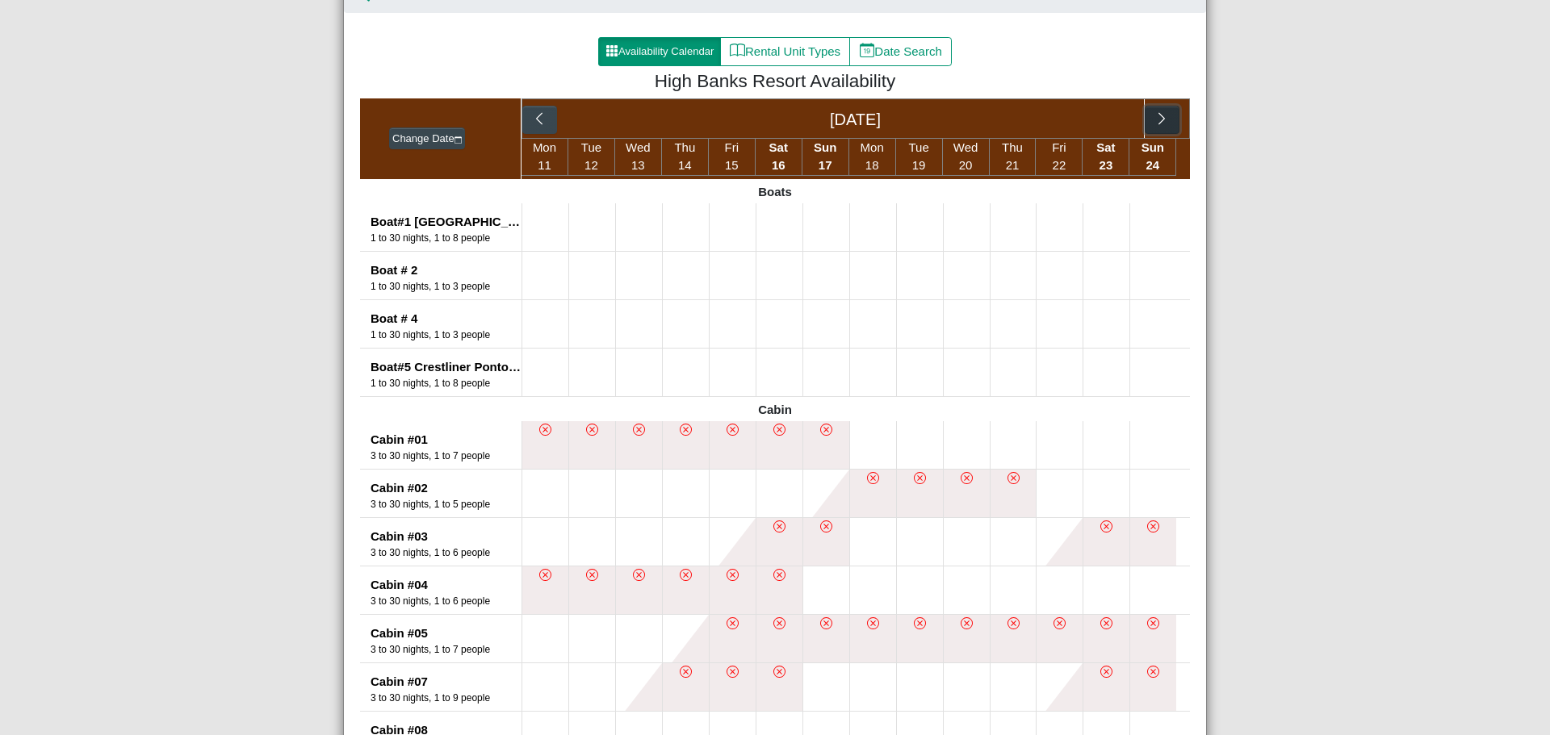
click at [1144, 116] on button "button" at bounding box center [1161, 120] width 35 height 29
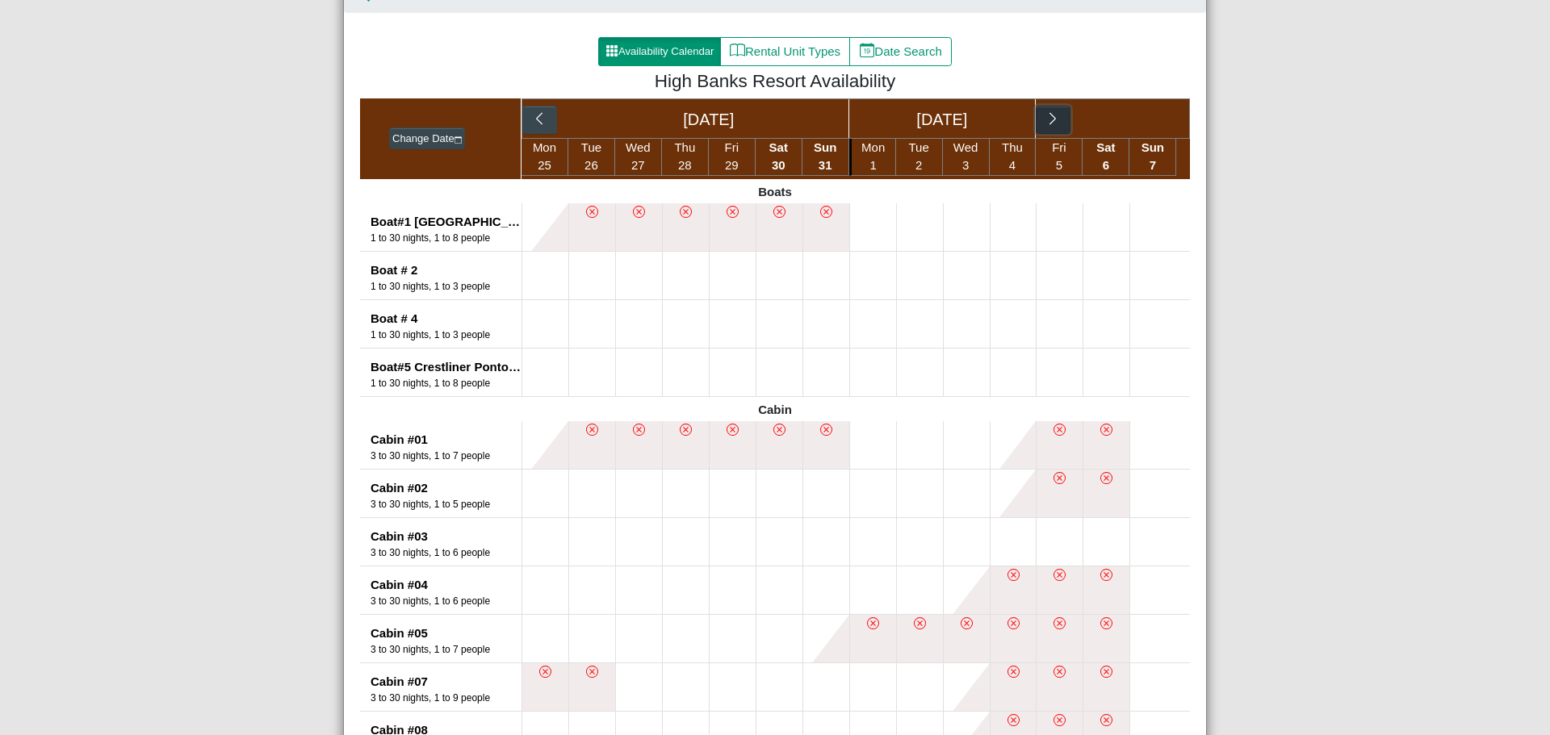
click at [1060, 122] on button "button" at bounding box center [1053, 120] width 35 height 29
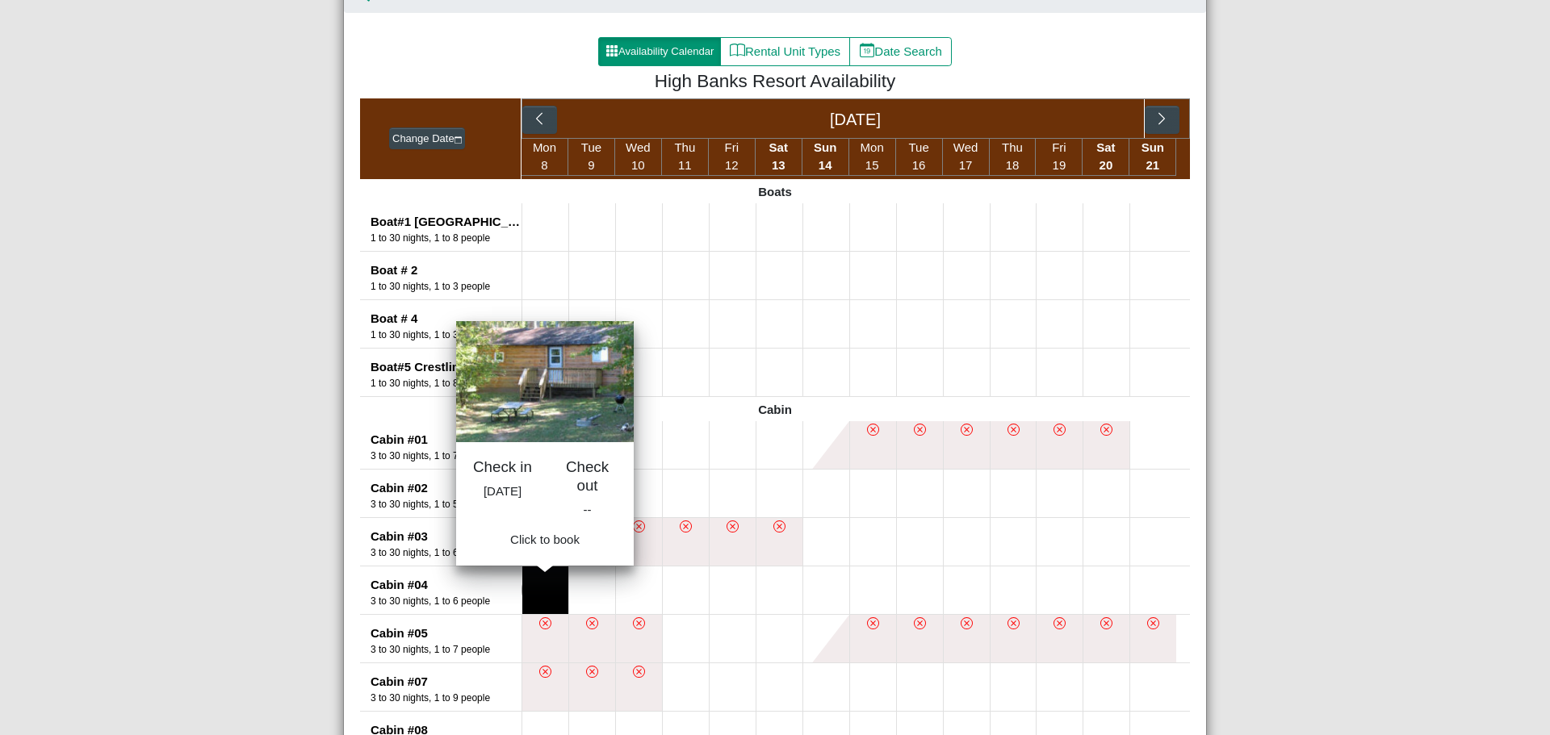
click at [540, 595] on button at bounding box center [545, 591] width 46 height 48
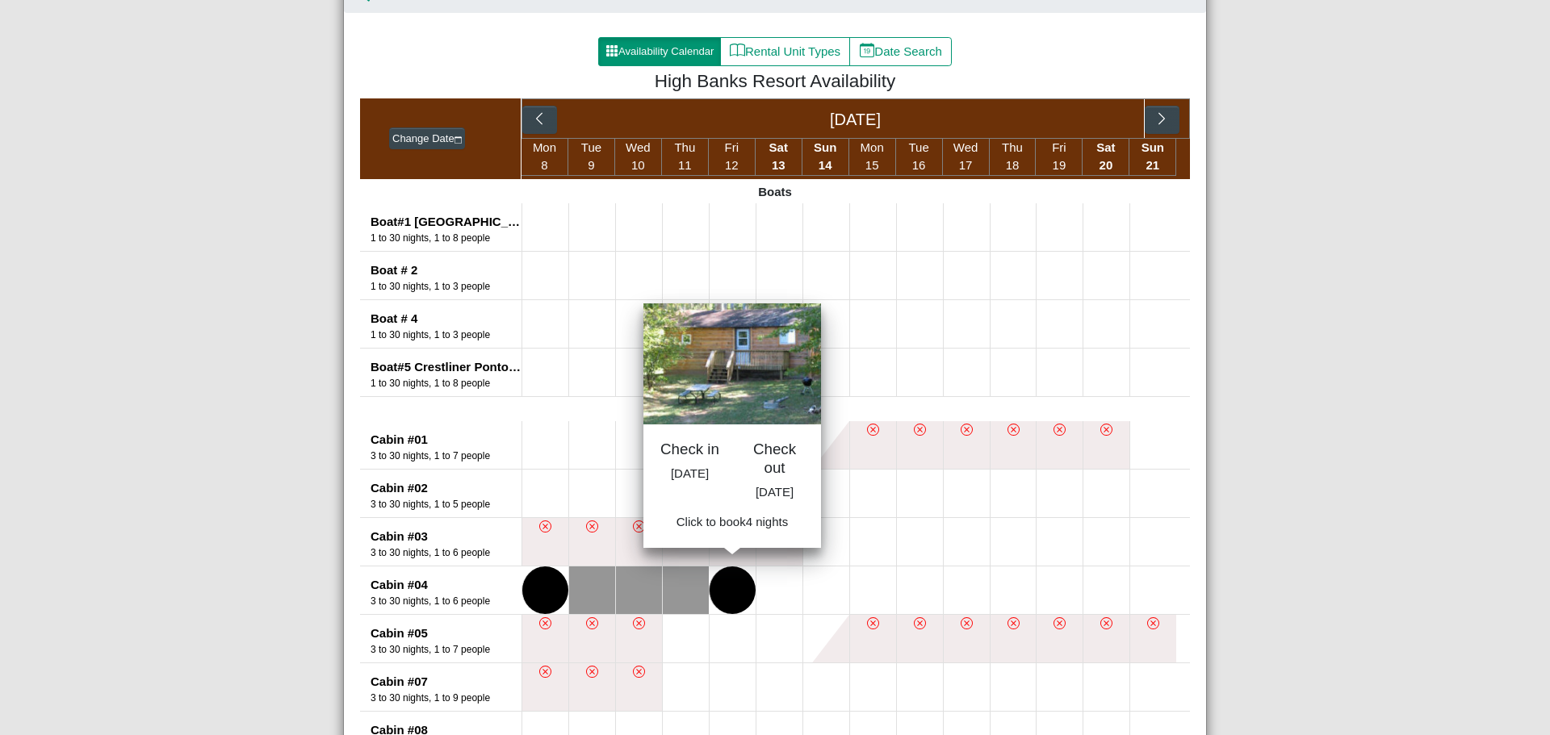
click at [727, 585] on button at bounding box center [732, 591] width 46 height 48
click at [726, 534] on span "Book 4 night s" at bounding box center [732, 528] width 73 height 14
select select "*"
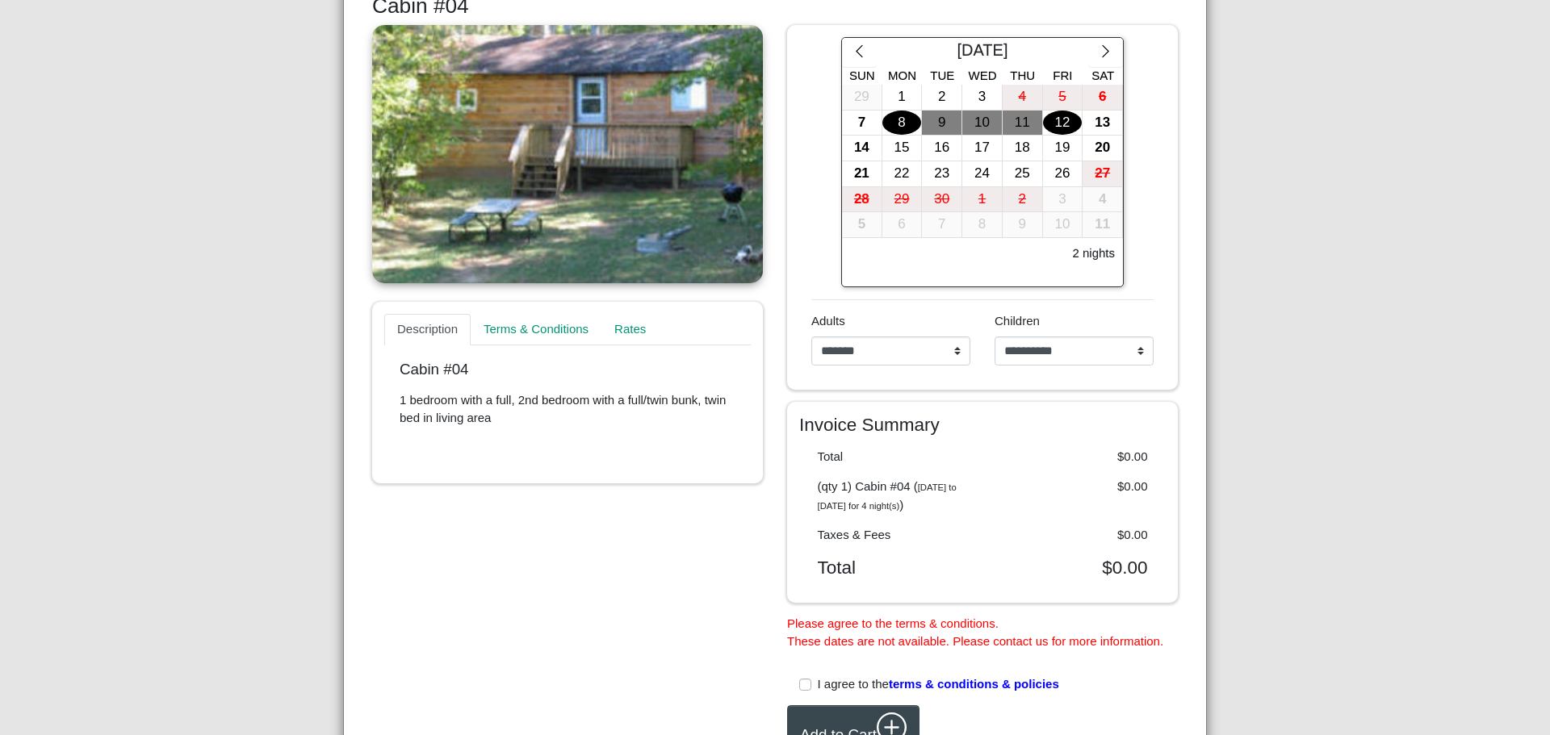
scroll to position [484, 0]
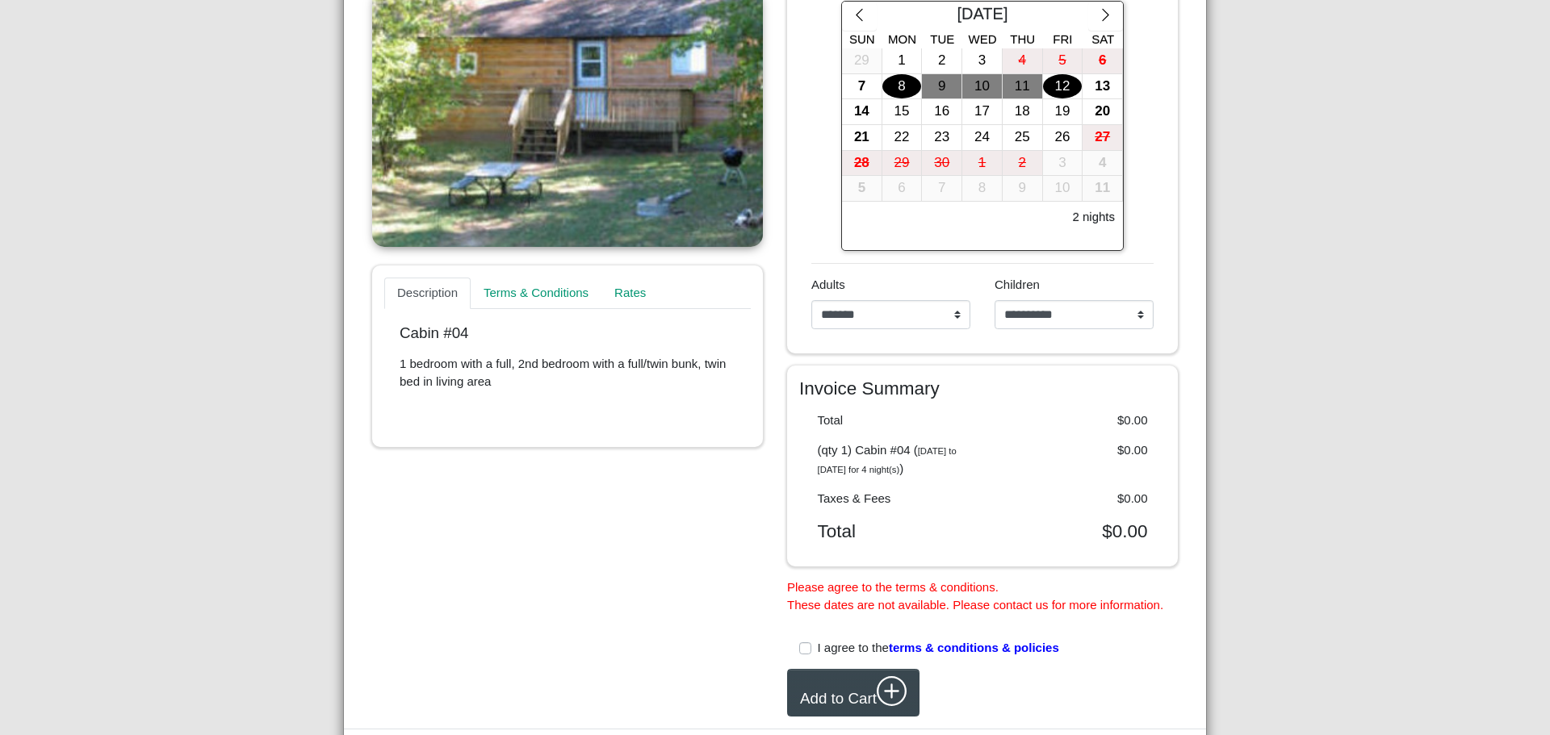
click at [818, 651] on label "I agree to the terms & conditions & policies" at bounding box center [938, 648] width 241 height 19
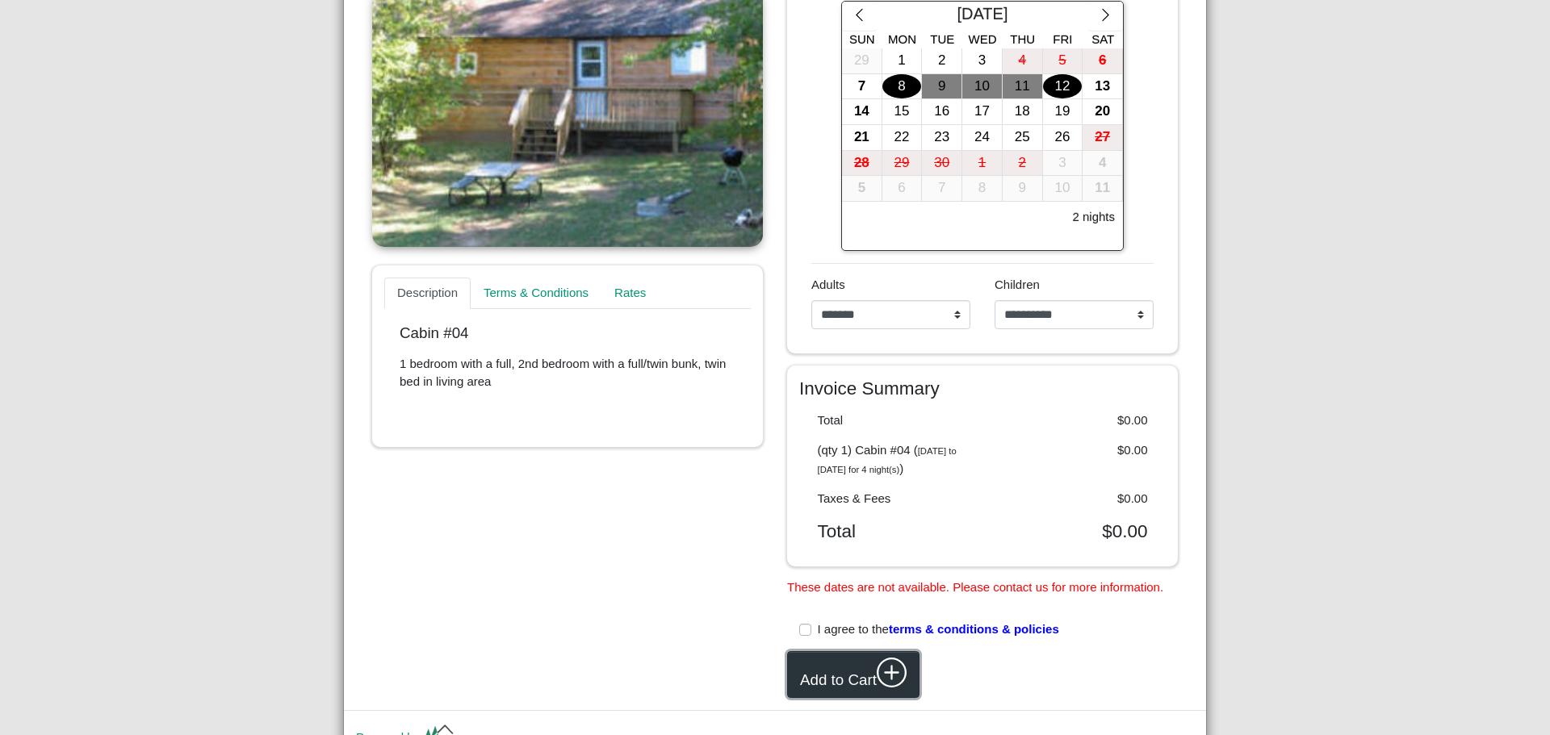
click at [838, 677] on button "Add to Cart" at bounding box center [853, 675] width 132 height 48
click at [835, 677] on button "Add to Cart" at bounding box center [853, 675] width 132 height 48
drag, startPoint x: 981, startPoint y: 476, endPoint x: 852, endPoint y: 452, distance: 131.4
click at [852, 452] on div "(qty 1) Cabin #04 ( Mon Jun 8, 2026 to Fri Jun 12, 2026 for 4 night(s) ) $0.00" at bounding box center [982, 460] width 366 height 48
copy div "Cabin #04 ( Mon Jun 8, 2026 to Fri Jun 12, 2026 for 4 night(s) )"
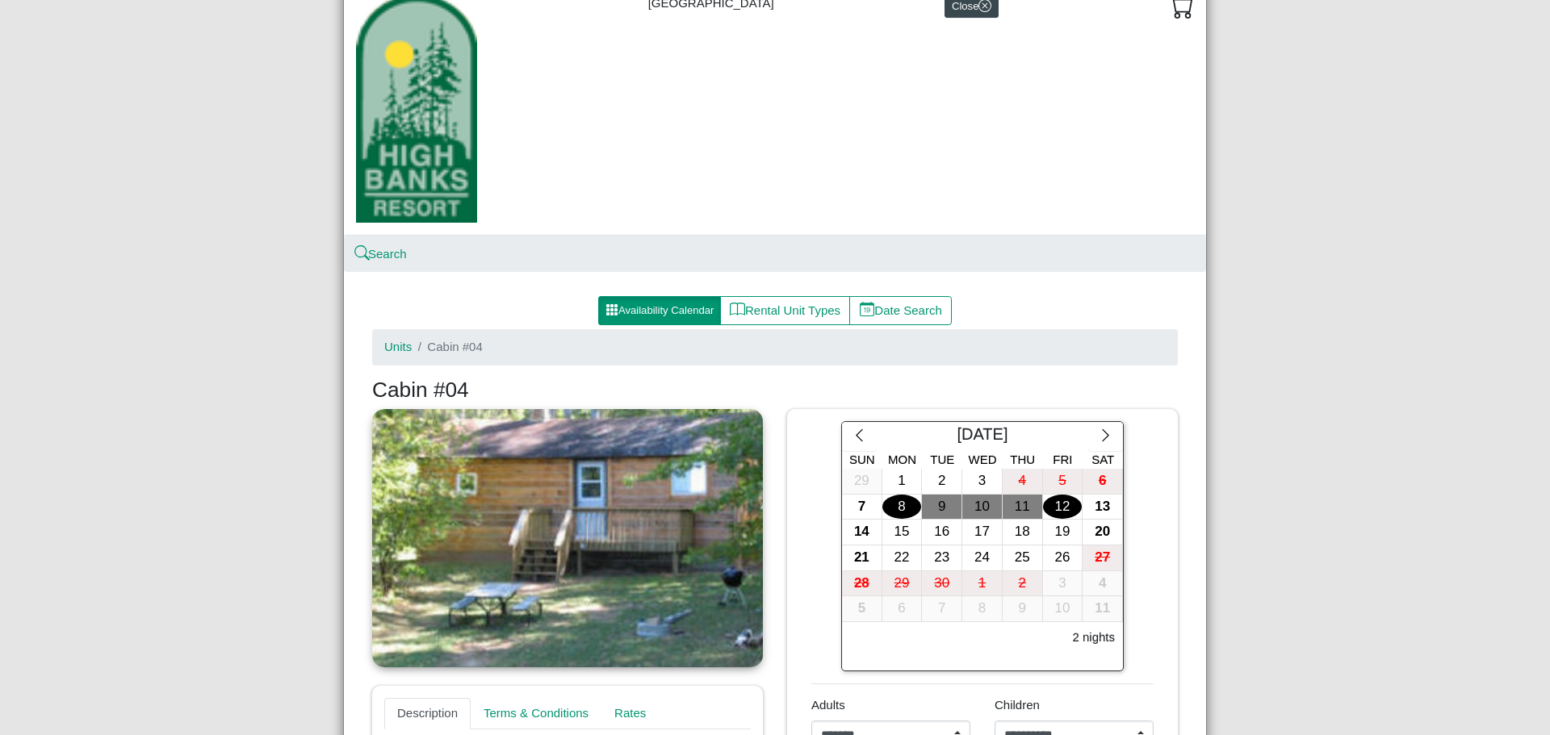
scroll to position [0, 0]
